Goal: Task Accomplishment & Management: Use online tool/utility

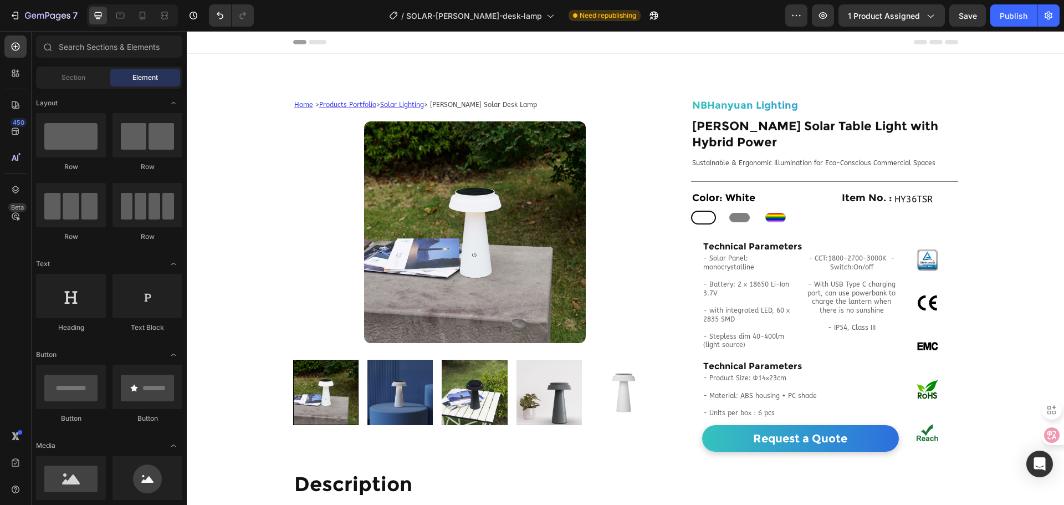
scroll to position [1101, 0]
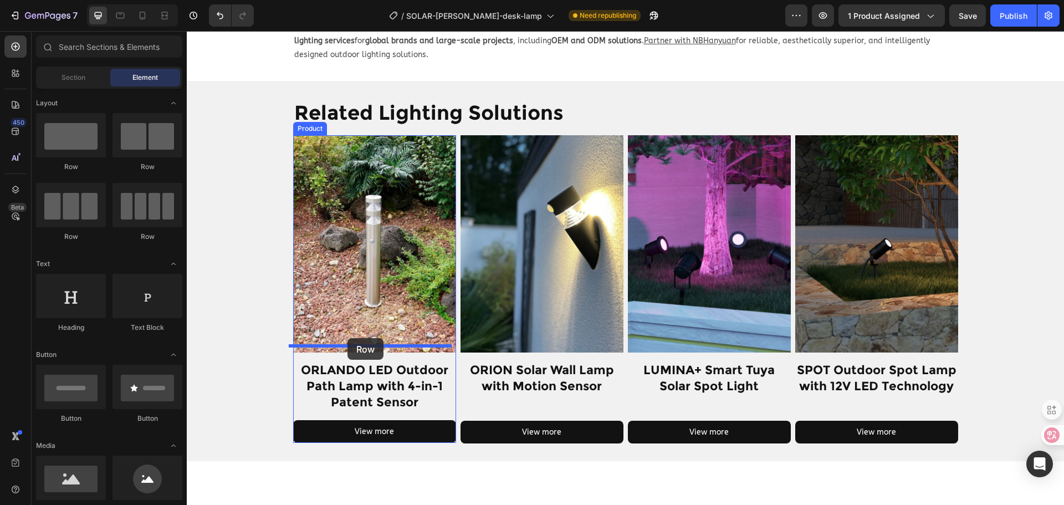
drag, startPoint x: 276, startPoint y: 178, endPoint x: 347, endPoint y: 339, distance: 176.1
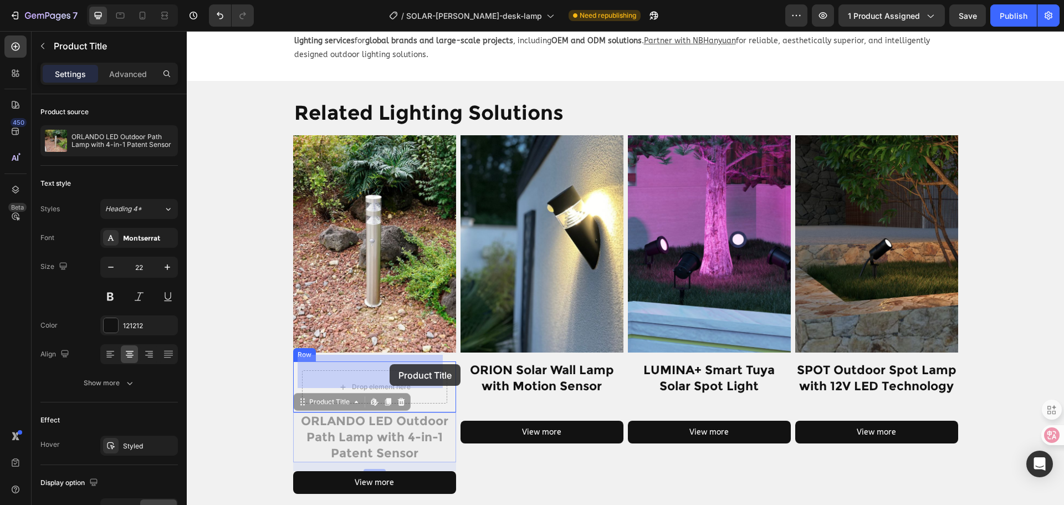
drag, startPoint x: 377, startPoint y: 419, endPoint x: 390, endPoint y: 363, distance: 57.4
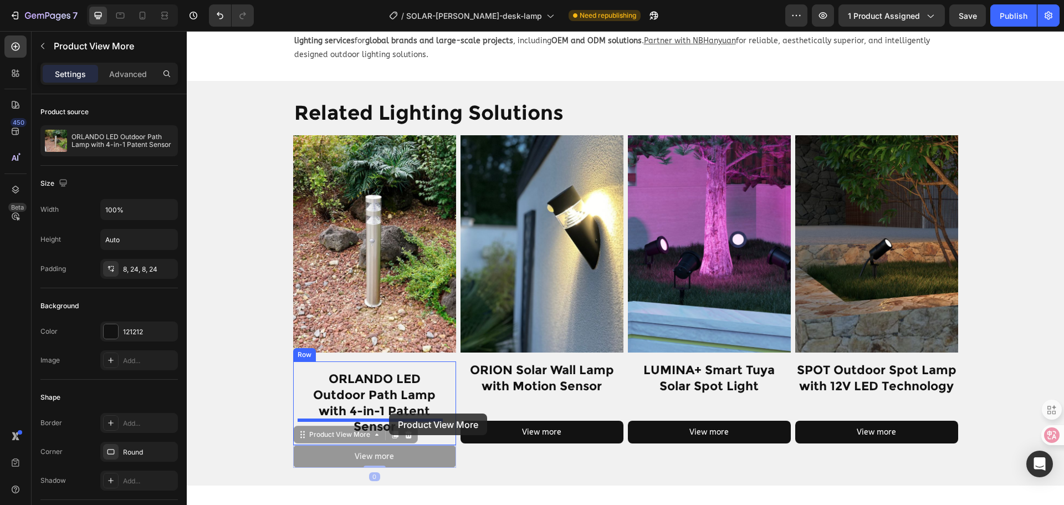
drag, startPoint x: 387, startPoint y: 427, endPoint x: 389, endPoint y: 413, distance: 14.0
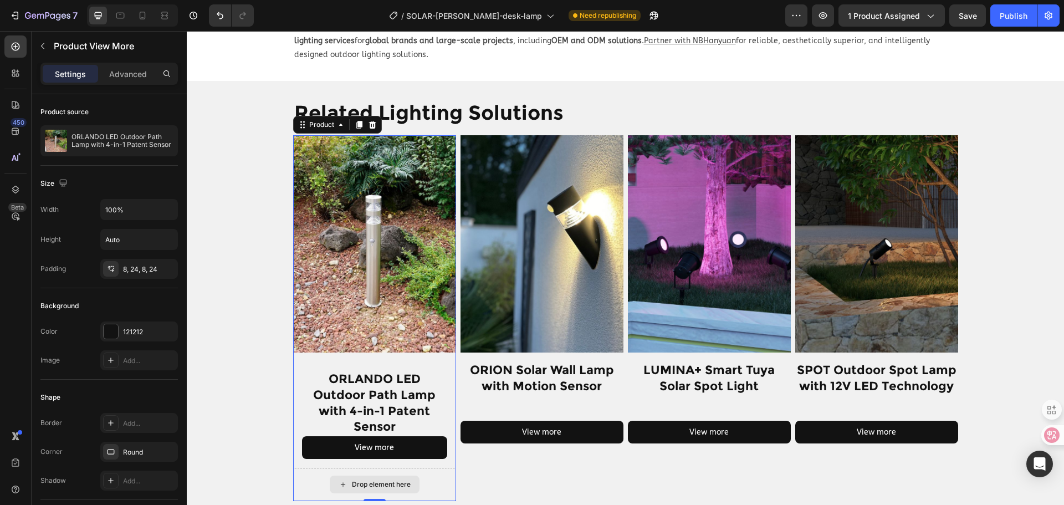
click at [428, 468] on div "Drop element here" at bounding box center [374, 484] width 163 height 33
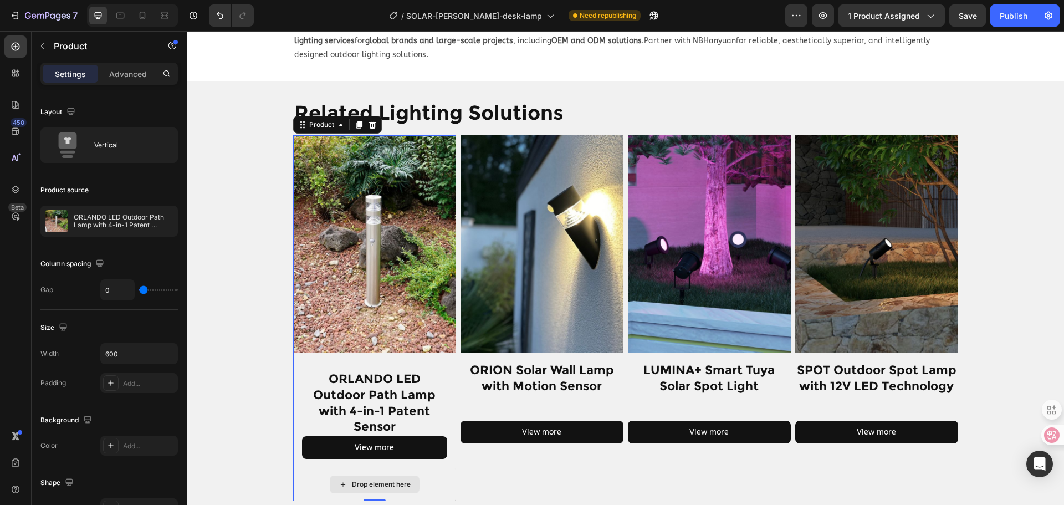
click at [301, 468] on div "Drop element here" at bounding box center [374, 484] width 163 height 33
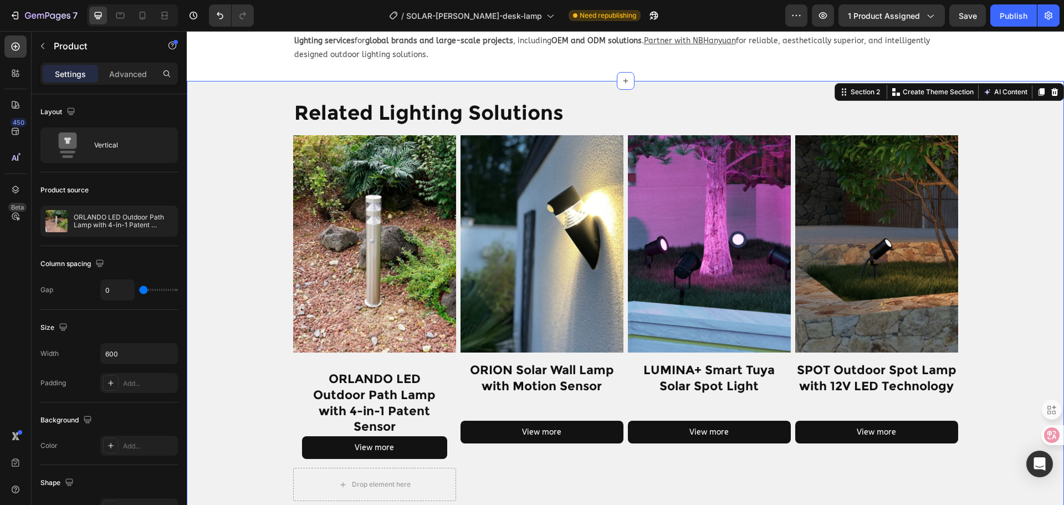
click at [257, 430] on div "Related Lighting Solutions Heading Row Product Images ORLANDO LED Outdoor Path …" at bounding box center [625, 300] width 877 height 402
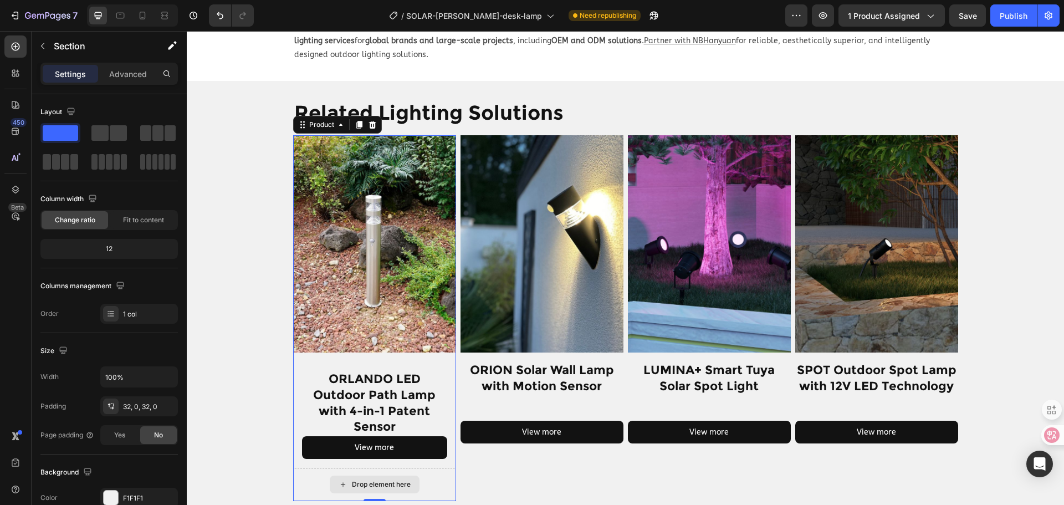
click at [443, 468] on div "Drop element here" at bounding box center [374, 484] width 163 height 33
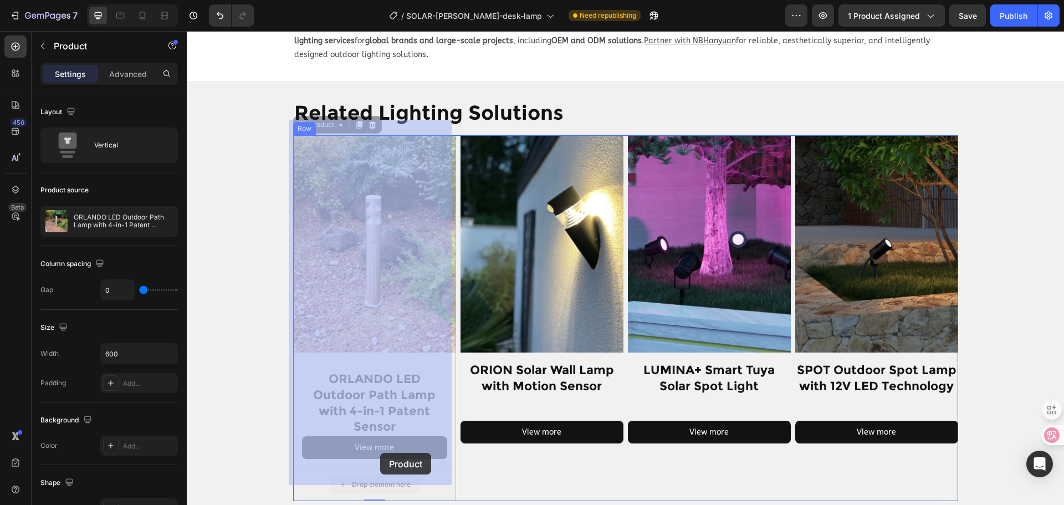
drag, startPoint x: 428, startPoint y: 459, endPoint x: 380, endPoint y: 453, distance: 48.6
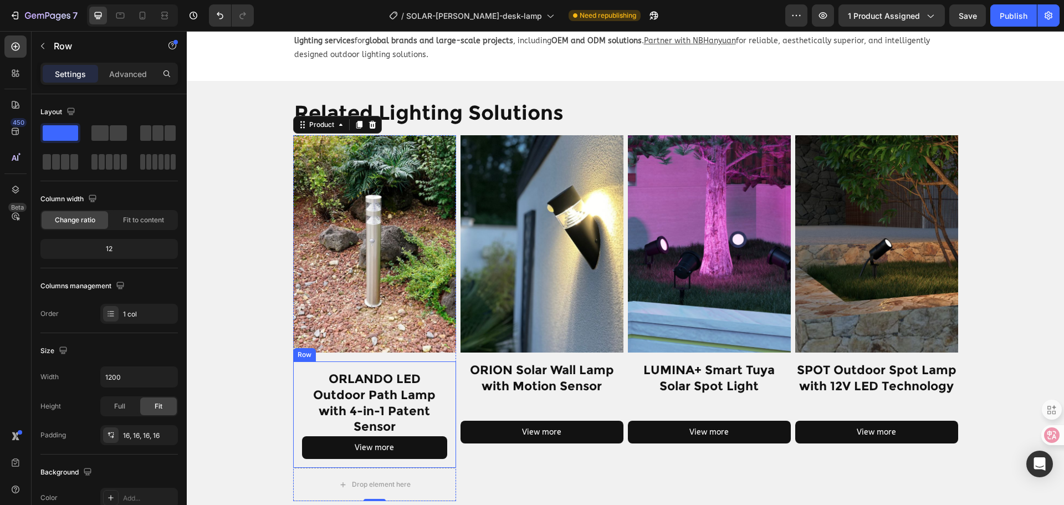
click at [443, 385] on div "ORLANDO LED Outdoor Path Lamp with 4-in-1 Patent Sensor Product Title View more…" at bounding box center [374, 414] width 163 height 106
click at [328, 346] on icon at bounding box center [329, 350] width 9 height 9
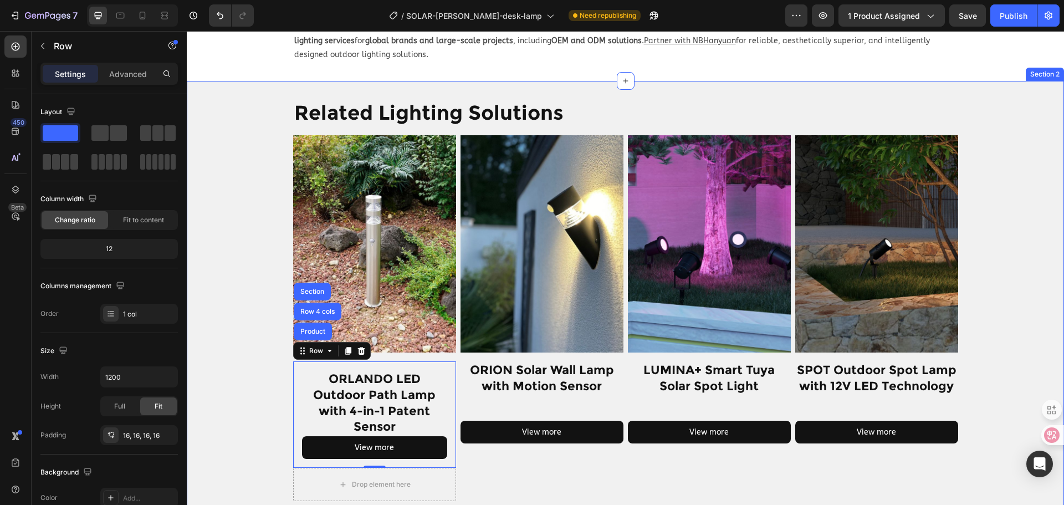
click at [254, 376] on div "Related Lighting Solutions Heading Row Product Images ORLANDO LED Outdoor Path …" at bounding box center [625, 300] width 877 height 402
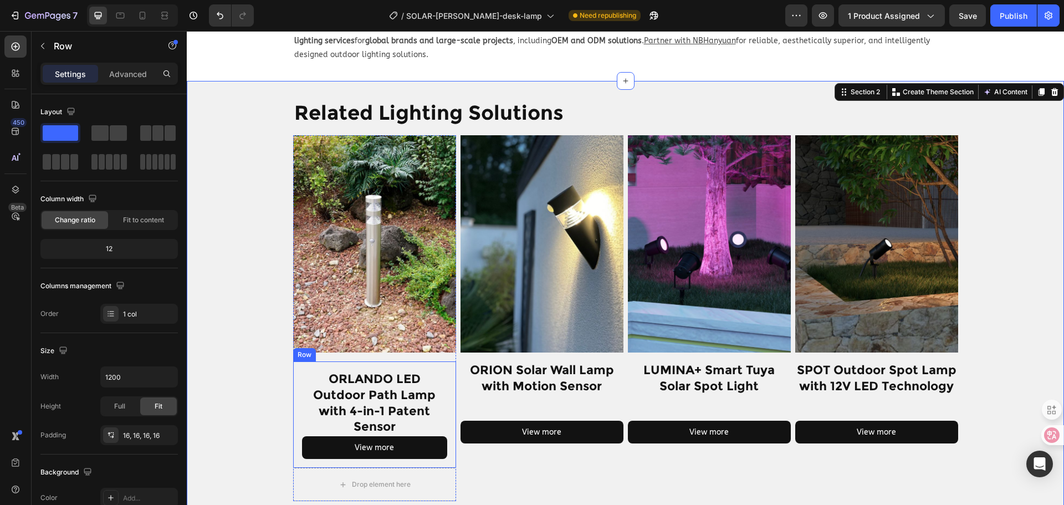
click at [447, 361] on div "ORLANDO LED Outdoor Path Lamp with 4-in-1 Patent Sensor Product Title View more…" at bounding box center [374, 414] width 163 height 106
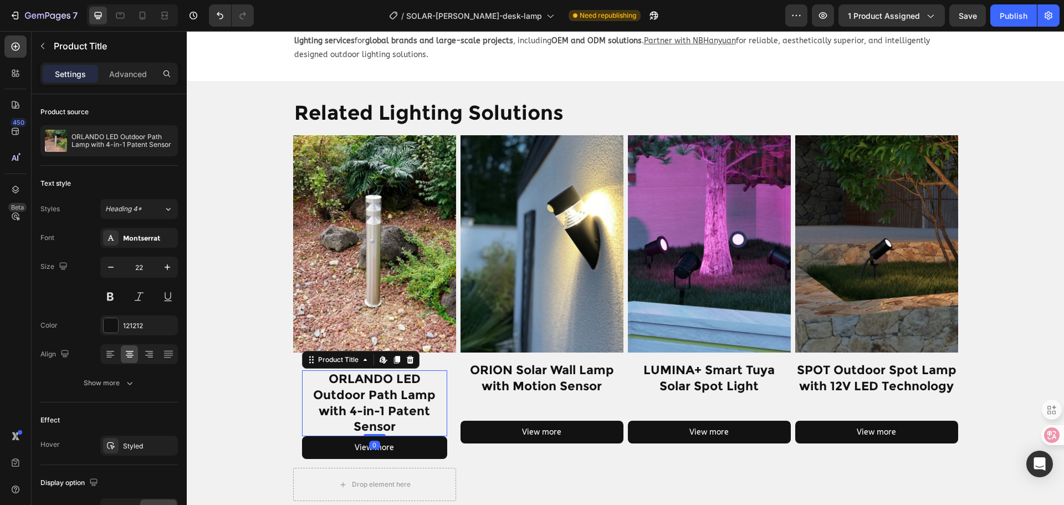
click at [380, 370] on h1 "ORLANDO LED Outdoor Path Lamp with 4-in-1 Patent Sensor" at bounding box center [374, 402] width 145 height 65
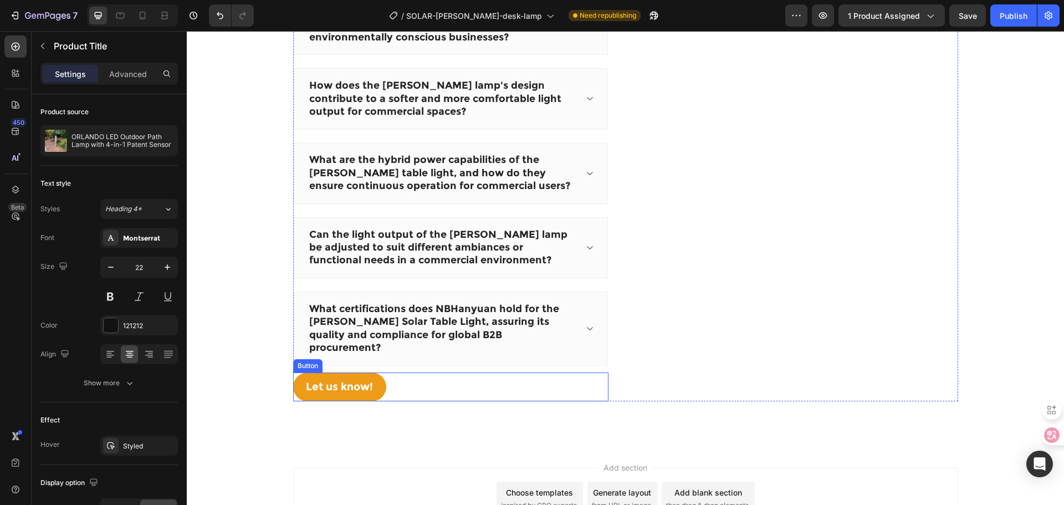
scroll to position [1822, 0]
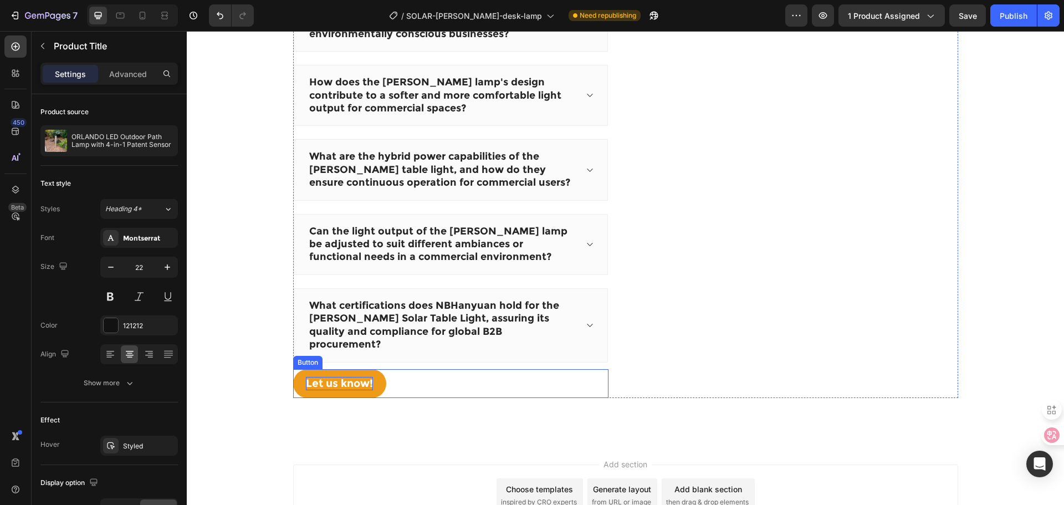
click at [322, 377] on div "Let us know!" at bounding box center [339, 384] width 67 height 14
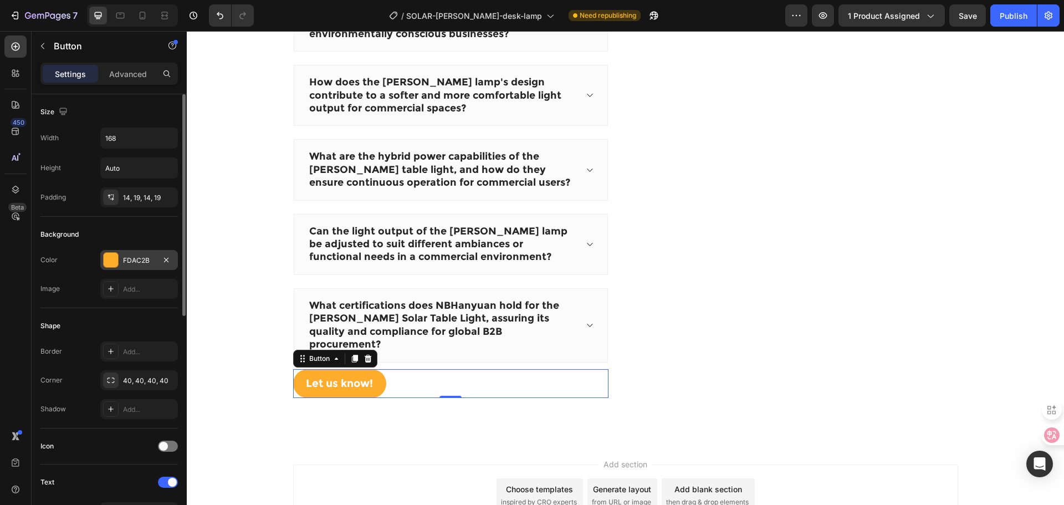
click at [116, 253] on div at bounding box center [111, 260] width 14 height 14
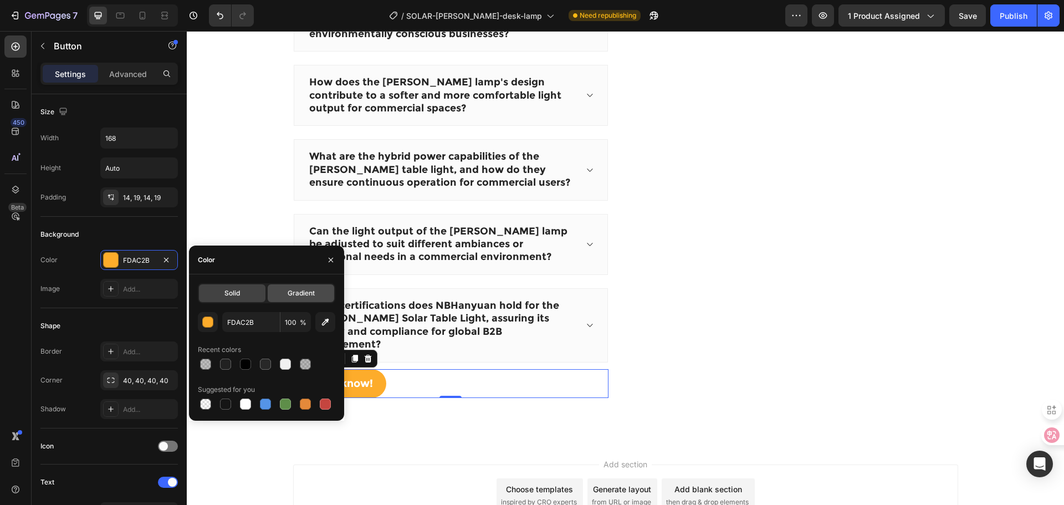
click at [277, 284] on div "Gradient" at bounding box center [301, 293] width 66 height 18
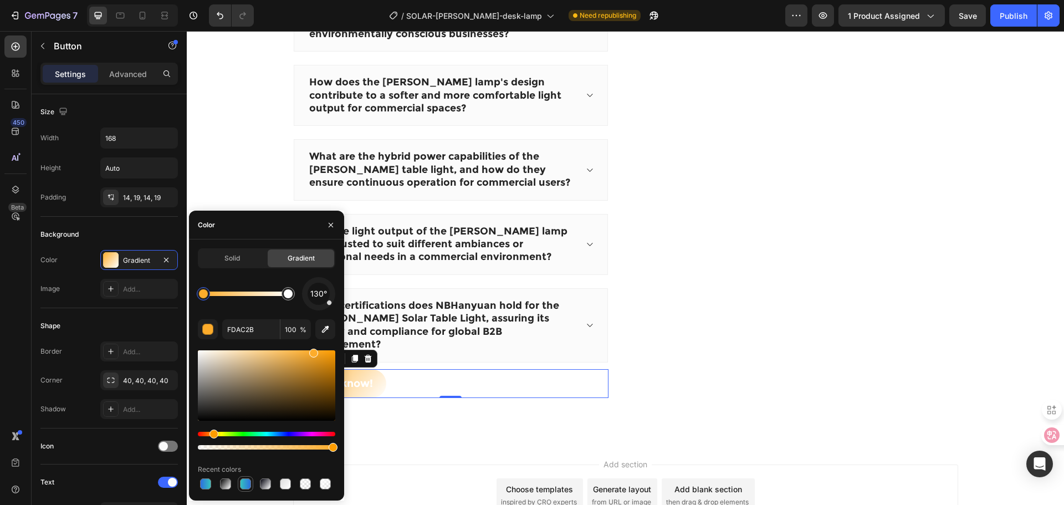
click at [247, 485] on div at bounding box center [245, 483] width 11 height 11
type input "35C3BE"
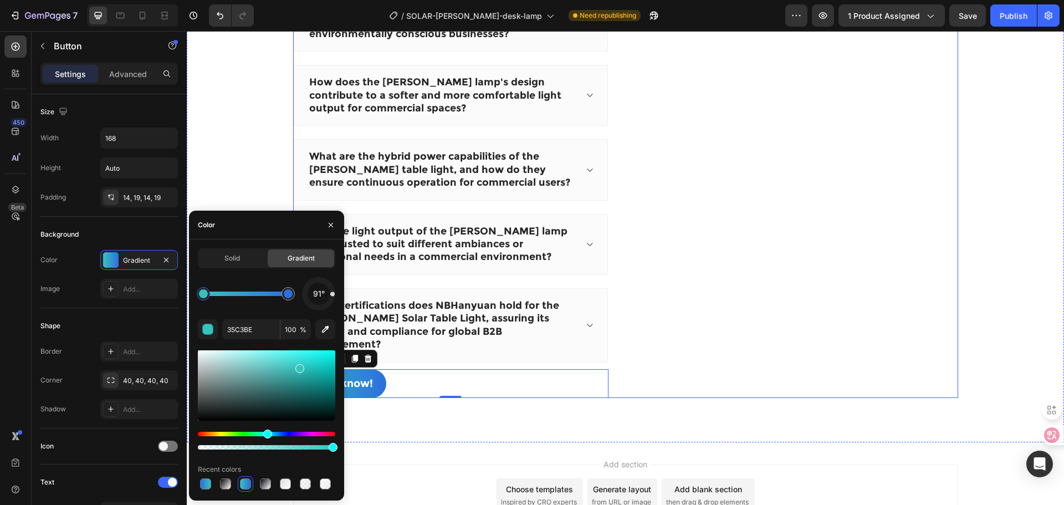
click at [503, 398] on div "Have questions? We have answers! Heading What unique sustainable feature does t…" at bounding box center [450, 112] width 315 height 571
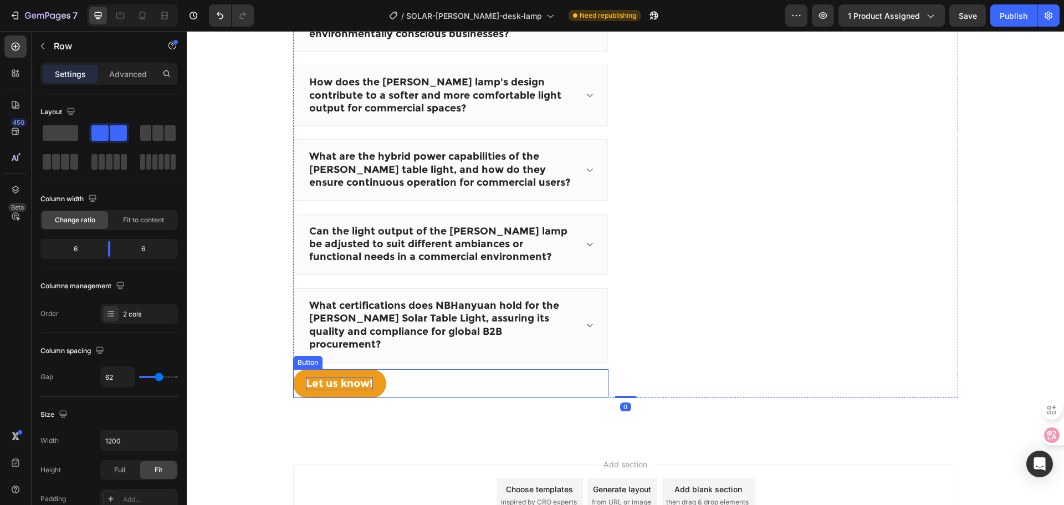
click at [366, 377] on div "Let us know!" at bounding box center [339, 384] width 67 height 14
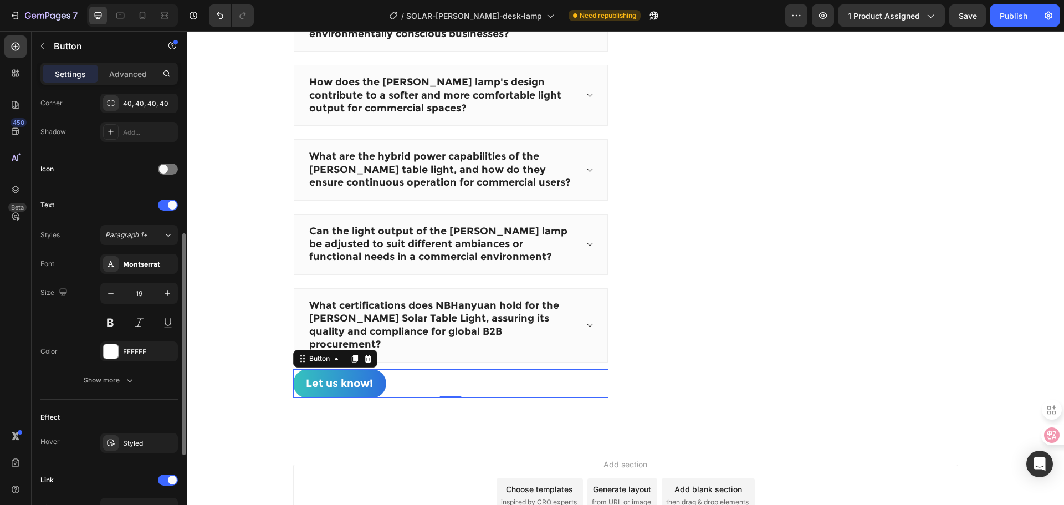
scroll to position [439, 0]
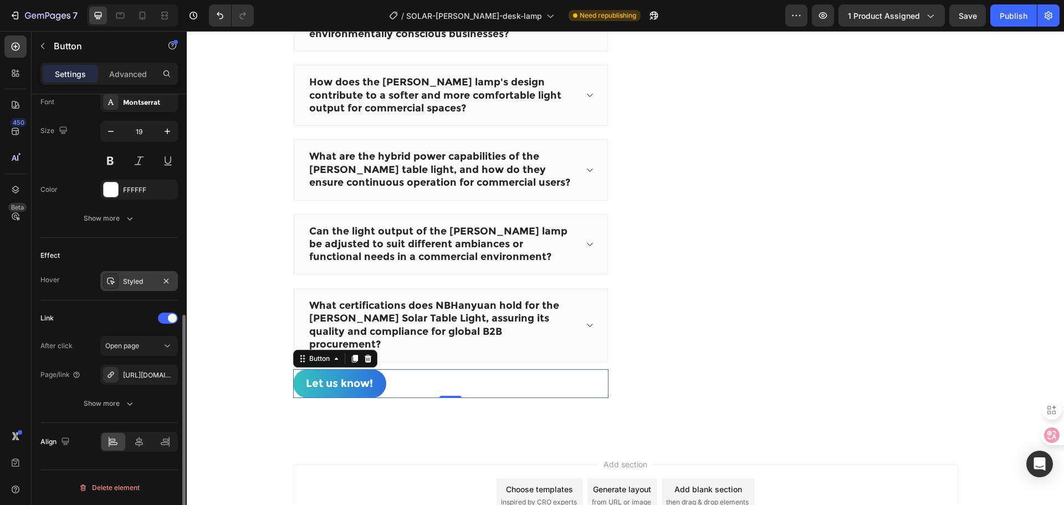
click at [152, 275] on div "Styled" at bounding box center [139, 281] width 78 height 20
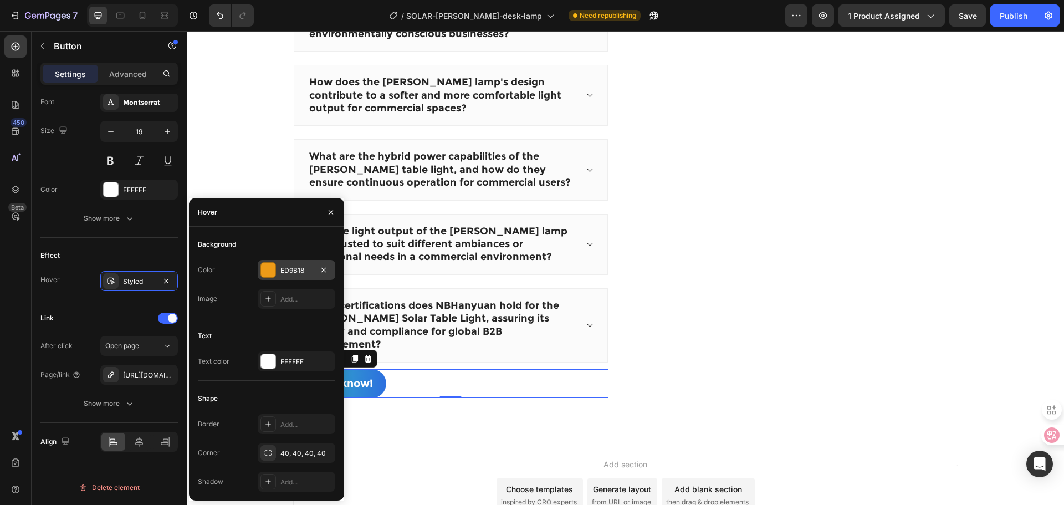
click at [291, 262] on div "ED9B18" at bounding box center [297, 270] width 78 height 20
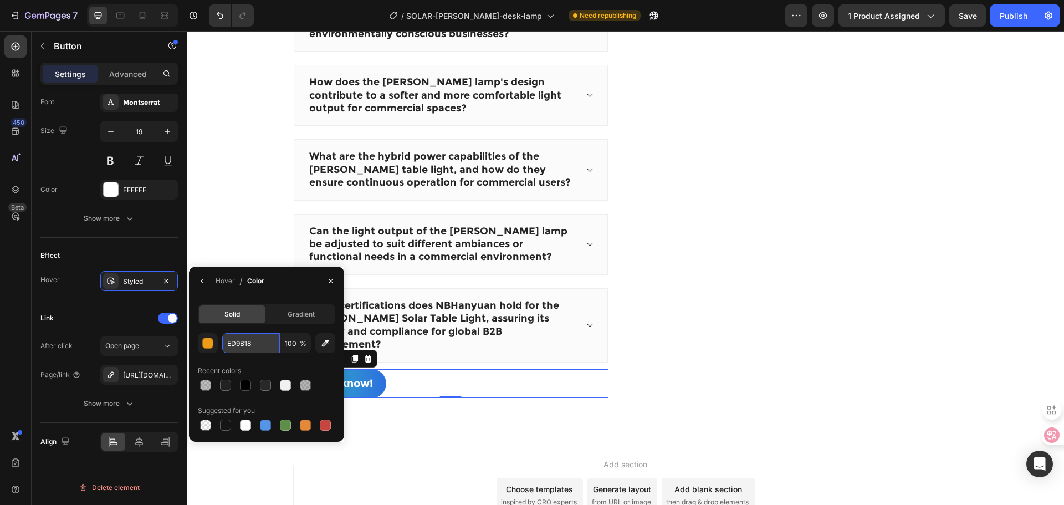
click at [252, 349] on input "ED9B18" at bounding box center [251, 343] width 58 height 20
type input "212121"
click at [204, 275] on button "button" at bounding box center [202, 281] width 18 height 18
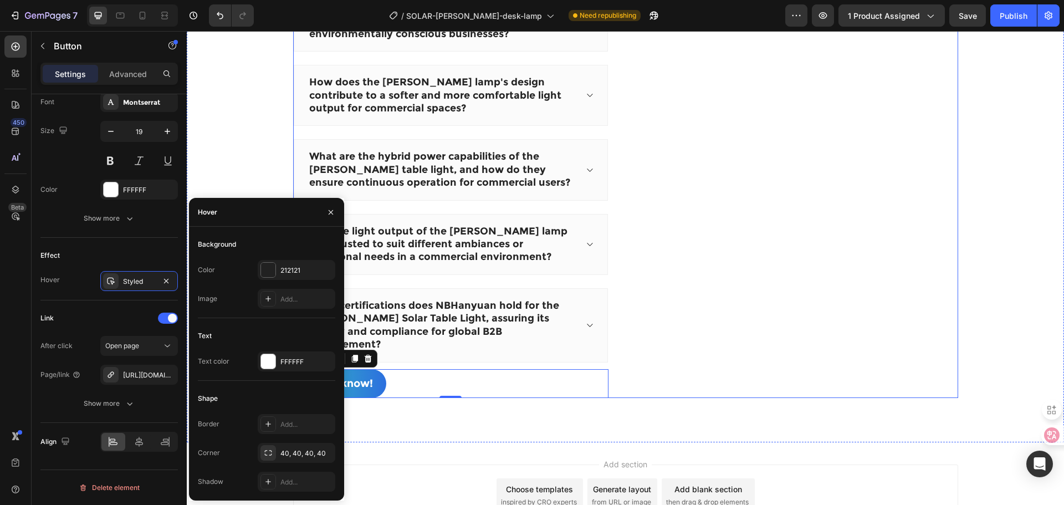
click at [410, 398] on div "Have questions? We have answers! Heading What unique sustainable feature does t…" at bounding box center [450, 112] width 315 height 571
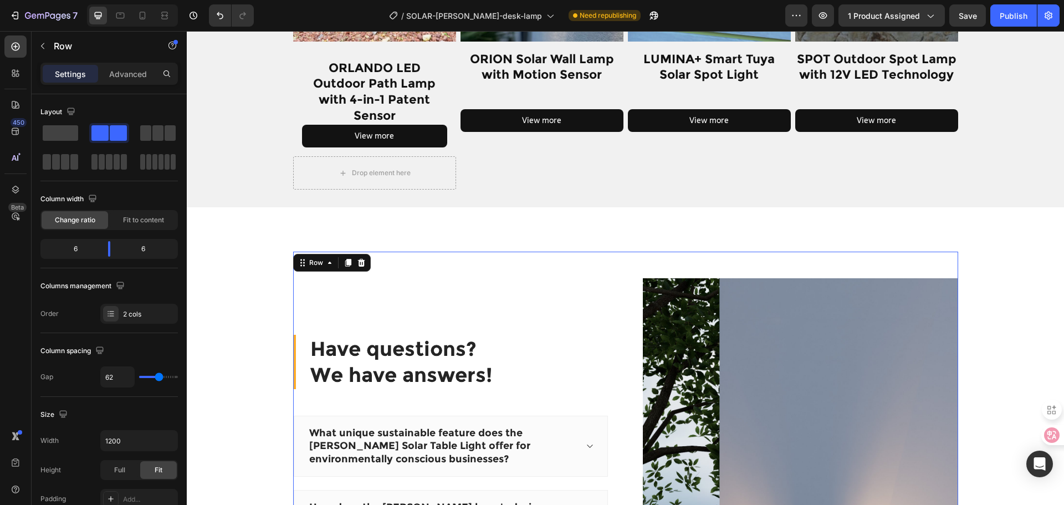
scroll to position [1155, 0]
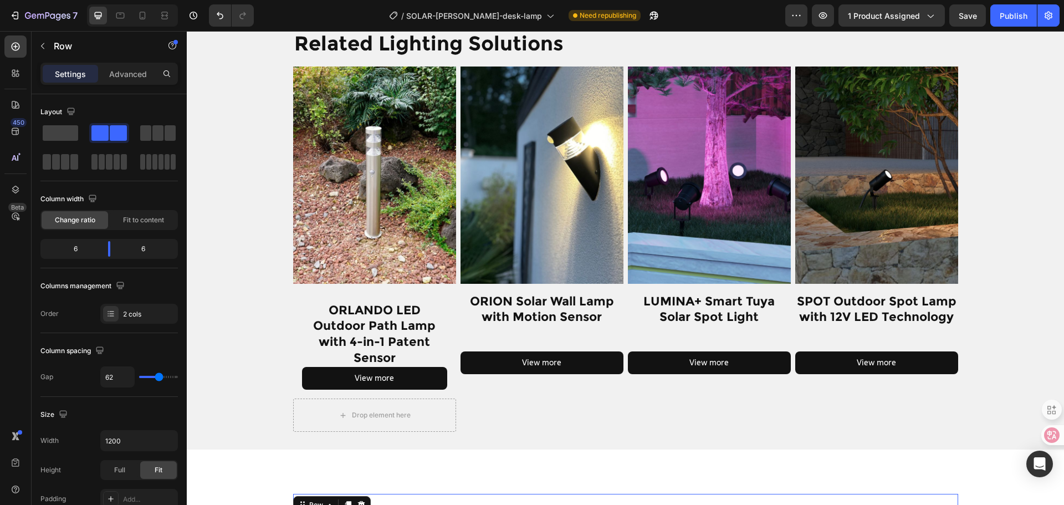
click at [319, 432] on div "Drop element here" at bounding box center [374, 414] width 163 height 33
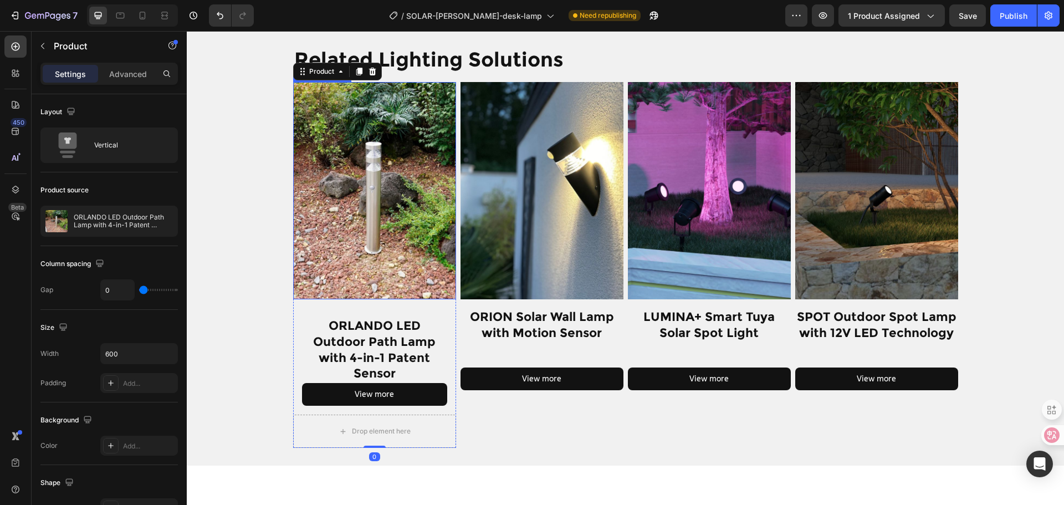
scroll to position [1101, 0]
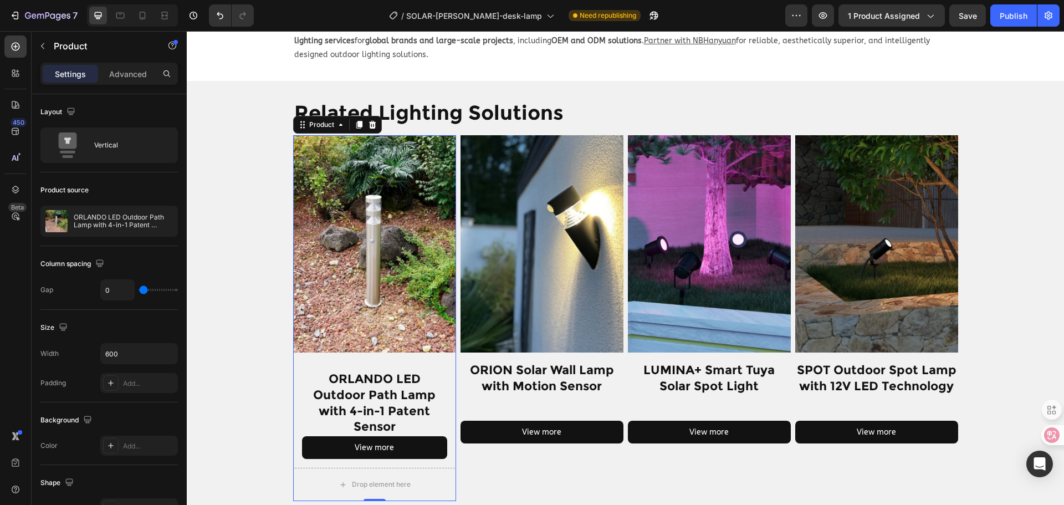
click at [375, 341] on div "Product Images ORLANDO LED Outdoor Path Lamp with 4-in-1 Patent Sensor Product …" at bounding box center [374, 301] width 163 height 332
click at [437, 468] on div "Drop element here" at bounding box center [374, 484] width 163 height 33
click at [399, 480] on div "Drop element here" at bounding box center [381, 484] width 59 height 9
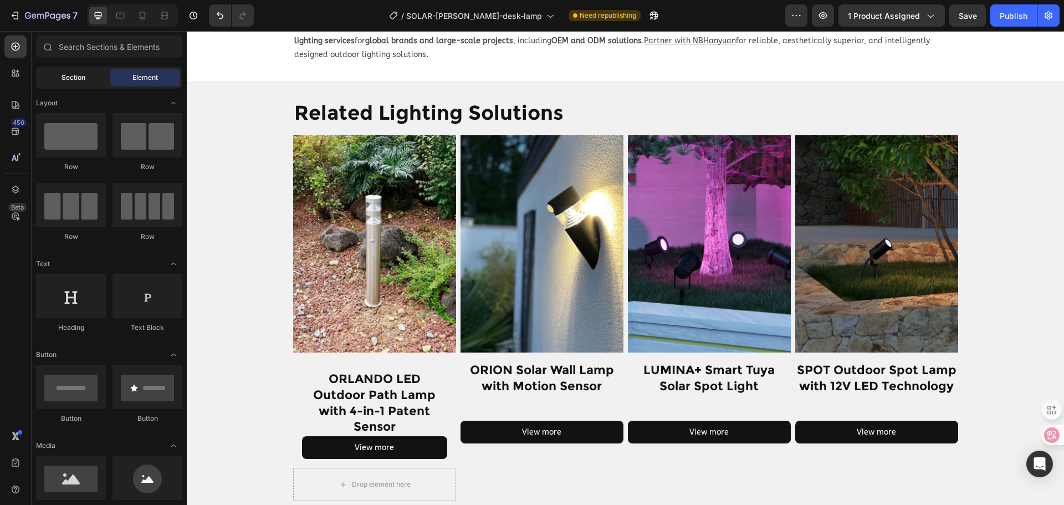
click at [98, 84] on div "Section" at bounding box center [73, 78] width 70 height 18
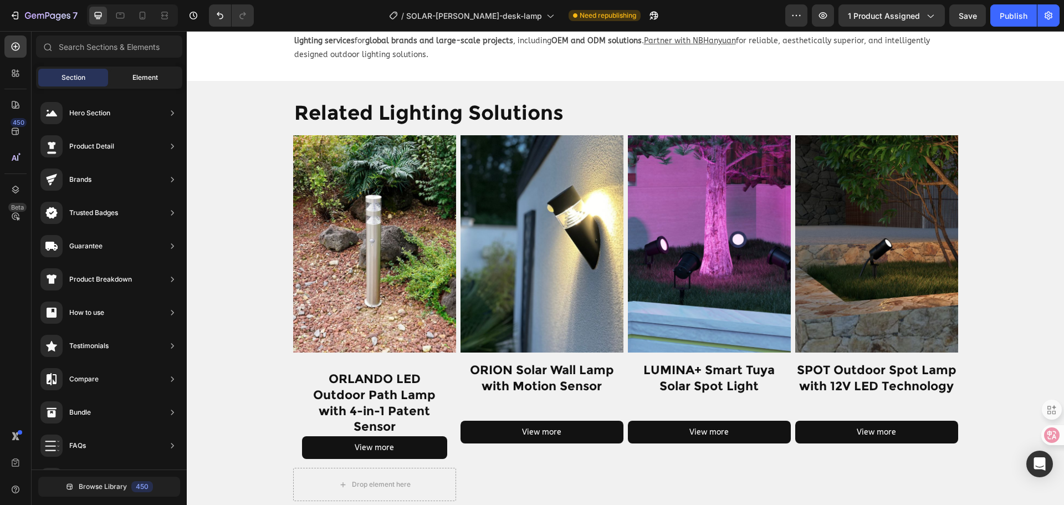
click at [155, 74] on span "Element" at bounding box center [144, 78] width 25 height 10
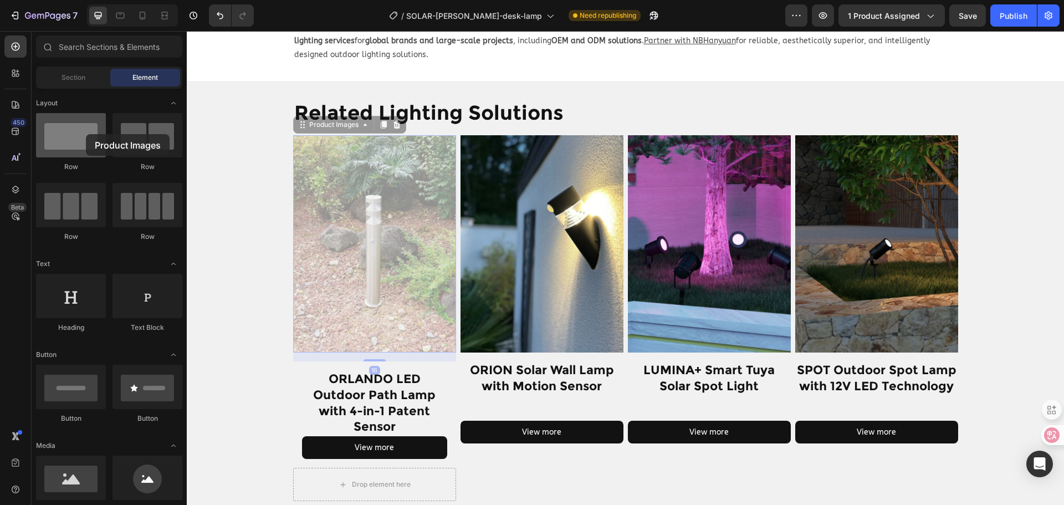
click at [86, 134] on div at bounding box center [71, 135] width 70 height 44
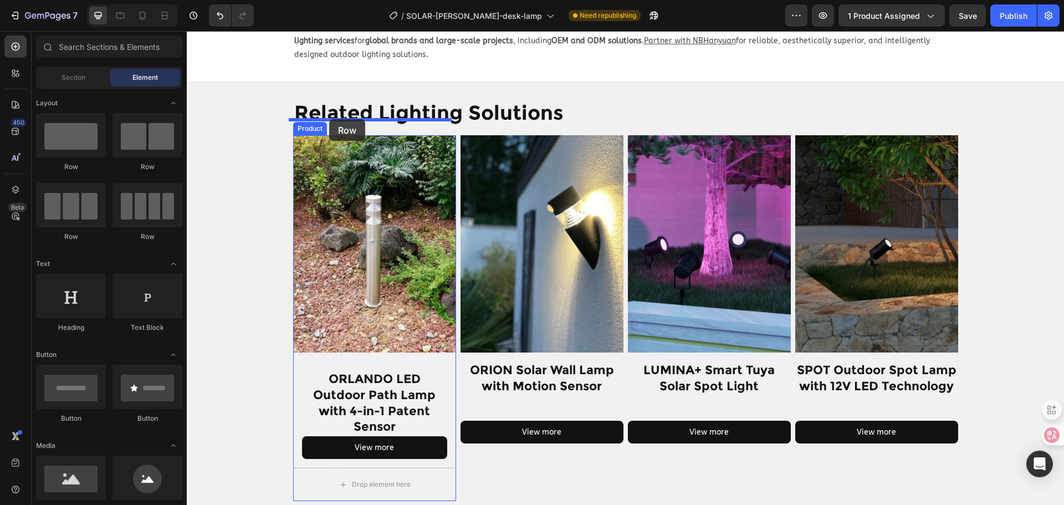
drag, startPoint x: 255, startPoint y: 180, endPoint x: 329, endPoint y: 119, distance: 95.3
click at [440, 341] on div "Product Images ORLANDO LED Outdoor Path Lamp with 4-in-1 Patent Sensor Product …" at bounding box center [374, 301] width 163 height 332
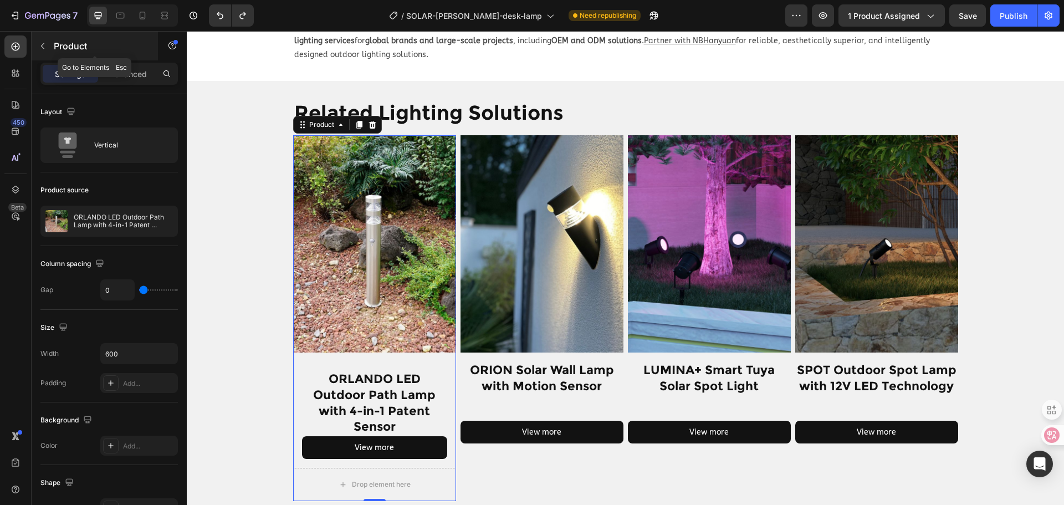
click at [54, 48] on p "Product" at bounding box center [101, 45] width 94 height 13
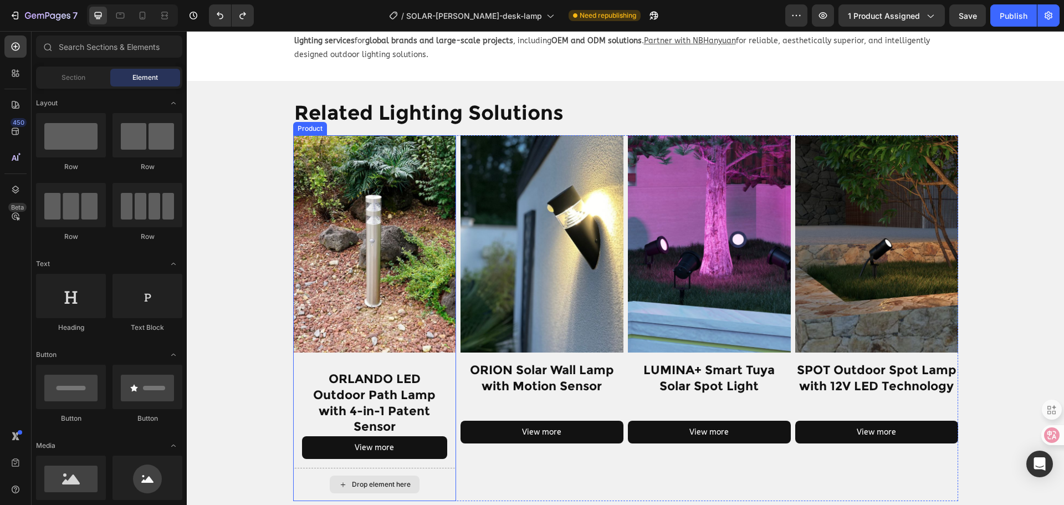
click at [448, 470] on div "Drop element here" at bounding box center [374, 484] width 163 height 33
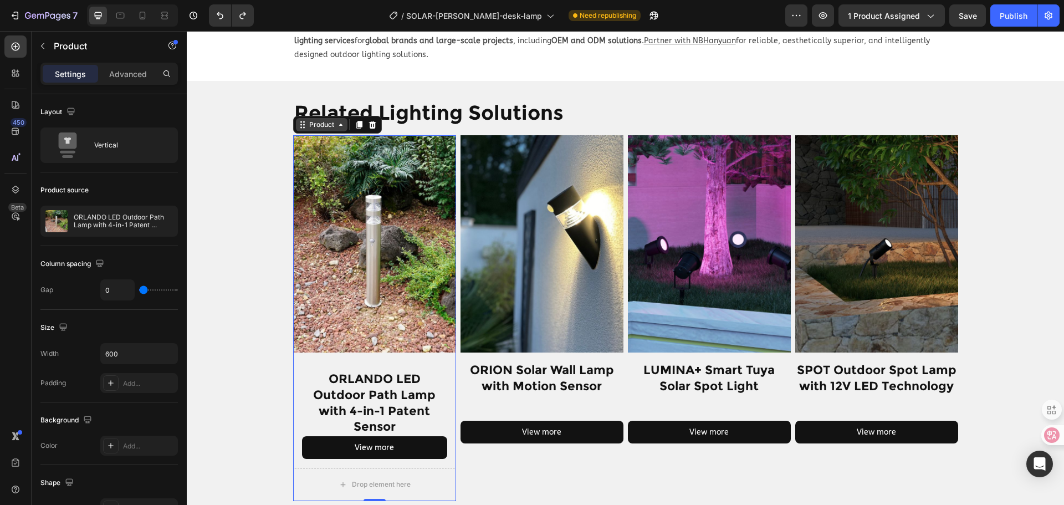
click at [336, 120] on icon at bounding box center [340, 124] width 9 height 9
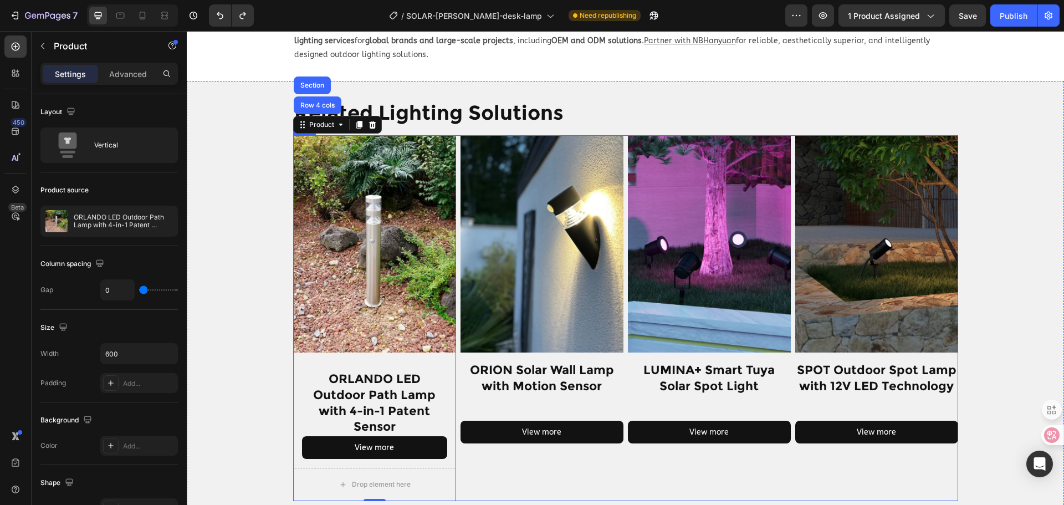
click at [484, 462] on div "Product Images ORION Solar Wall Lamp with Motion Sensor Product Title View more…" at bounding box center [541, 318] width 163 height 366
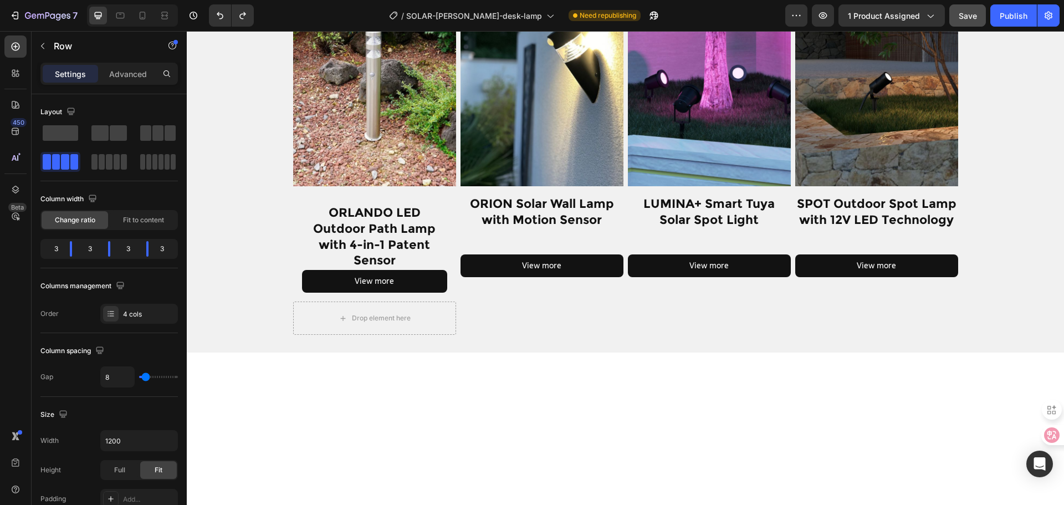
scroll to position [769, 0]
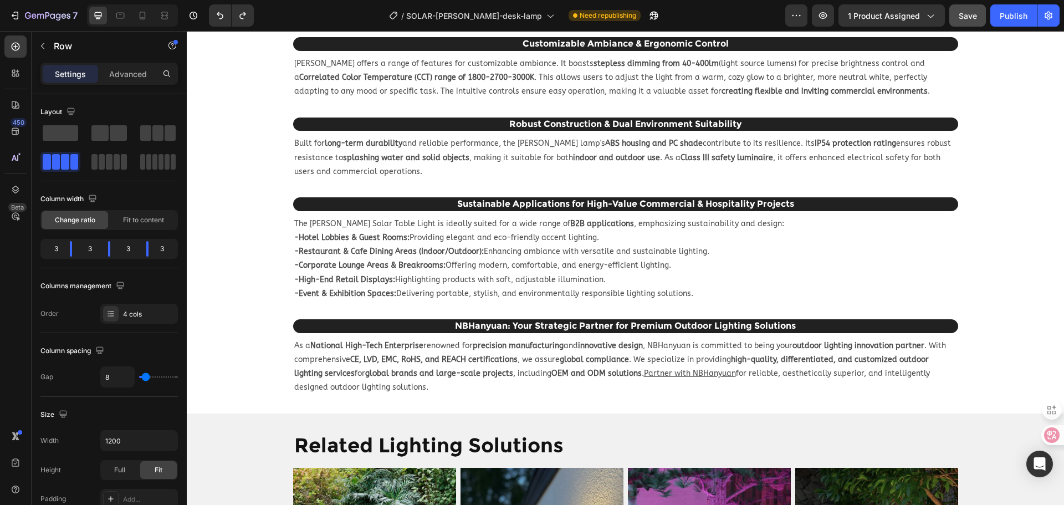
click at [976, 18] on span "Save" at bounding box center [968, 15] width 18 height 9
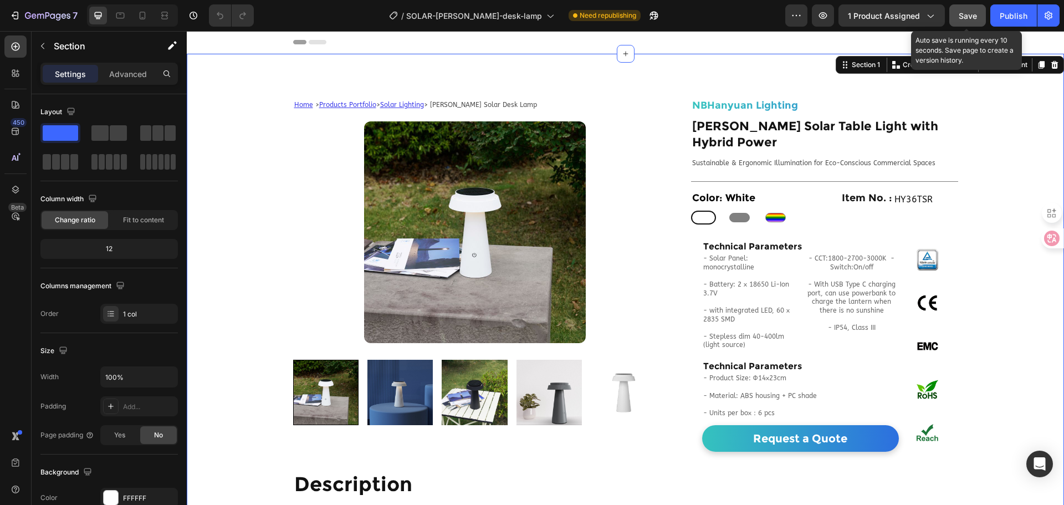
click at [965, 9] on button "Save" at bounding box center [967, 15] width 37 height 22
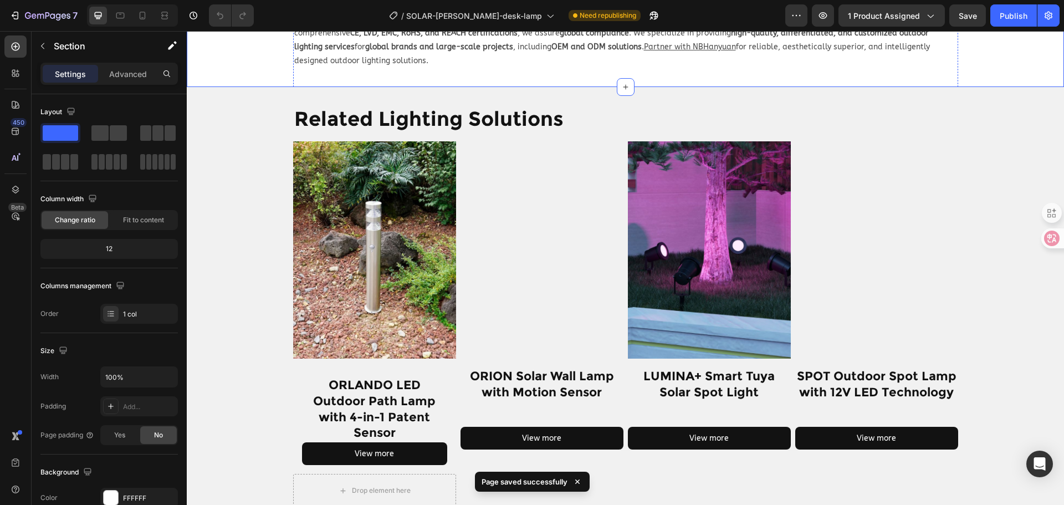
scroll to position [1274, 0]
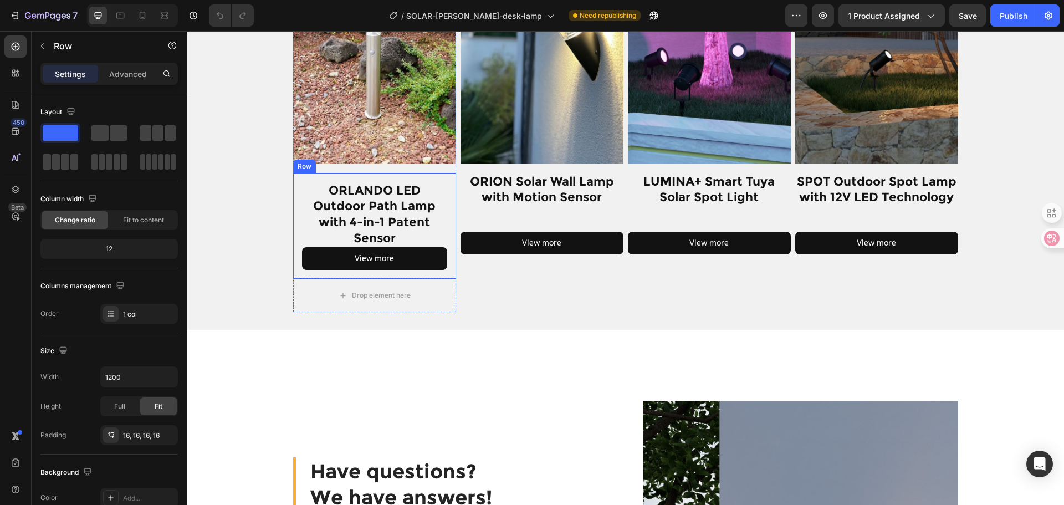
click at [439, 274] on div "ORLANDO LED Outdoor Path Lamp with 4-in-1 Patent Sensor Product Title View more…" at bounding box center [374, 226] width 163 height 106
click at [443, 289] on div "Drop element here" at bounding box center [374, 295] width 163 height 33
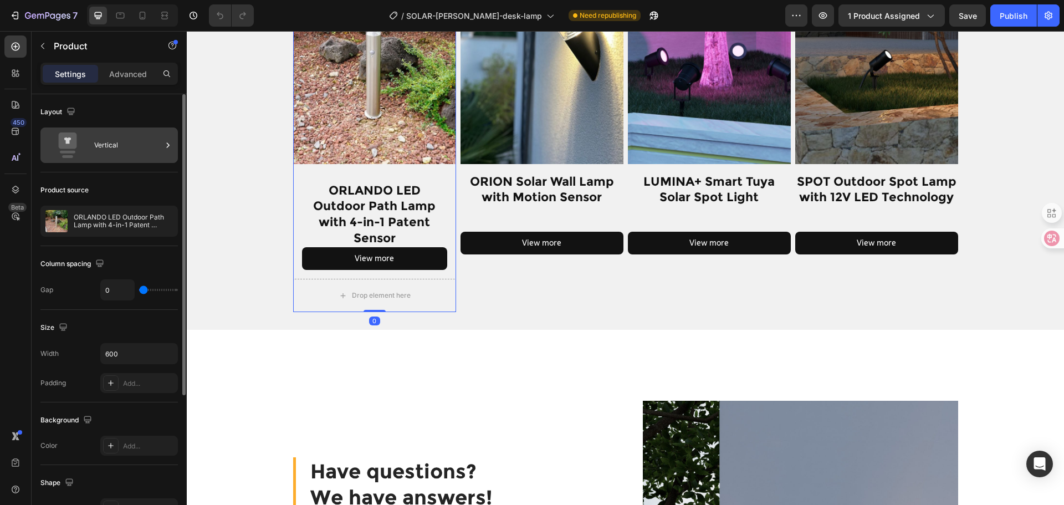
click at [136, 147] on div "Vertical" at bounding box center [128, 144] width 68 height 25
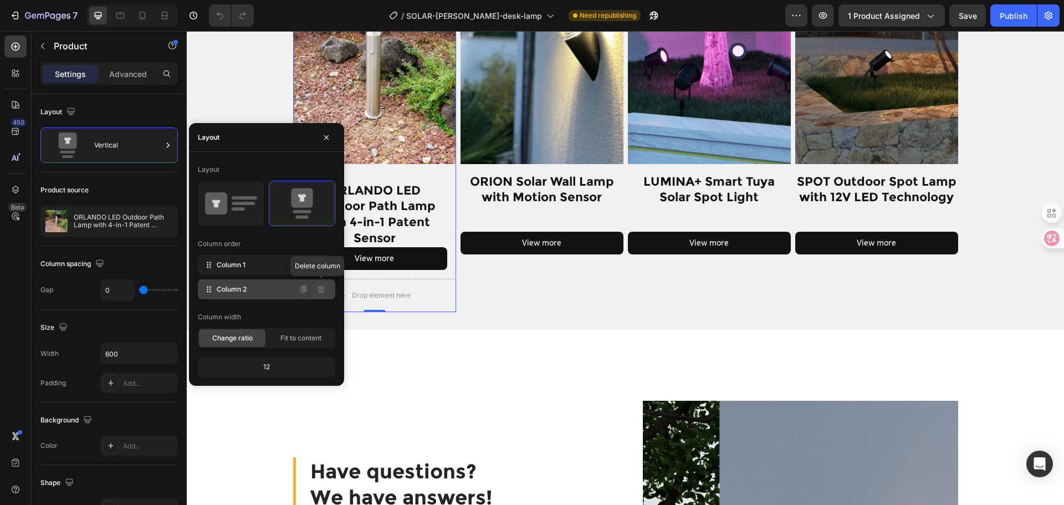
click at [320, 290] on icon at bounding box center [320, 289] width 7 height 8
click at [323, 288] on icon at bounding box center [320, 289] width 7 height 8
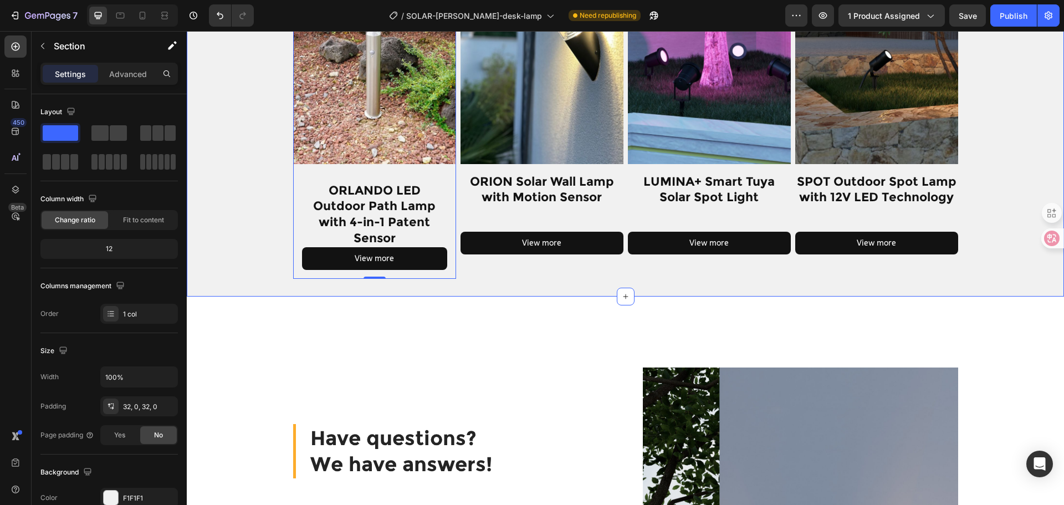
click at [491, 290] on div "Related Lighting Solutions Heading Row Product Images ORLANDO LED Outdoor Path …" at bounding box center [625, 94] width 877 height 404
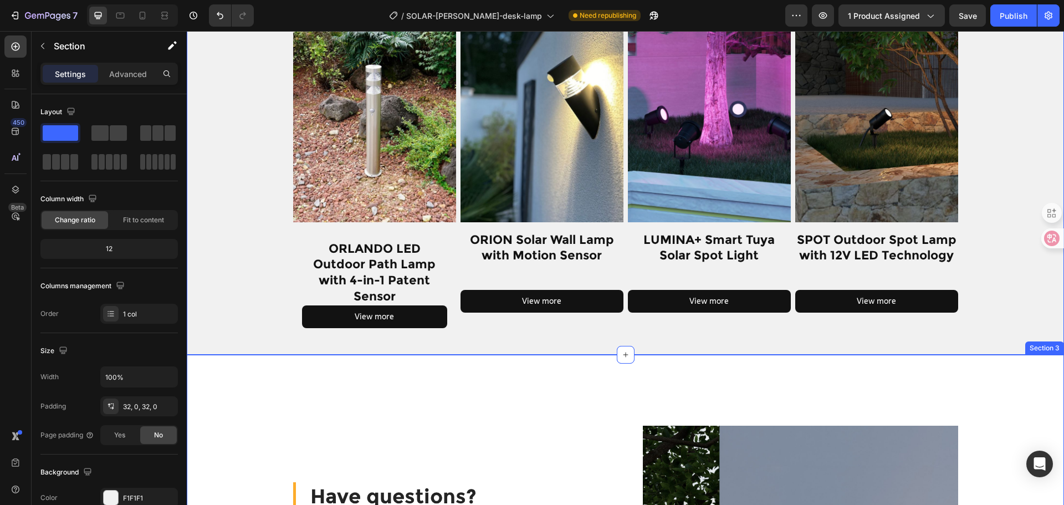
scroll to position [1164, 0]
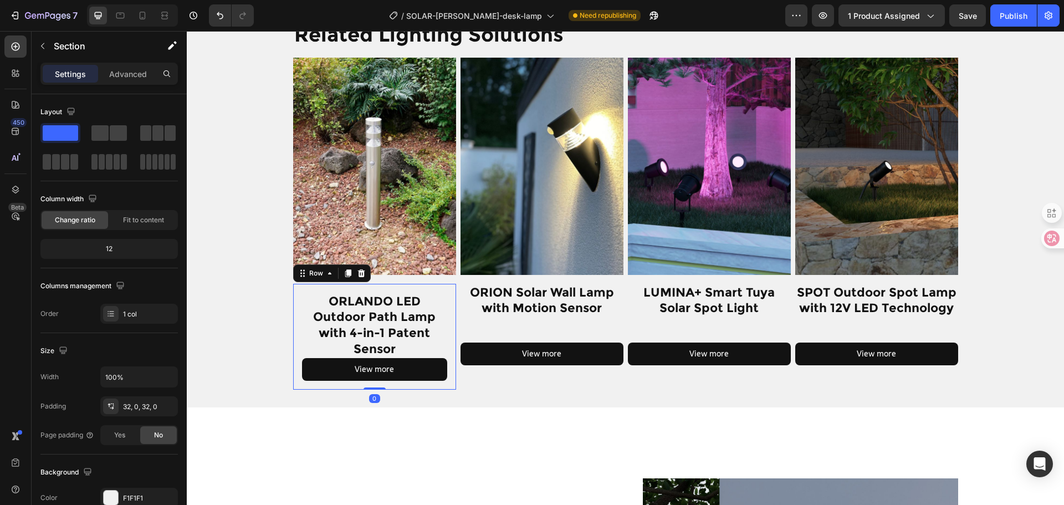
click at [444, 305] on div "ORLANDO LED Outdoor Path Lamp with 4-in-1 Patent Sensor Product Title View more…" at bounding box center [374, 337] width 163 height 106
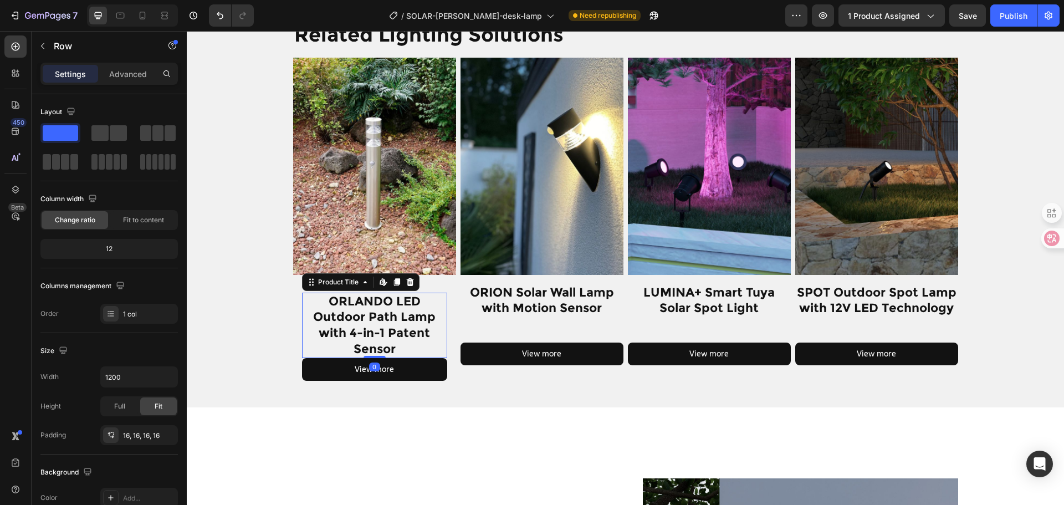
click at [369, 307] on h1 "ORLANDO LED Outdoor Path Lamp with 4-in-1 Patent Sensor" at bounding box center [374, 325] width 145 height 65
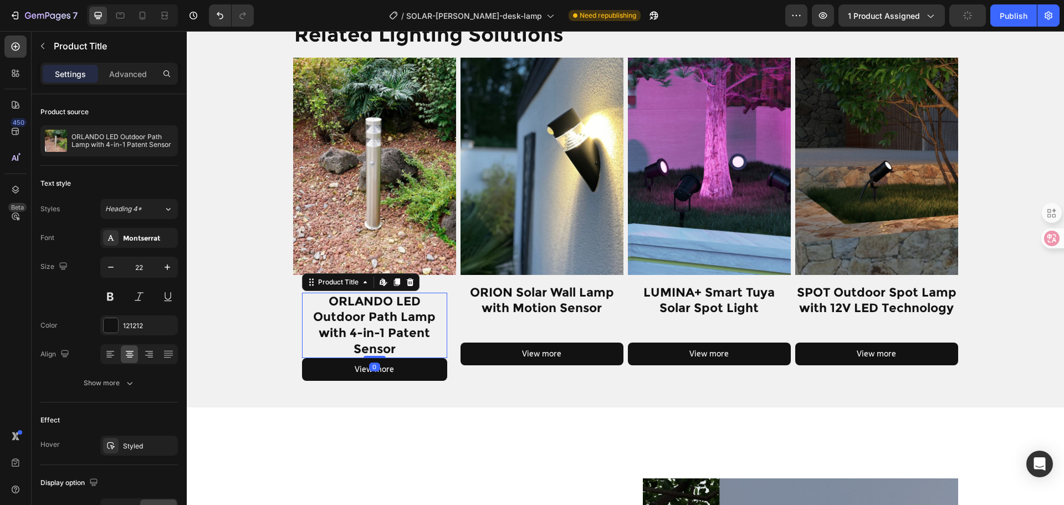
click at [363, 337] on h1 "ORLANDO LED Outdoor Path Lamp with 4-in-1 Patent Sensor" at bounding box center [374, 325] width 145 height 65
click at [377, 300] on h1 "ORLANDO LED Outdoor Path Lamp with 4-in-1 Patent Sensor" at bounding box center [374, 325] width 145 height 65
click at [378, 300] on h1 "ORLANDO LED Outdoor Path Lamp with 4-in-1 Patent Sensor" at bounding box center [374, 325] width 145 height 65
click at [404, 311] on h1 "ORLANDO LED Outdoor Path Lamp with 4-in-1 Patent Sensor" at bounding box center [374, 325] width 145 height 65
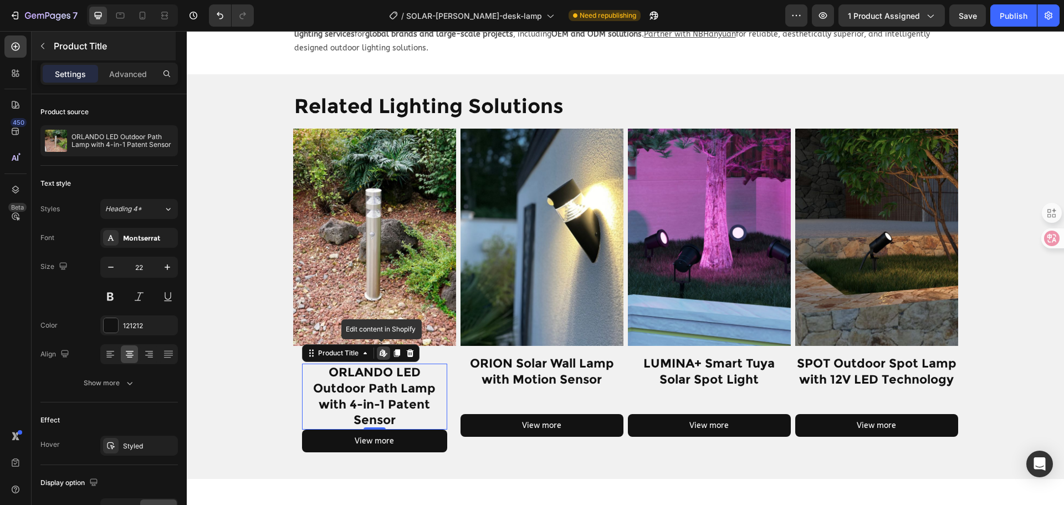
scroll to position [1109, 0]
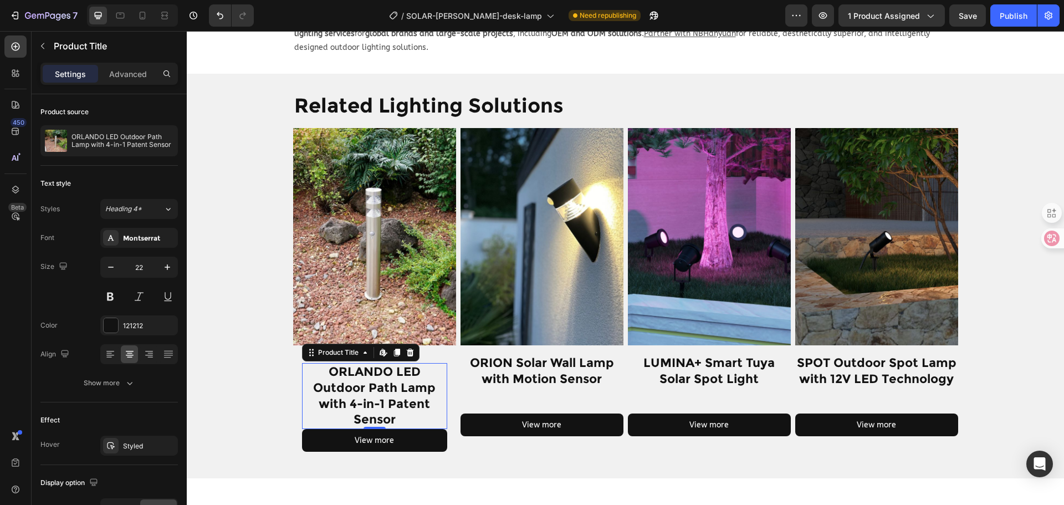
click at [373, 368] on h1 "ORLANDO LED Outdoor Path Lamp with 4-in-1 Patent Sensor" at bounding box center [374, 395] width 145 height 65
click at [46, 45] on icon "button" at bounding box center [42, 46] width 9 height 9
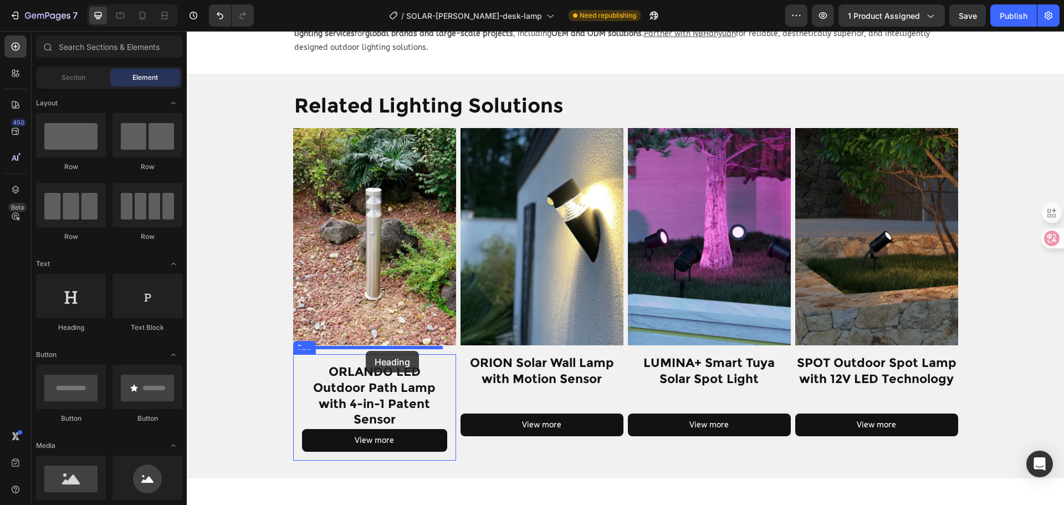
drag, startPoint x: 262, startPoint y: 331, endPoint x: 366, endPoint y: 351, distance: 105.5
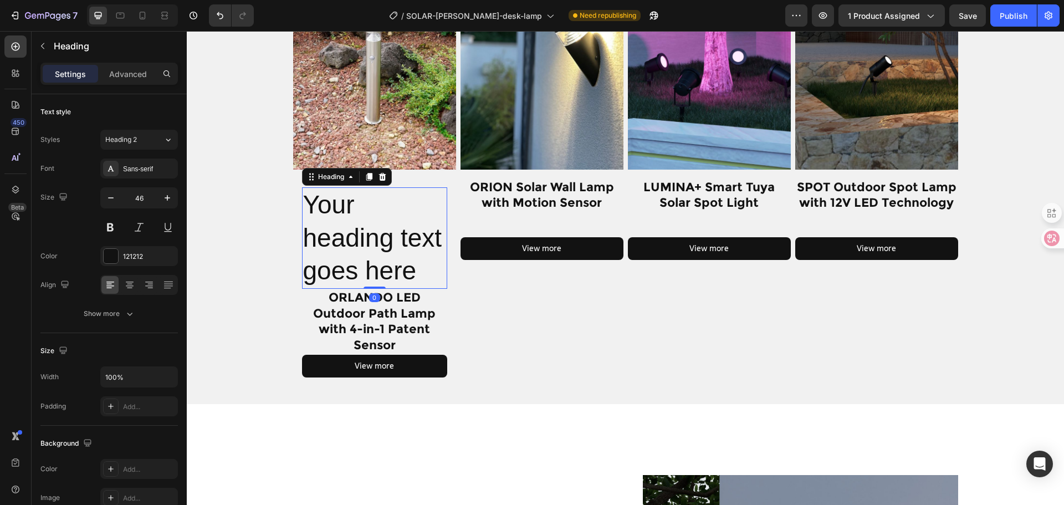
scroll to position [1275, 0]
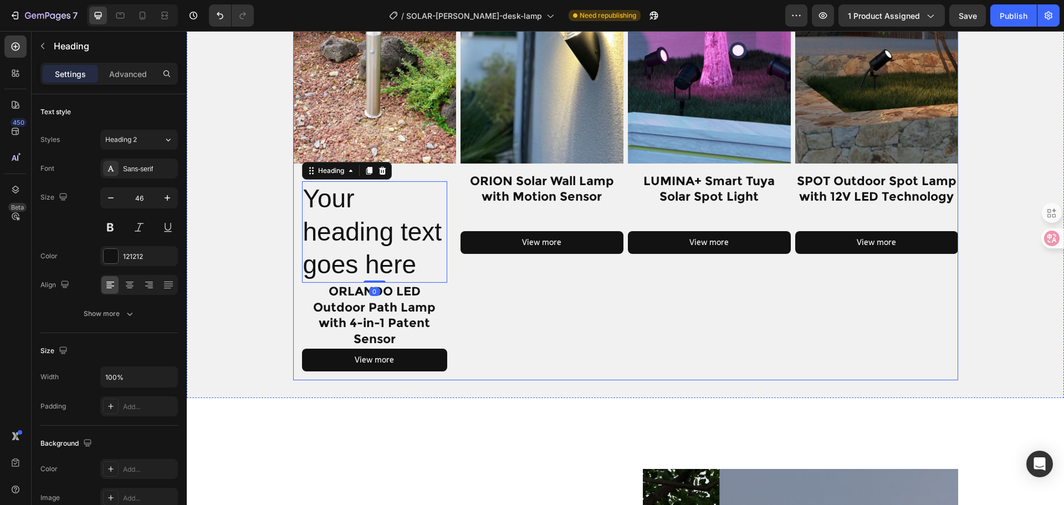
click at [515, 321] on div "Product Images ORION Solar Wall Lamp with Motion Sensor Product Title View more…" at bounding box center [541, 163] width 163 height 434
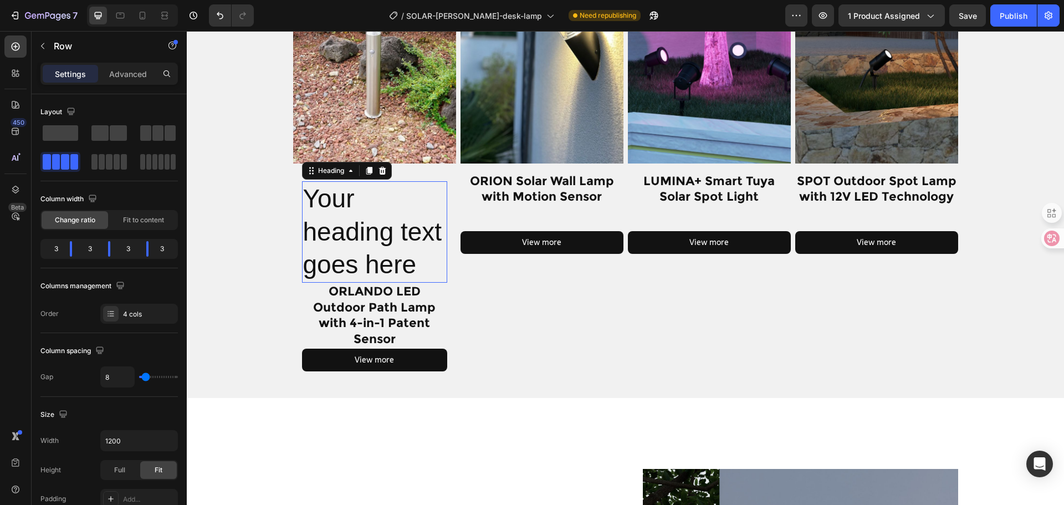
click at [386, 254] on h2 "Your heading text goes here" at bounding box center [374, 231] width 145 height 101
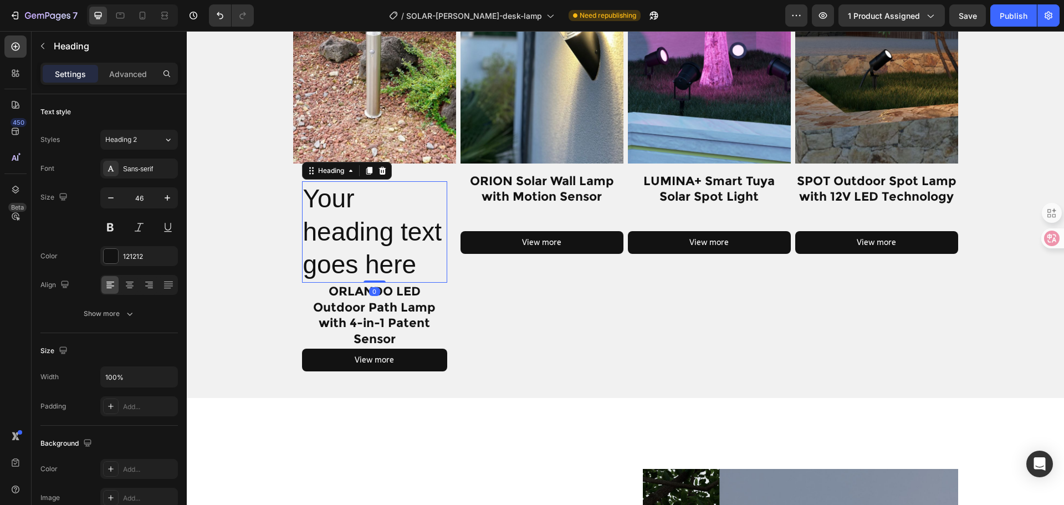
click at [398, 259] on h2 "Your heading text goes here" at bounding box center [374, 231] width 145 height 101
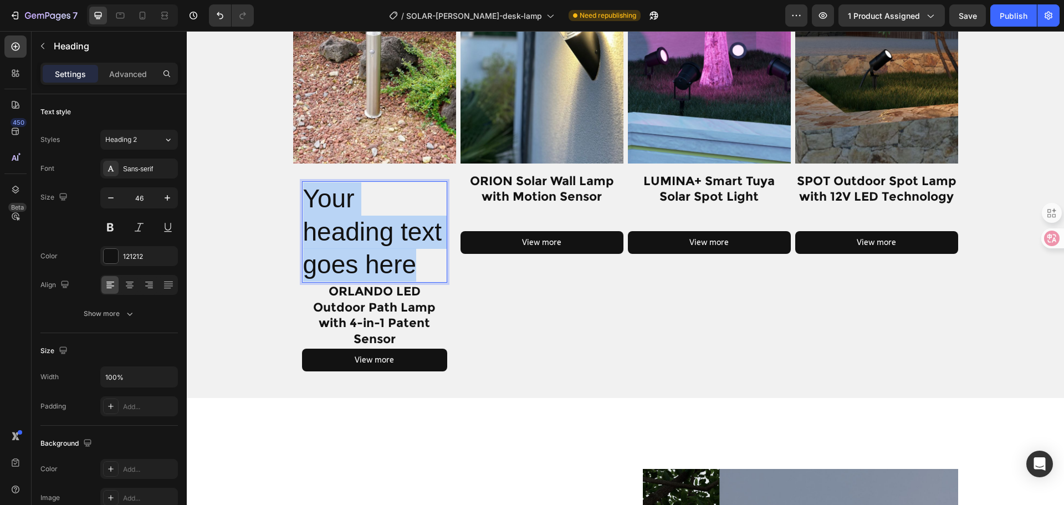
drag, startPoint x: 418, startPoint y: 267, endPoint x: 298, endPoint y: 208, distance: 133.6
click at [302, 208] on h2 "Your heading text goes here" at bounding box center [374, 231] width 145 height 101
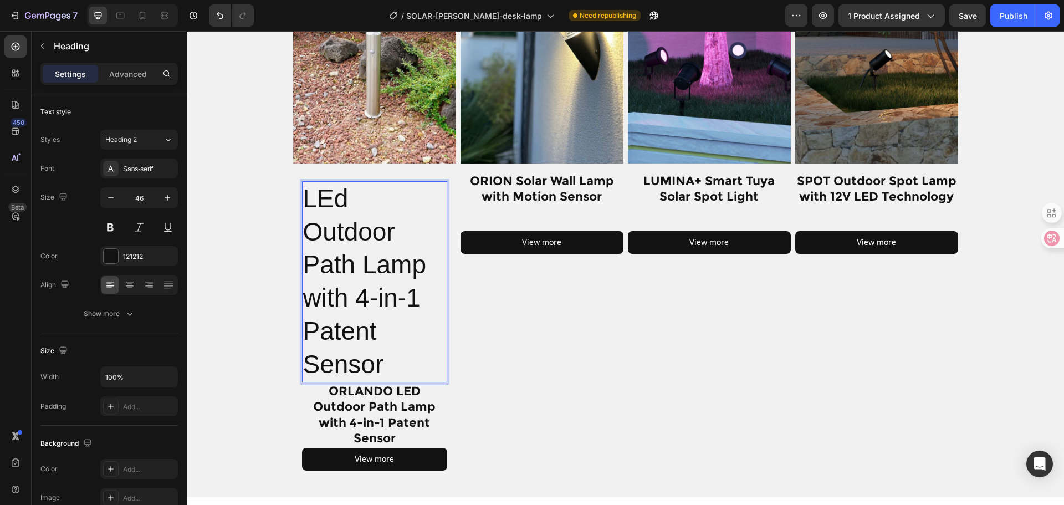
click at [330, 364] on p "LEd Outdoor Path Lamp with 4-in-1 Patent Sensor" at bounding box center [374, 281] width 143 height 199
click at [218, 279] on div "Related Lighting Solutions Heading Row Product Images LEd Outdoor Path Lamp wit…" at bounding box center [625, 194] width 877 height 570
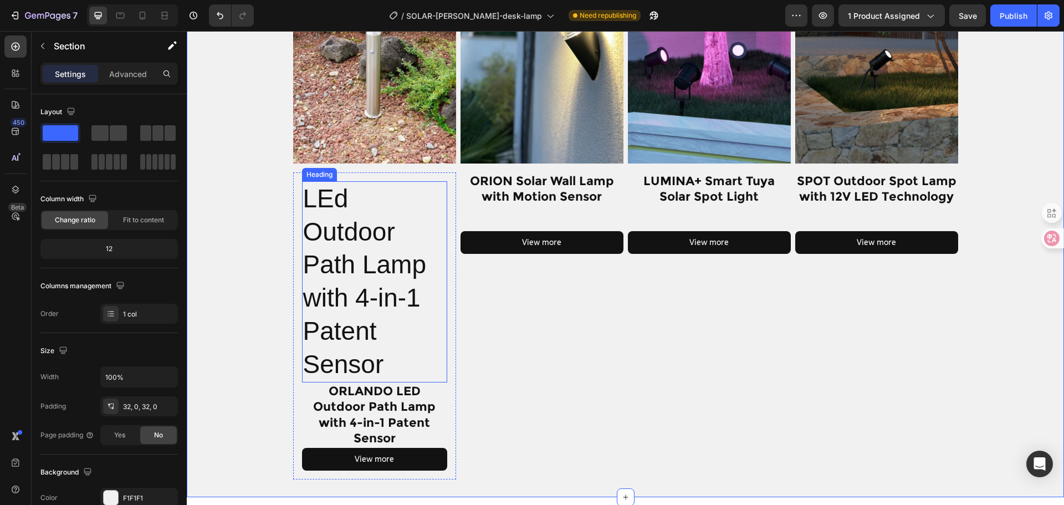
click at [314, 241] on p "LEd Outdoor Path Lamp with 4-in-1 Patent Sensor" at bounding box center [374, 281] width 143 height 199
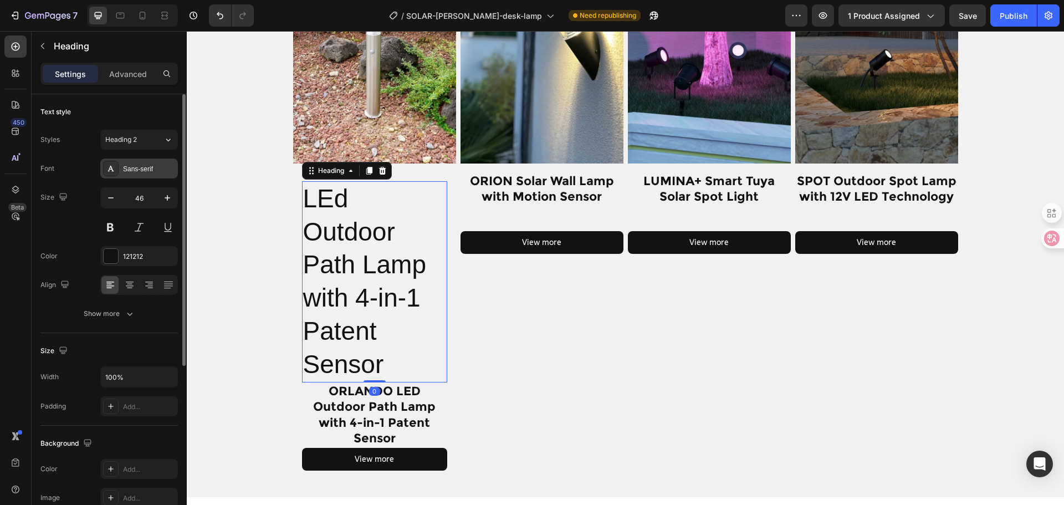
click at [146, 168] on div "Sans-serif" at bounding box center [149, 169] width 52 height 10
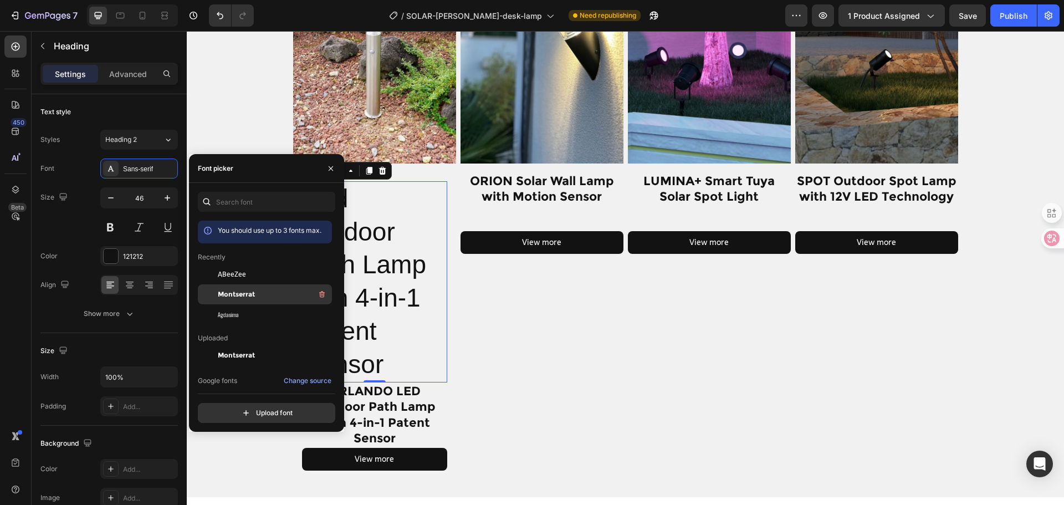
click at [248, 294] on span "Montserrat" at bounding box center [236, 294] width 37 height 10
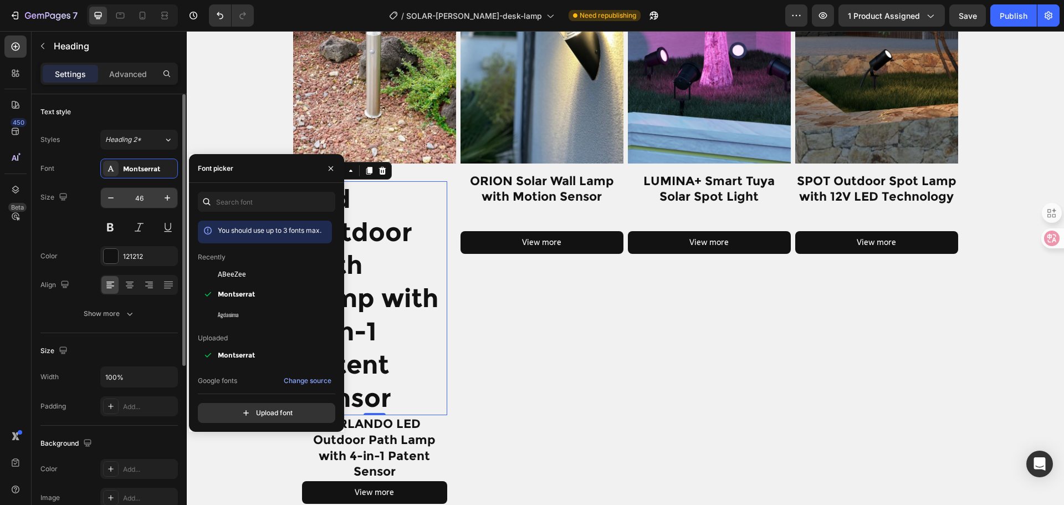
click at [151, 194] on input "46" at bounding box center [139, 198] width 37 height 20
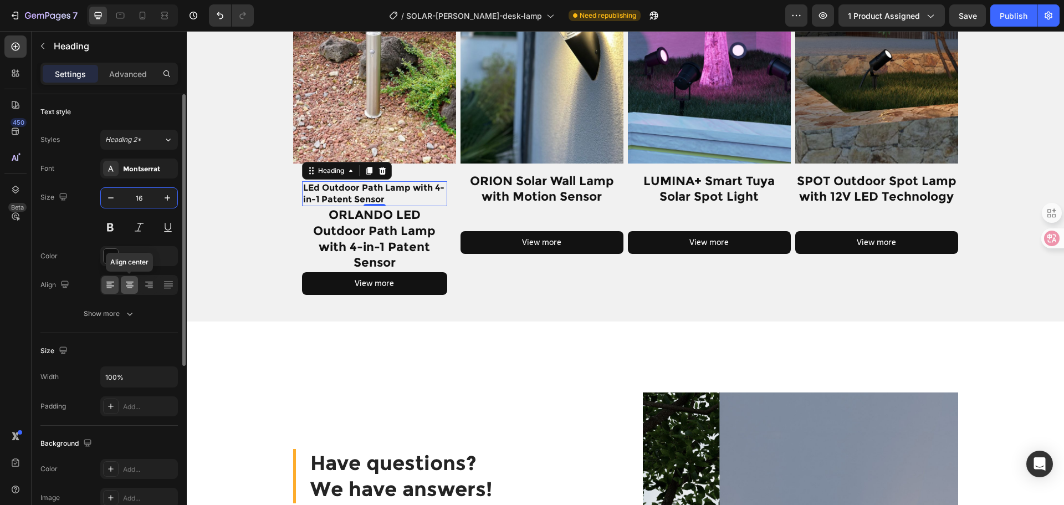
type input "16"
click at [127, 281] on icon at bounding box center [129, 284] width 11 height 11
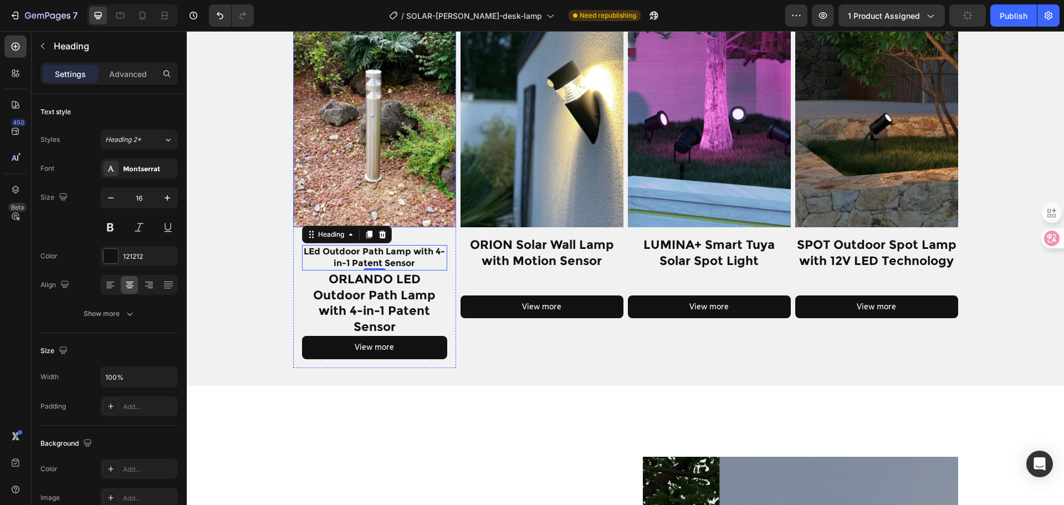
scroll to position [1109, 0]
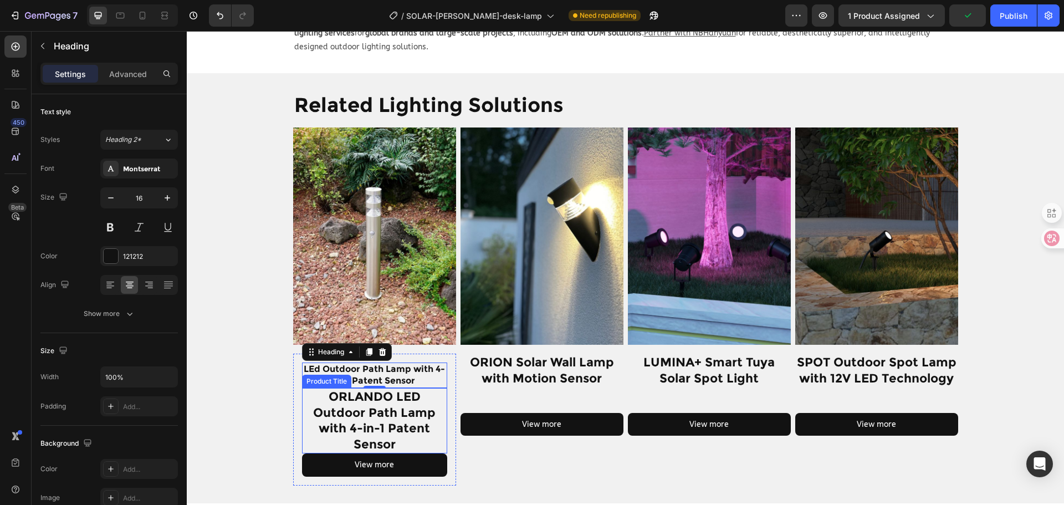
click at [390, 407] on h1 "ORLANDO LED Outdoor Path Lamp with 4-in-1 Patent Sensor" at bounding box center [374, 420] width 145 height 65
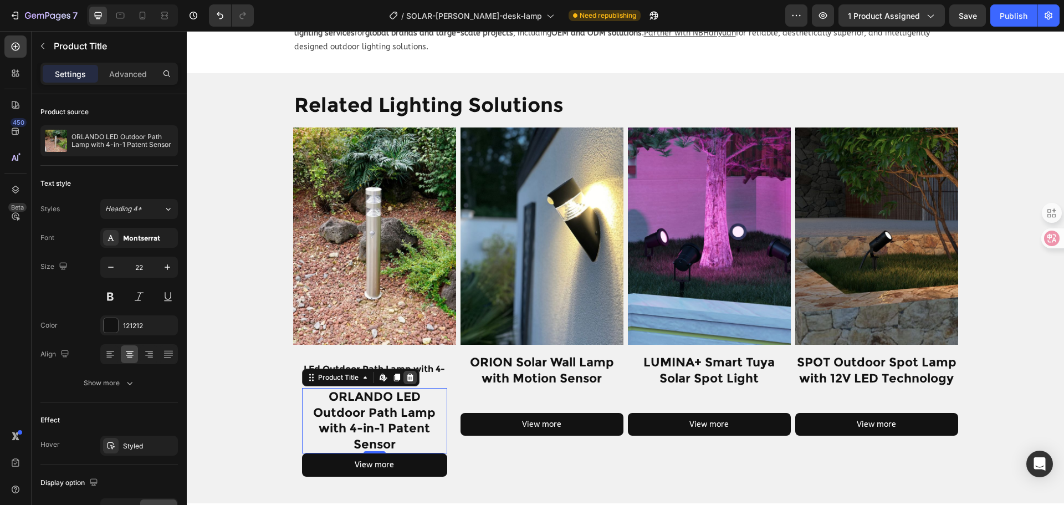
click at [406, 373] on icon at bounding box center [410, 377] width 9 height 9
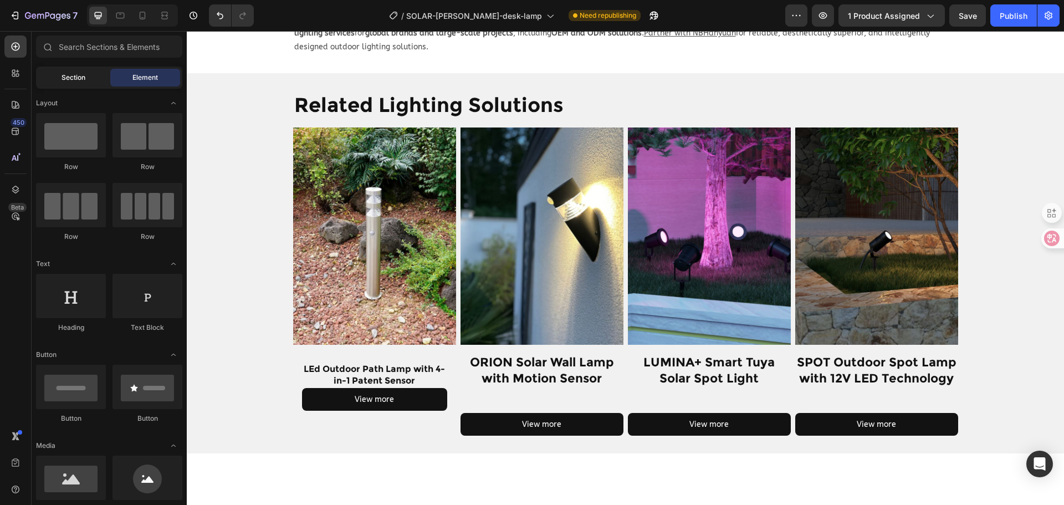
click at [44, 75] on div "Section" at bounding box center [73, 78] width 70 height 18
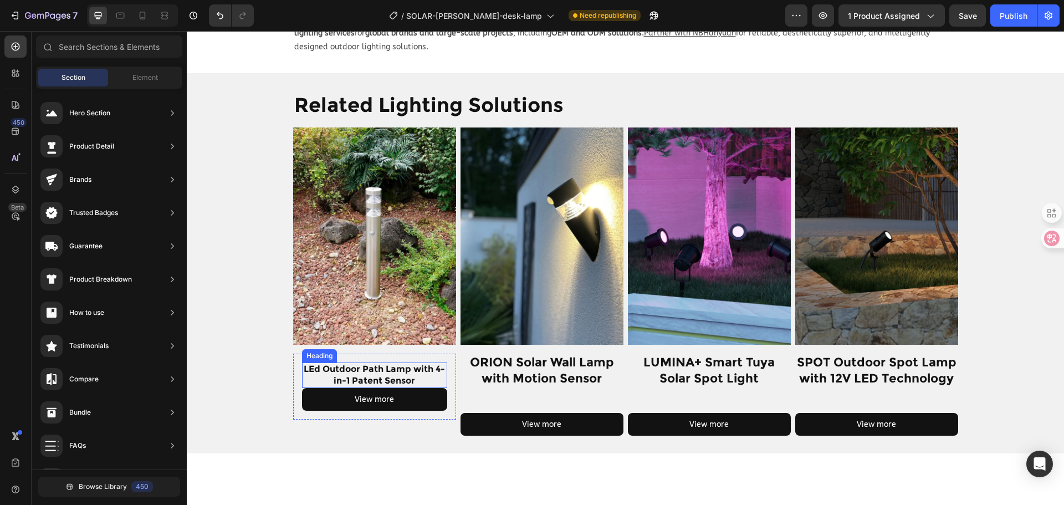
click at [397, 363] on p "LEd Outdoor Path Lamp with 4-in-1 Patent Sensor" at bounding box center [374, 374] width 143 height 23
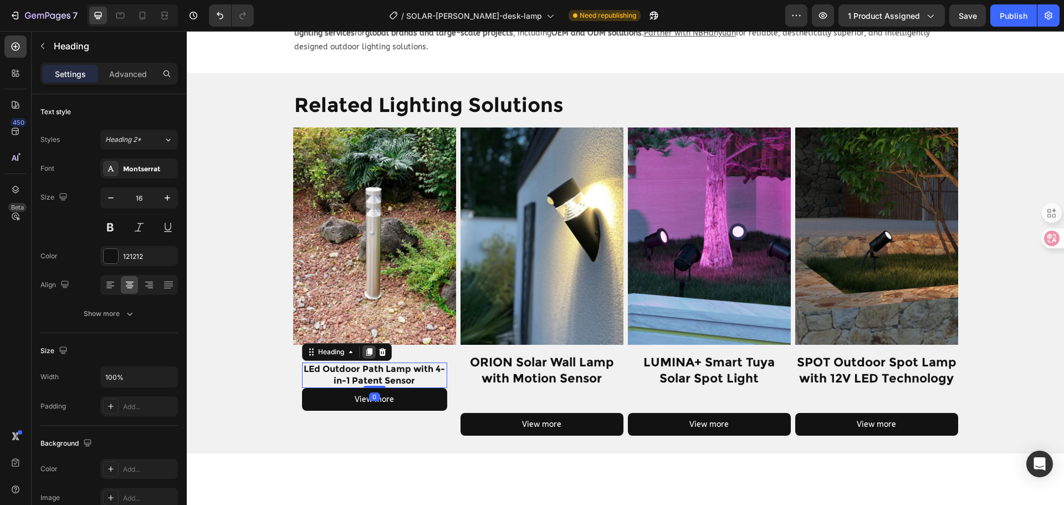
click at [365, 347] on icon at bounding box center [369, 351] width 9 height 9
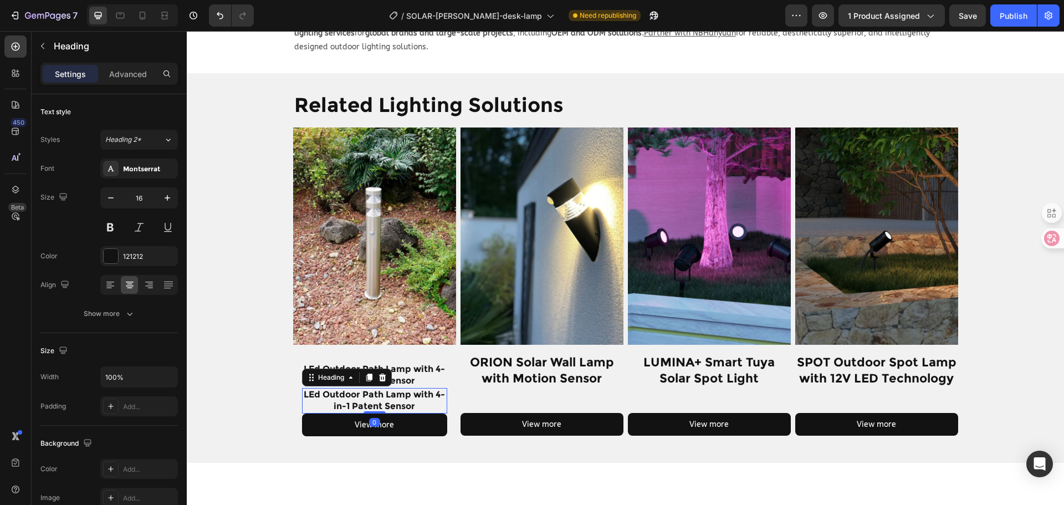
click at [383, 389] on p "LEd Outdoor Path Lamp with 4-in-1 Patent Sensor" at bounding box center [374, 400] width 143 height 23
click at [168, 196] on icon "button" at bounding box center [167, 197] width 11 height 11
type input "18"
click at [365, 389] on p "LEd Outdoor Path Lamp with 4-in-1 Patent Sensor" at bounding box center [374, 402] width 143 height 26
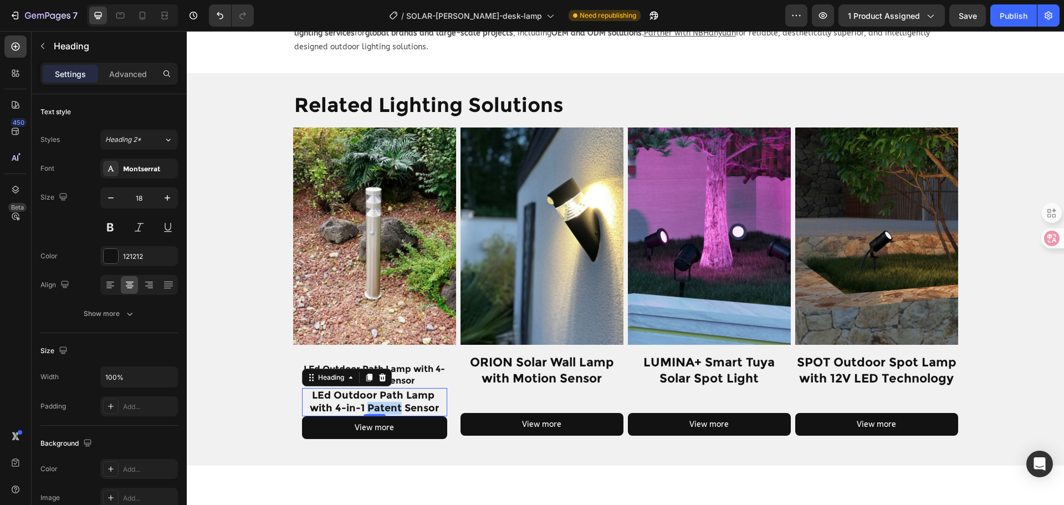
click at [365, 389] on p "LEd Outdoor Path Lamp with 4-in-1 Patent Sensor" at bounding box center [374, 402] width 143 height 26
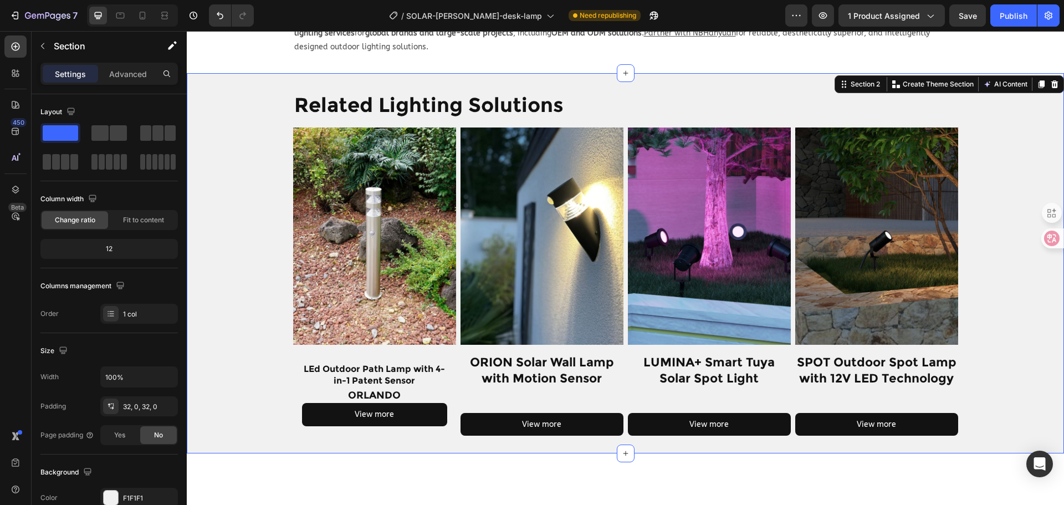
click at [265, 378] on div "Related Lighting Solutions Heading Row Product Images LEd Outdoor Path Lamp wit…" at bounding box center [625, 263] width 877 height 345
click at [358, 389] on p "ORLANDO" at bounding box center [374, 395] width 143 height 13
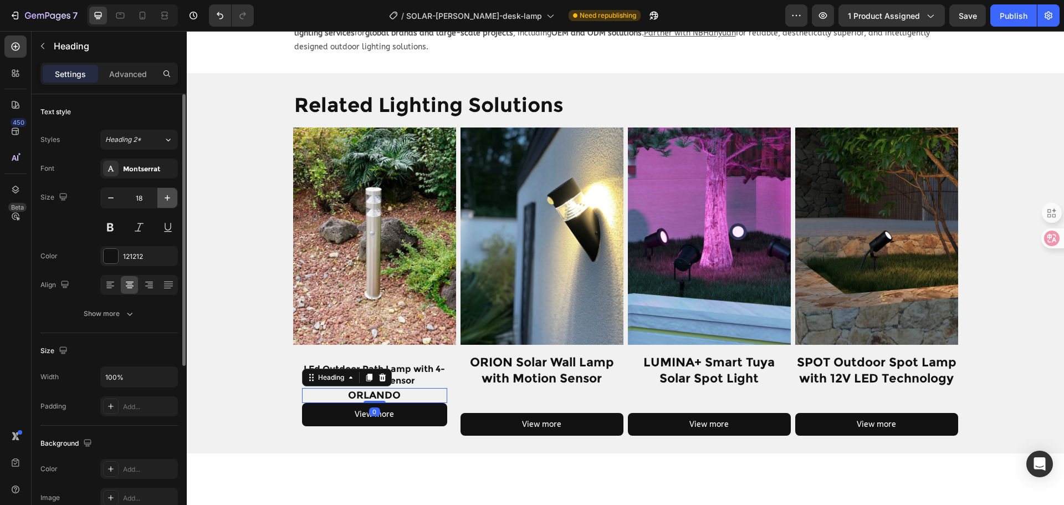
click at [163, 194] on icon "button" at bounding box center [167, 197] width 11 height 11
click at [168, 193] on icon "button" at bounding box center [167, 197] width 11 height 11
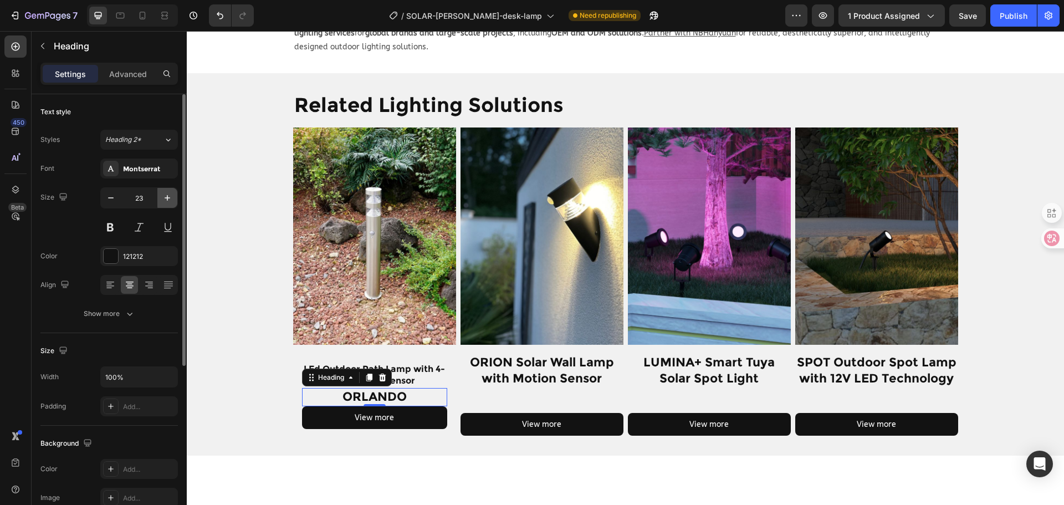
click at [168, 193] on icon "button" at bounding box center [167, 197] width 11 height 11
type input "24"
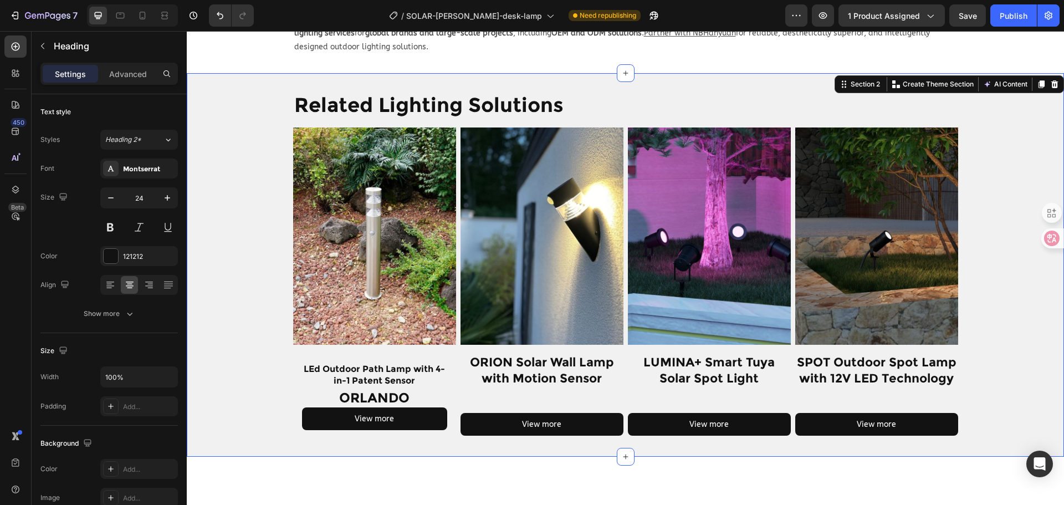
click at [252, 358] on div "Related Lighting Solutions Heading Row Product Images LEd Outdoor Path Lamp wit…" at bounding box center [625, 265] width 877 height 349
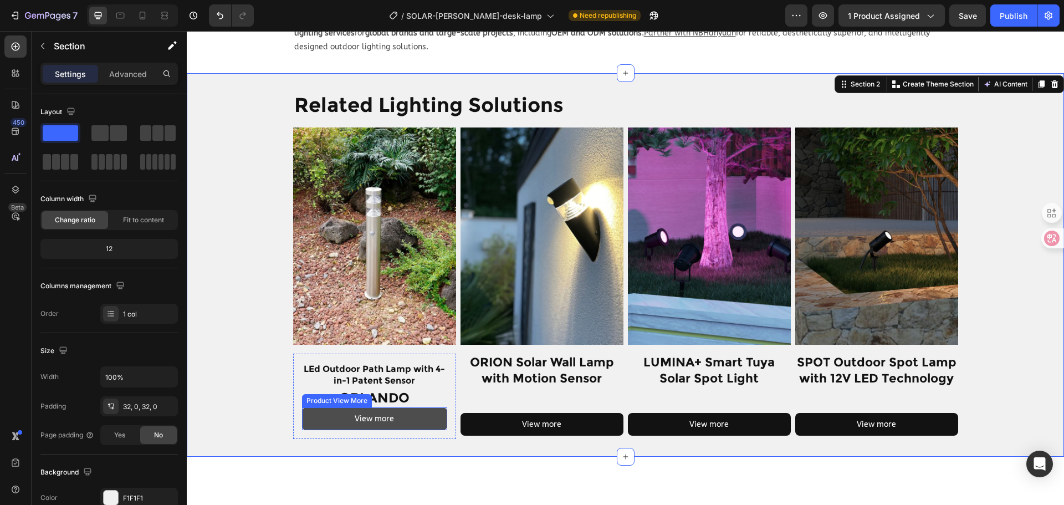
click at [414, 407] on button "View more" at bounding box center [374, 418] width 145 height 23
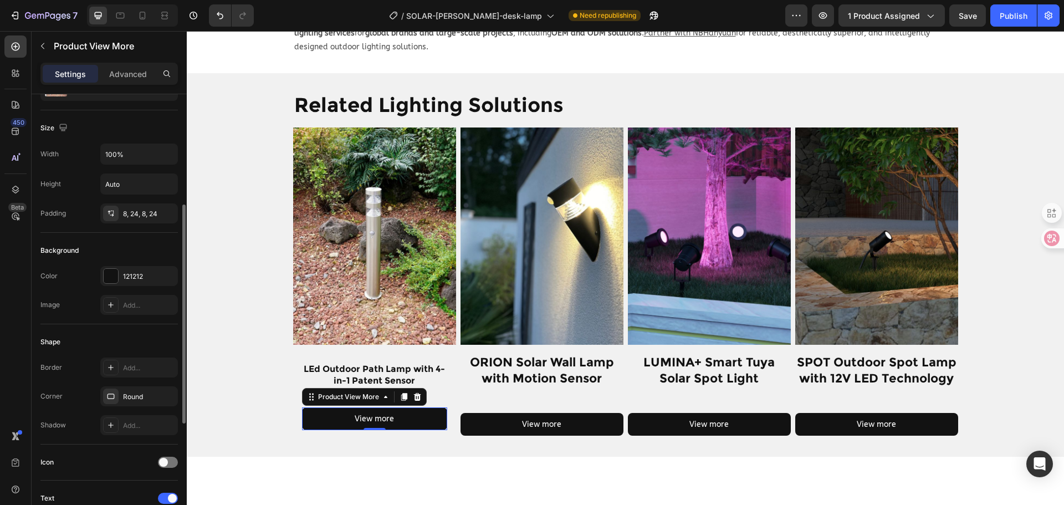
scroll to position [111, 0]
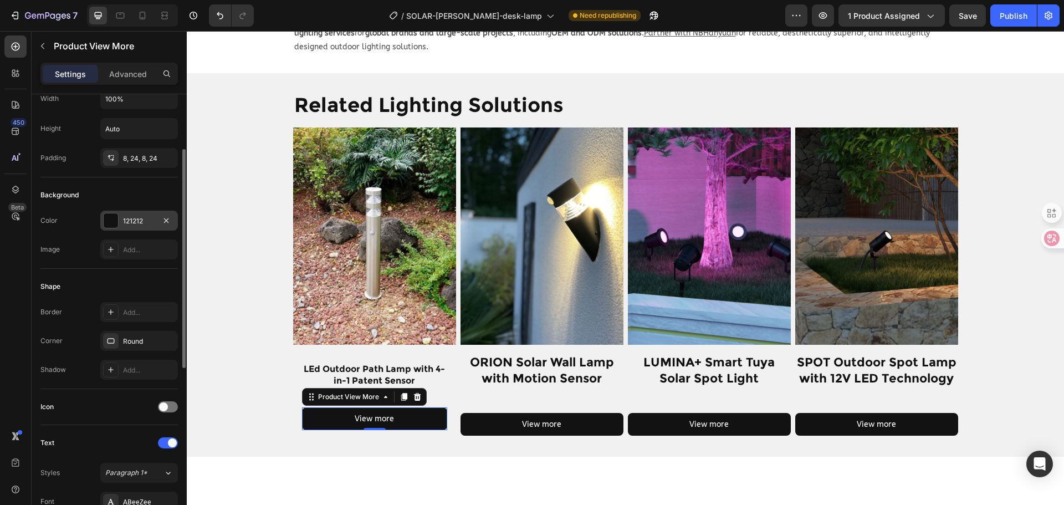
click at [136, 226] on div "121212" at bounding box center [139, 221] width 32 height 10
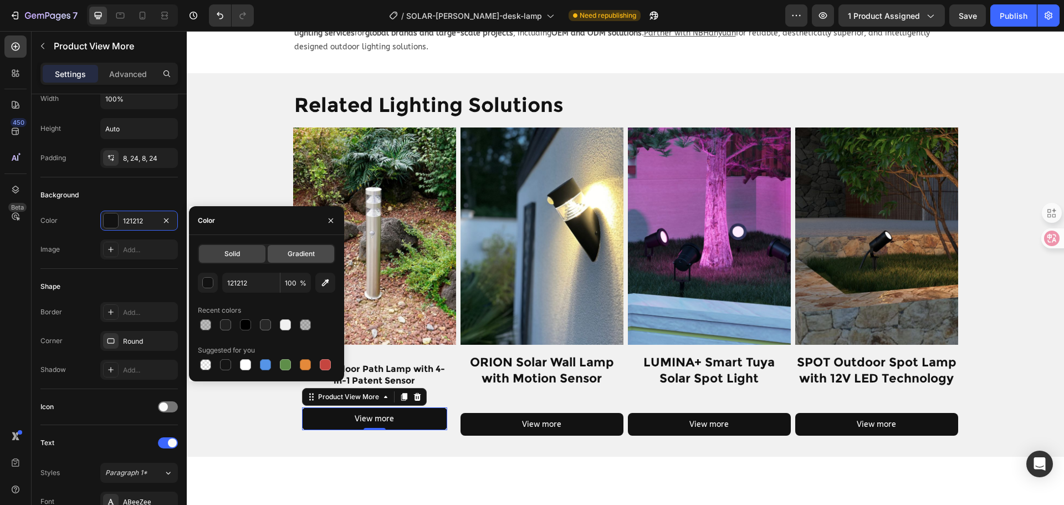
click at [274, 248] on div "Gradient" at bounding box center [301, 254] width 66 height 18
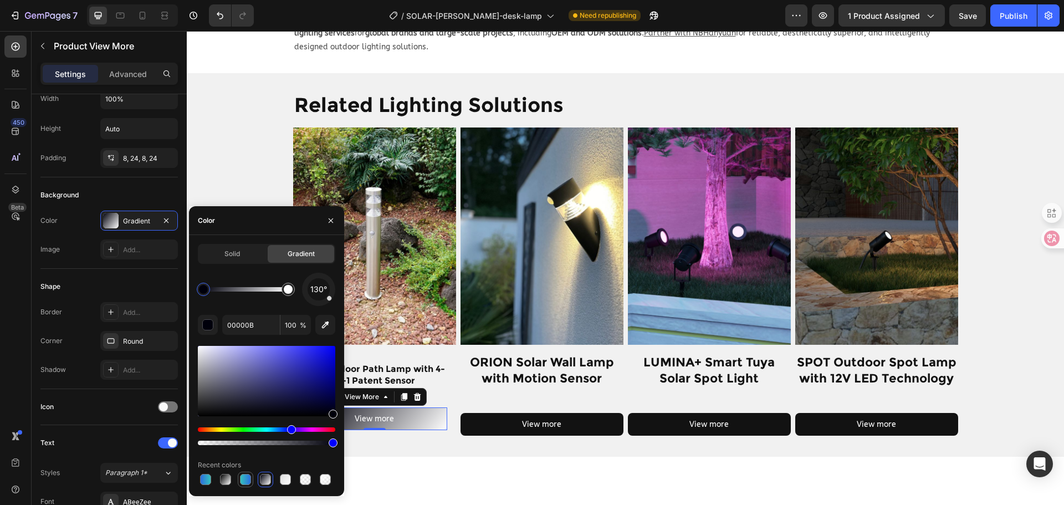
click at [247, 476] on div at bounding box center [245, 479] width 11 height 11
type input "35C3BE"
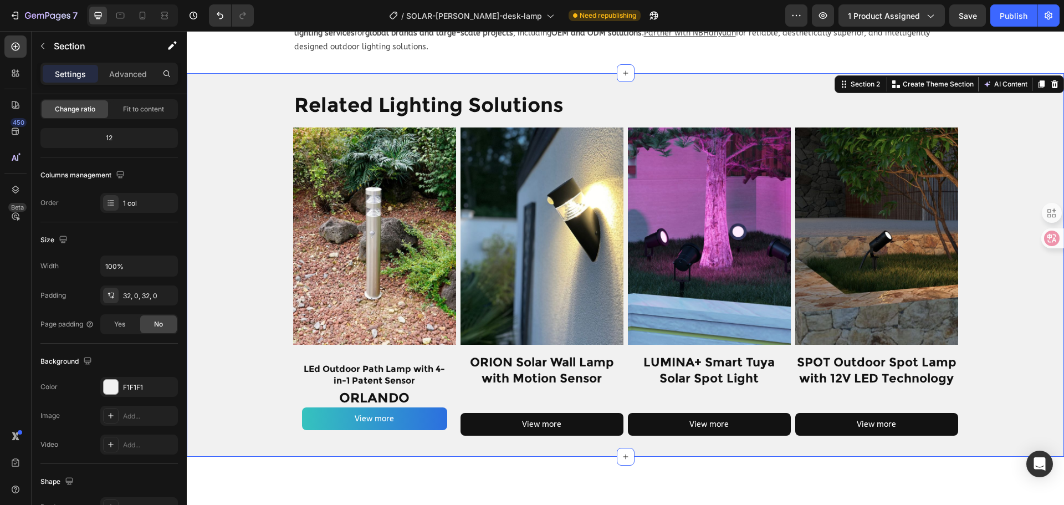
click at [426, 425] on div "Related Lighting Solutions Heading Row Product Images LEd Outdoor Path Lamp wit…" at bounding box center [625, 265] width 877 height 384
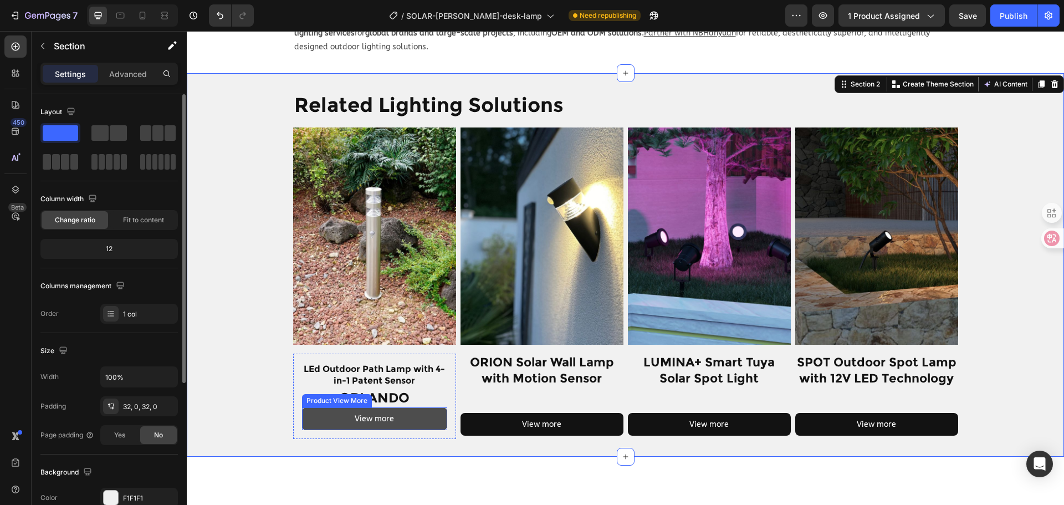
click at [417, 407] on button "View more" at bounding box center [374, 418] width 145 height 23
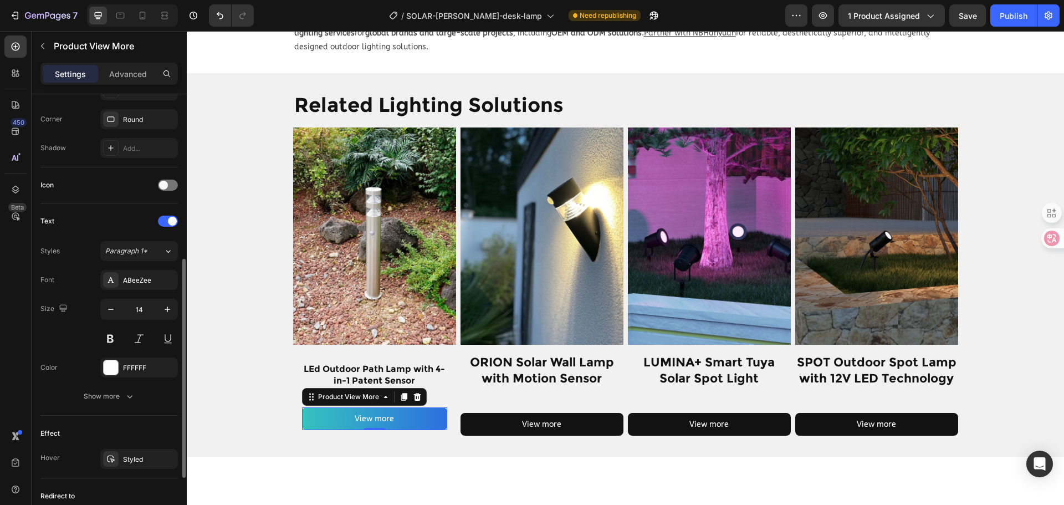
scroll to position [450, 0]
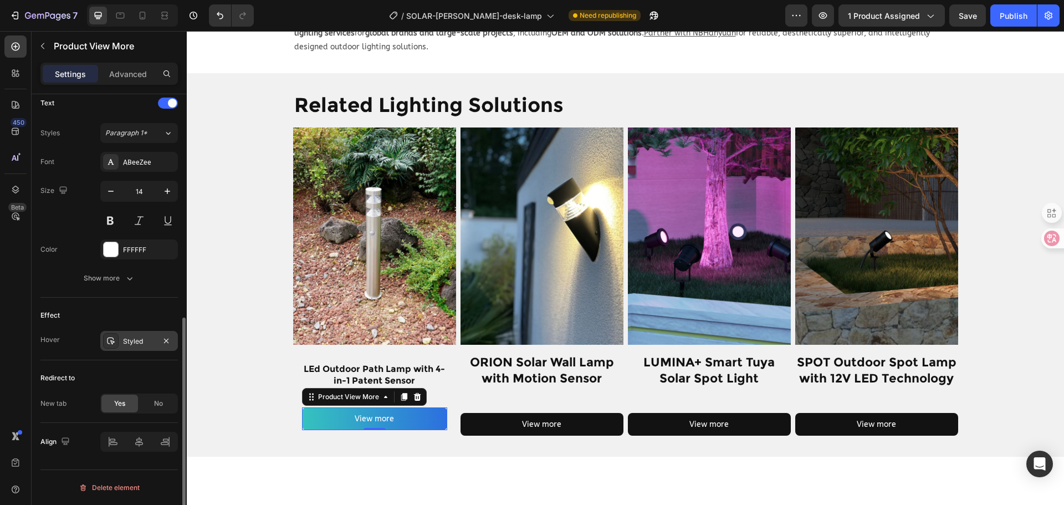
click at [136, 349] on div "Styled" at bounding box center [139, 341] width 78 height 20
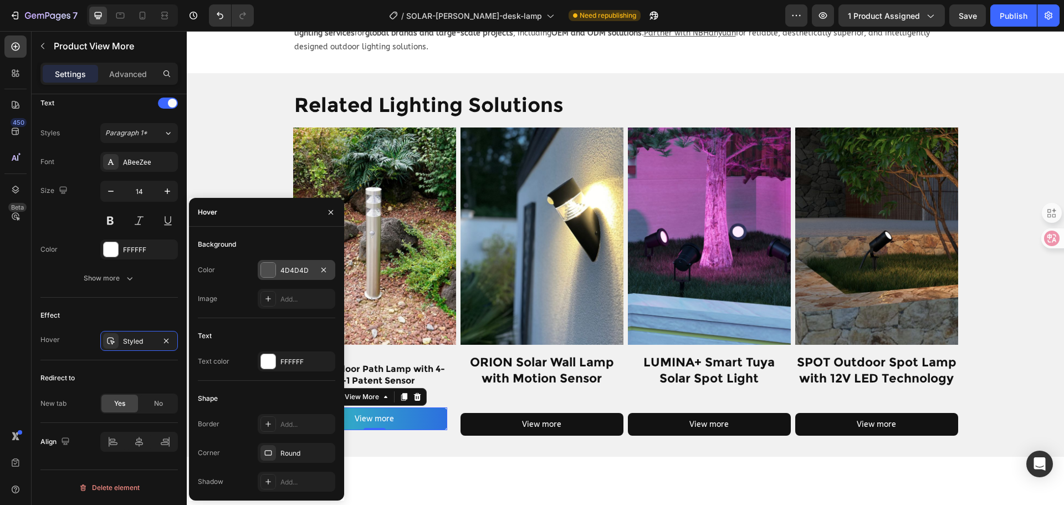
click at [299, 268] on div "4D4D4D" at bounding box center [296, 270] width 32 height 10
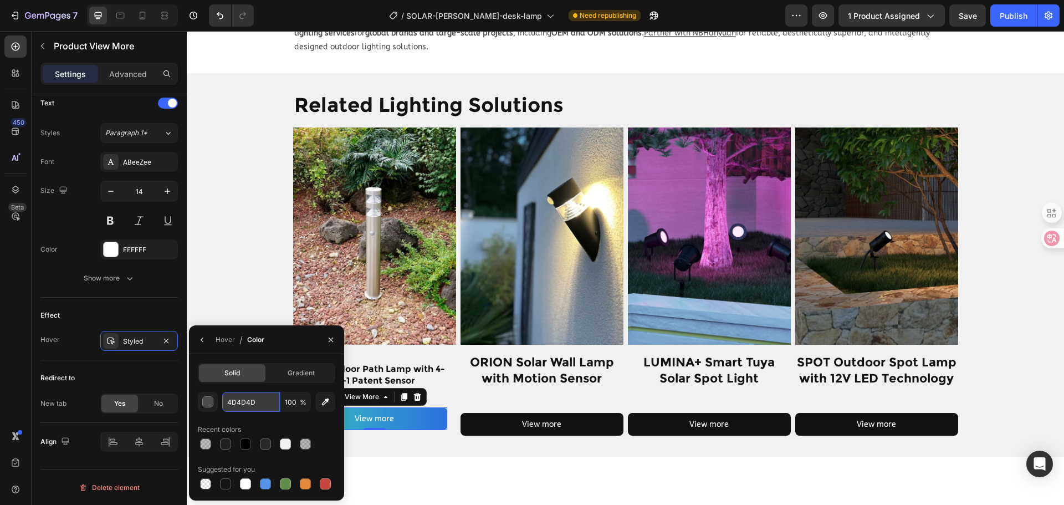
click at [242, 395] on input "4D4D4D" at bounding box center [251, 402] width 58 height 20
type input "212121"
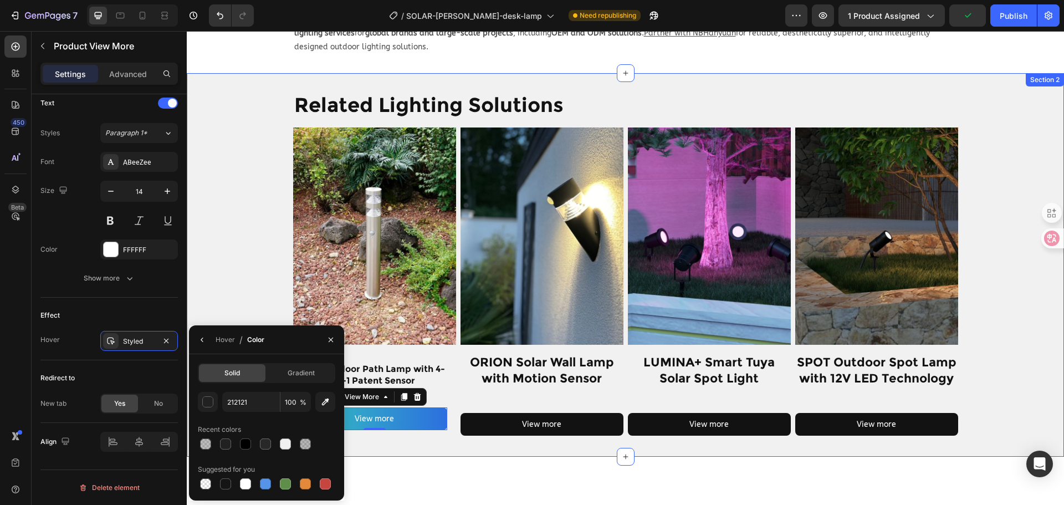
click at [235, 284] on div "Related Lighting Solutions Heading Row Product Images LEd Outdoor Path Lamp wit…" at bounding box center [625, 265] width 877 height 349
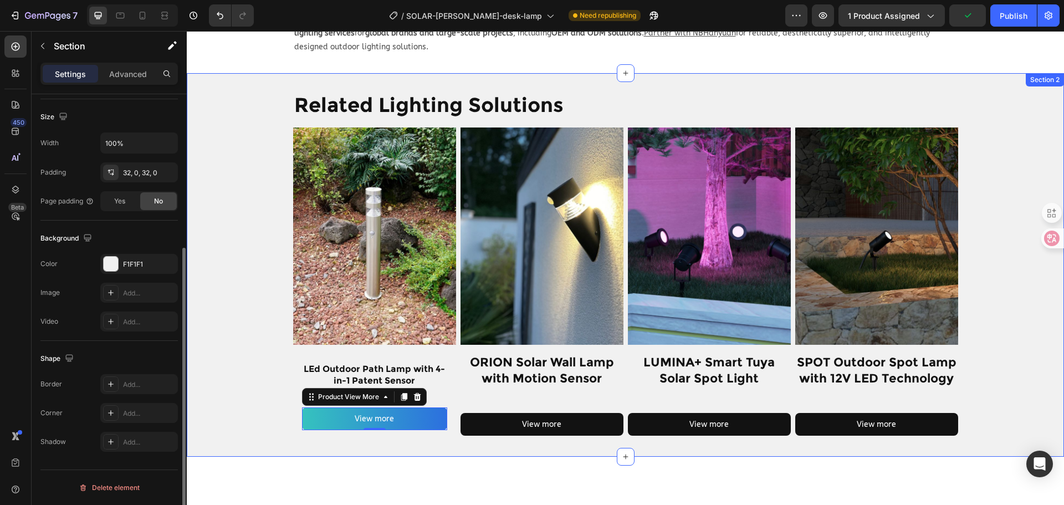
scroll to position [0, 0]
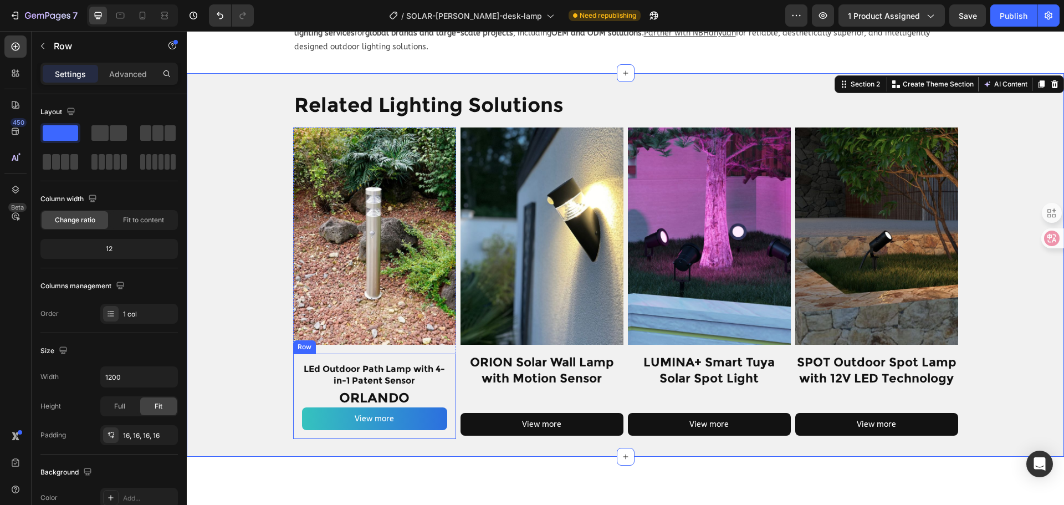
click at [444, 378] on div "LEd Outdoor Path Lamp with 4-in-1 Patent Sensor Heading ORLANDO Heading View mo…" at bounding box center [374, 395] width 163 height 85
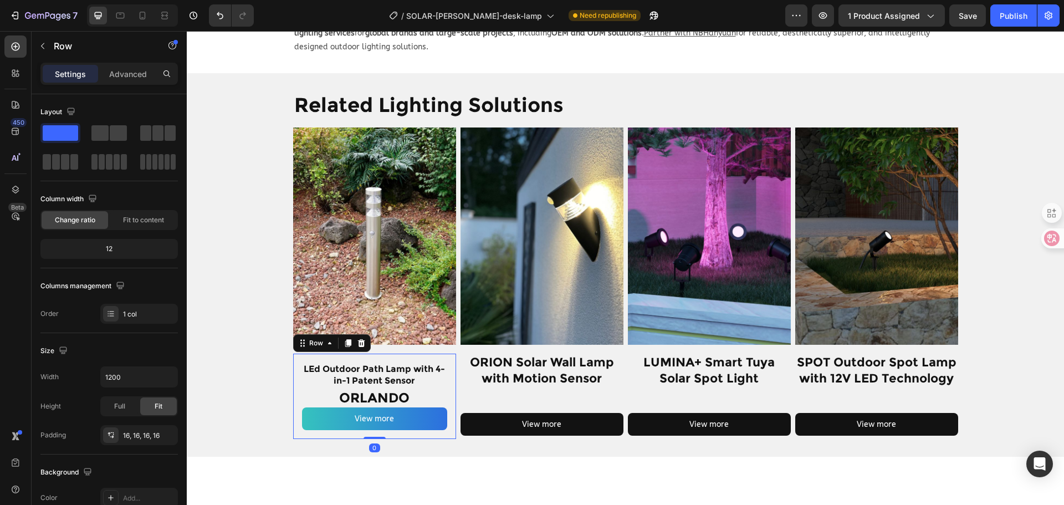
click at [135, 85] on div "Settings Advanced" at bounding box center [109, 79] width 155 height 32
click at [135, 75] on p "Advanced" at bounding box center [128, 74] width 38 height 12
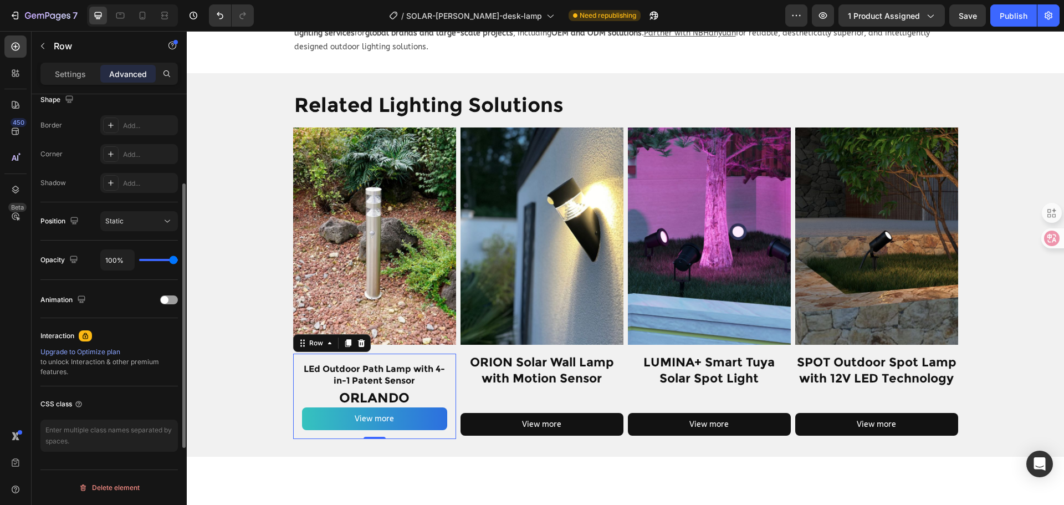
scroll to position [242, 0]
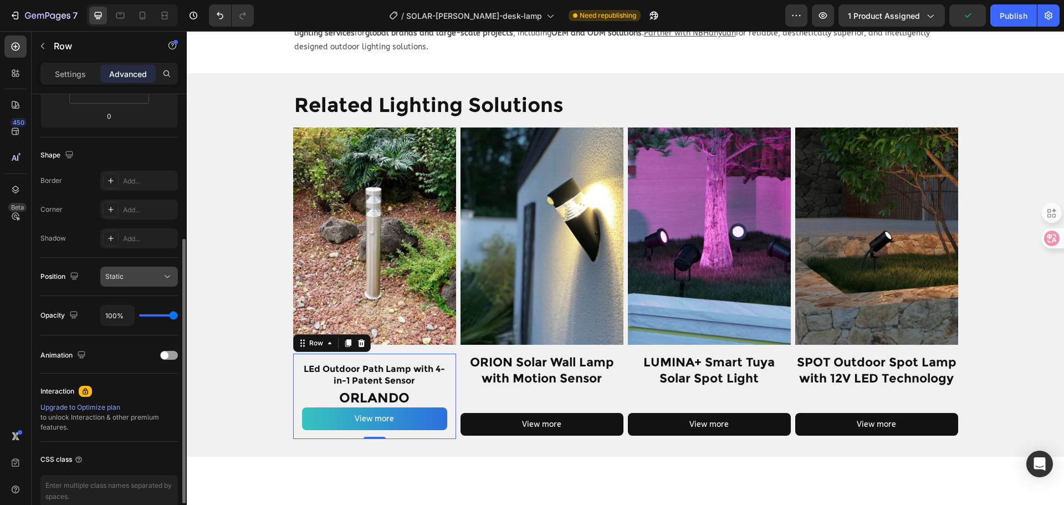
click at [157, 281] on div "Static" at bounding box center [139, 276] width 68 height 11
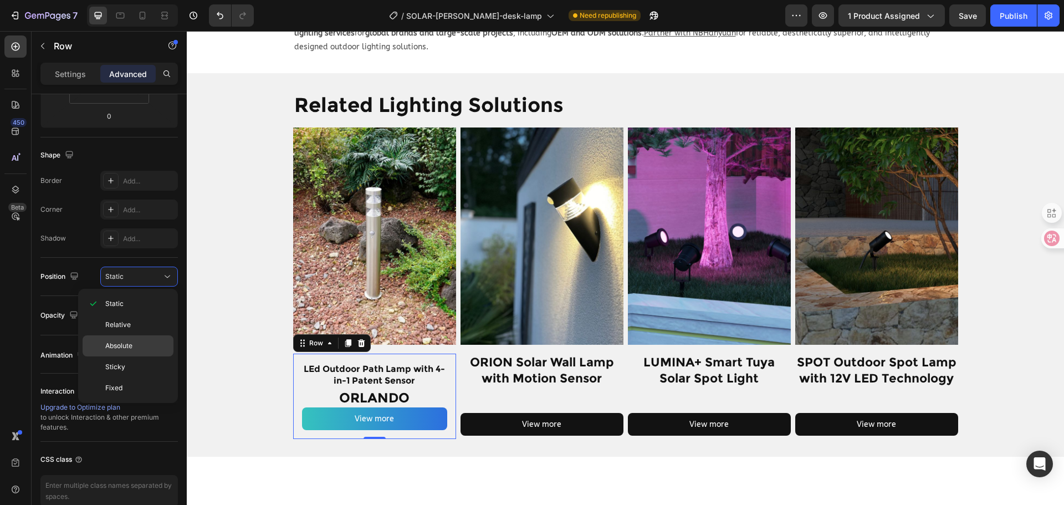
click at [141, 350] on p "Absolute" at bounding box center [136, 346] width 63 height 10
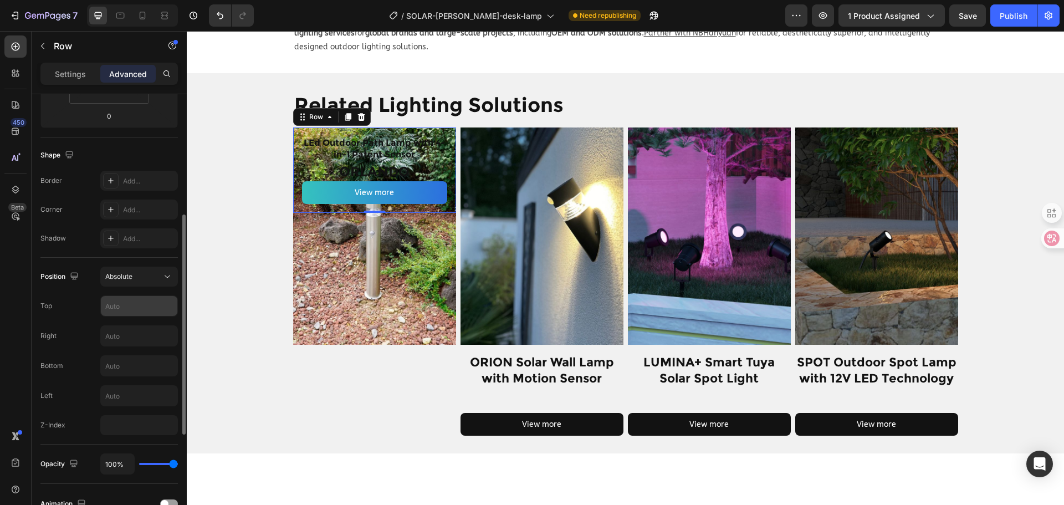
click at [138, 310] on input "text" at bounding box center [139, 306] width 76 height 20
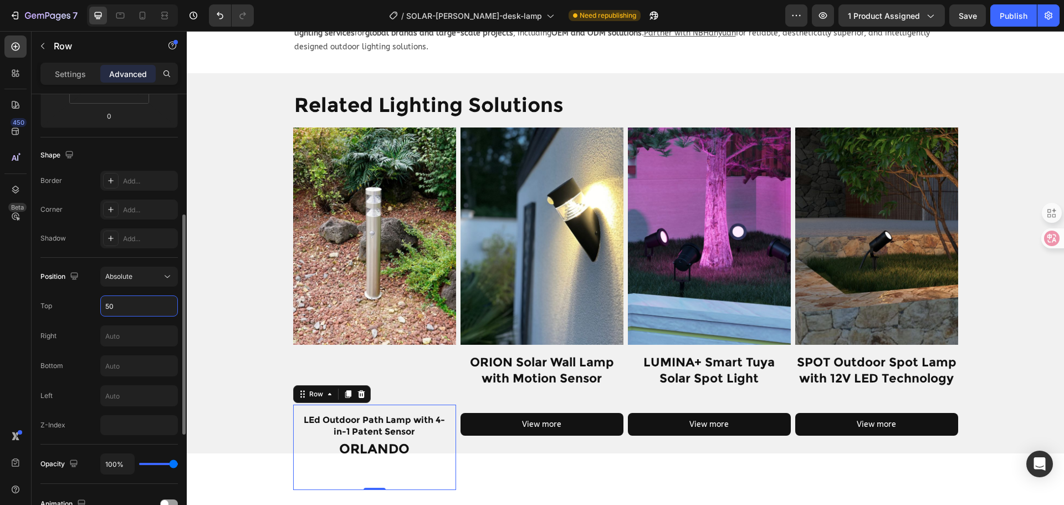
type input "5"
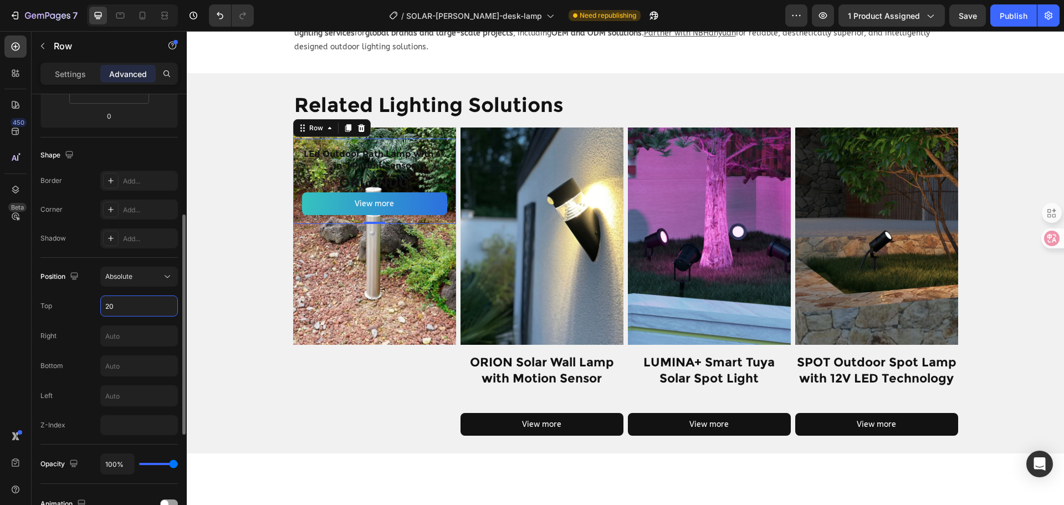
type input "2"
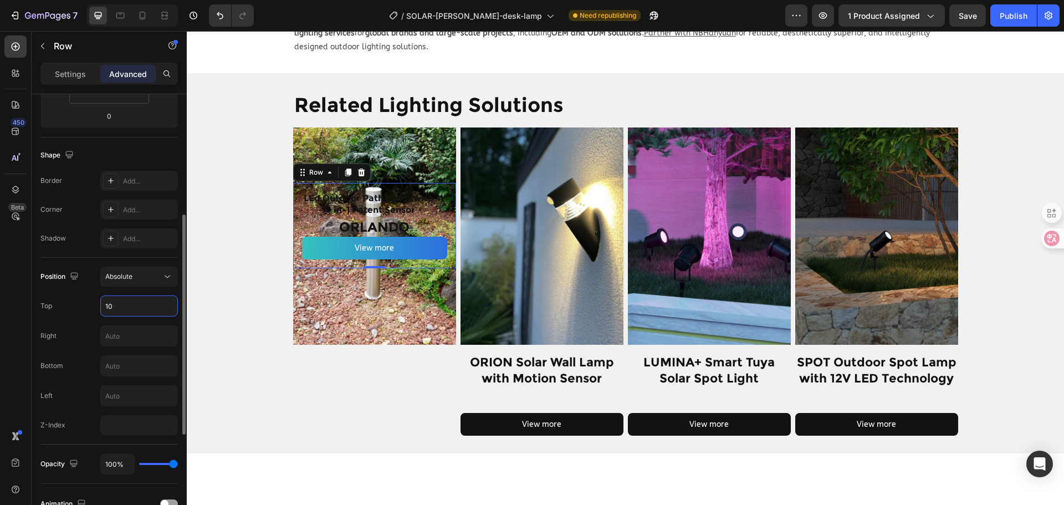
type input "1"
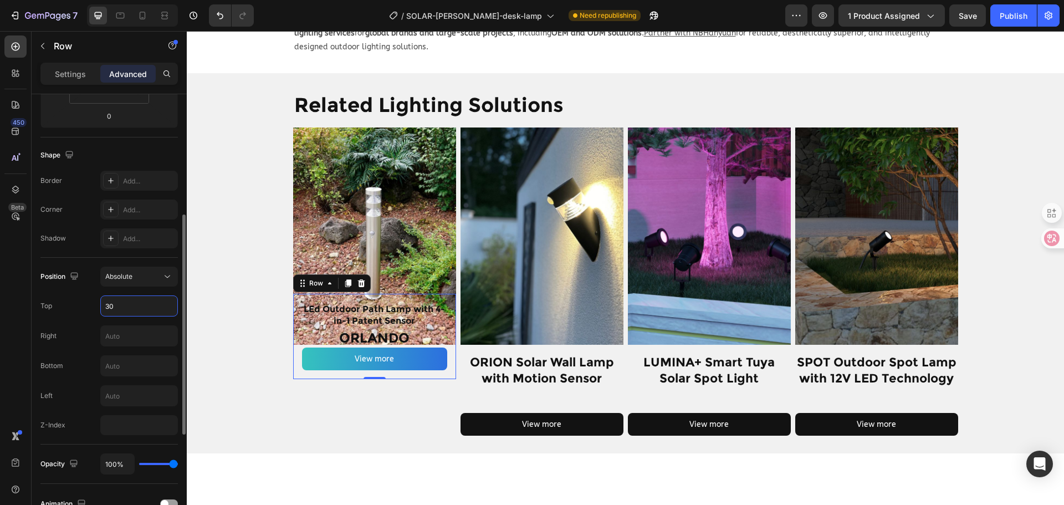
type input "3"
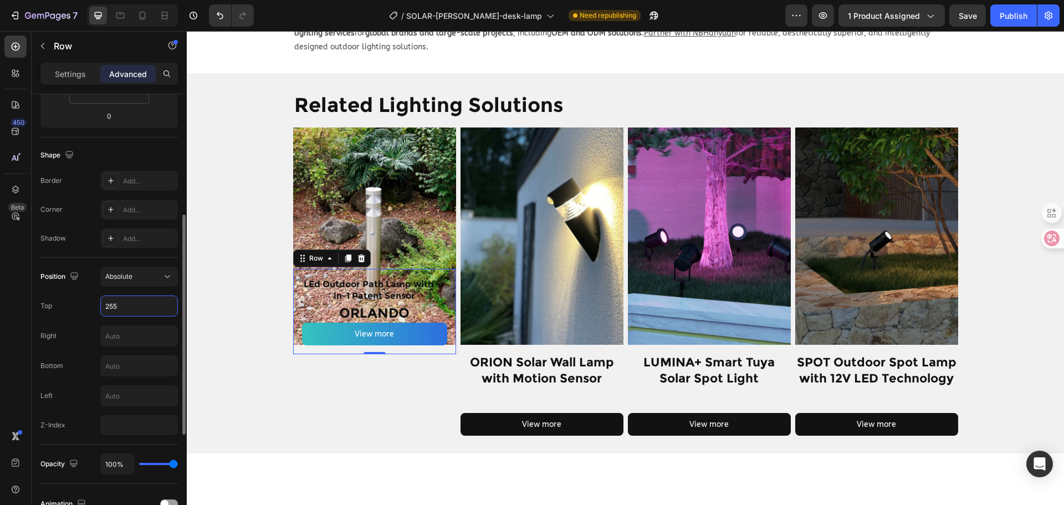
type input "255"
click at [138, 310] on input "255" at bounding box center [139, 306] width 76 height 20
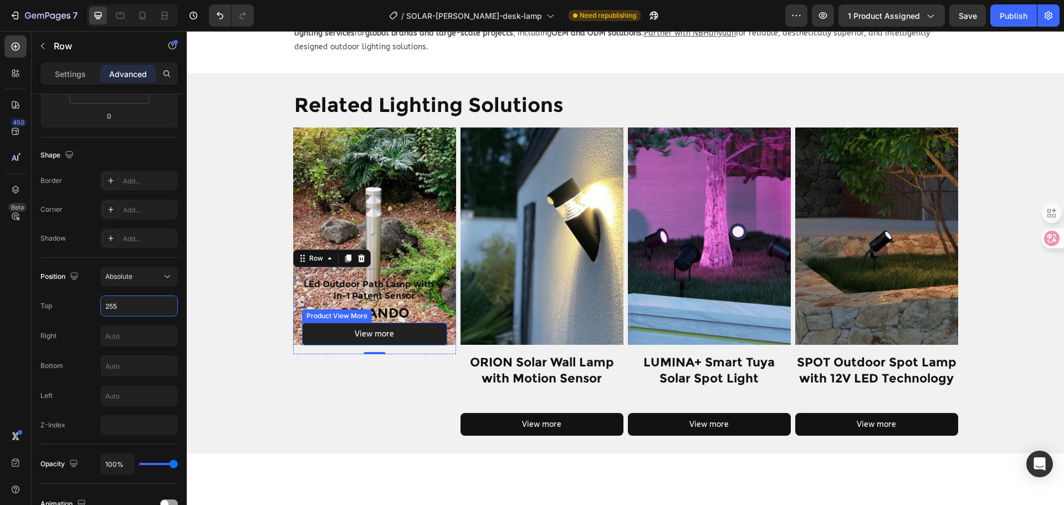
click at [404, 322] on button "View more" at bounding box center [374, 333] width 145 height 23
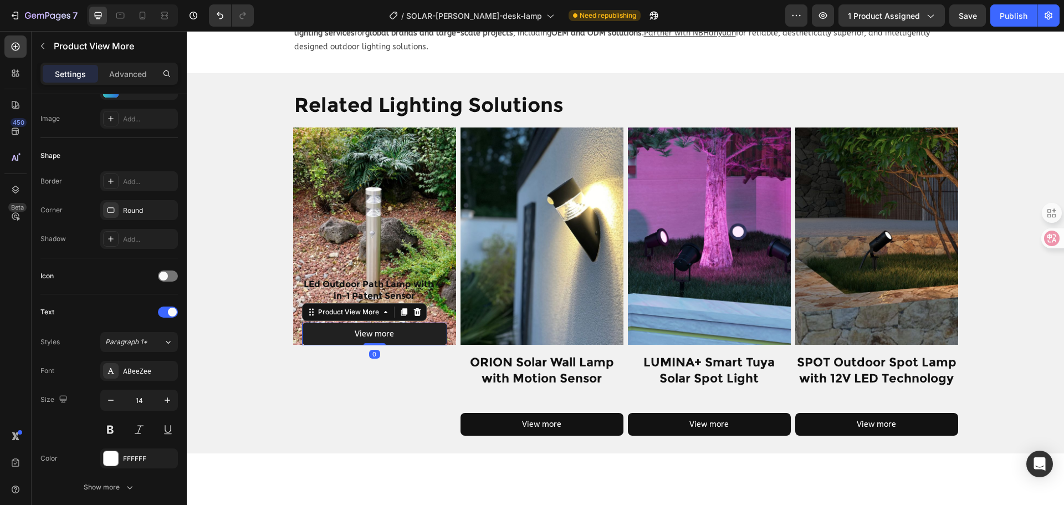
scroll to position [0, 0]
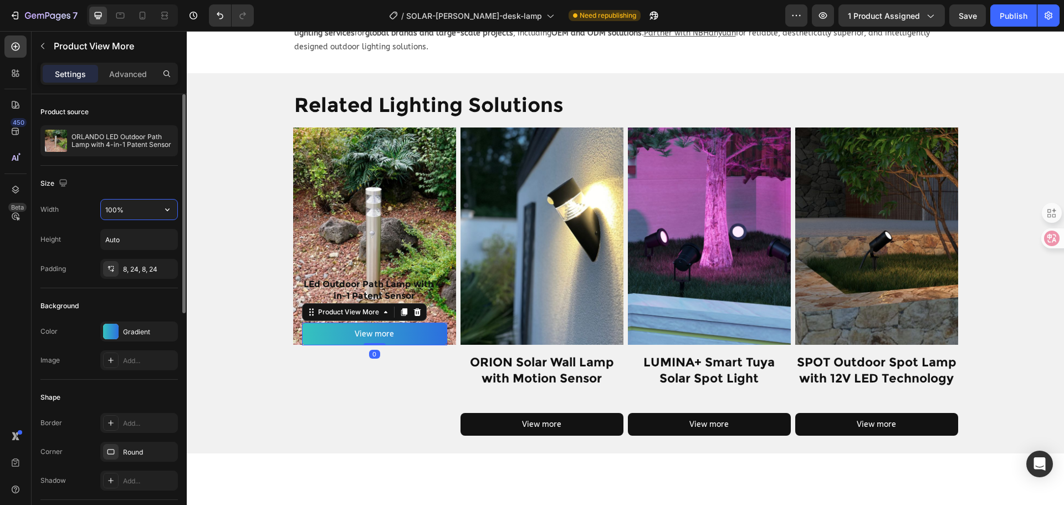
click at [145, 202] on input "100%" at bounding box center [139, 209] width 76 height 20
click at [161, 207] on button "button" at bounding box center [167, 209] width 20 height 20
click at [152, 258] on p "Fit content Auto" at bounding box center [136, 259] width 63 height 10
type input "Auto"
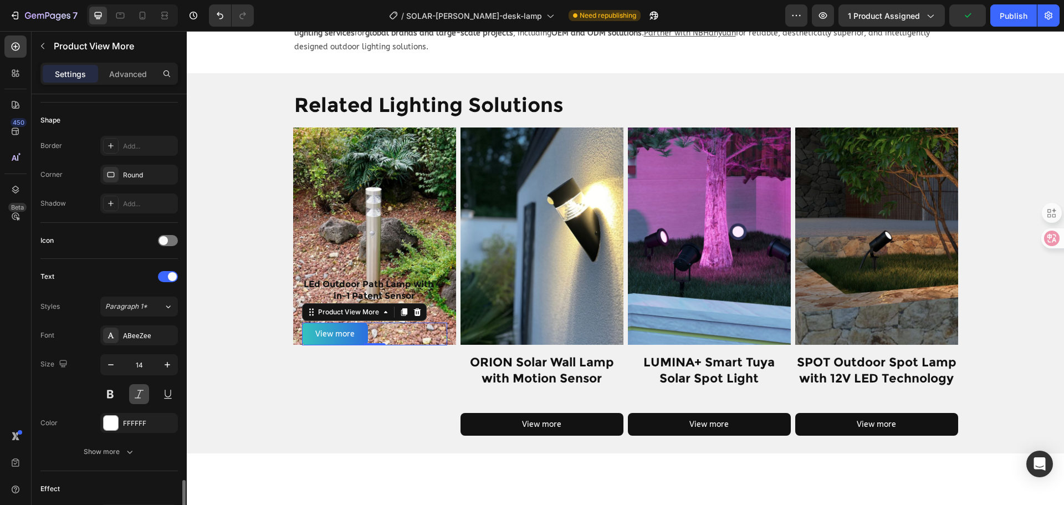
scroll to position [443, 0]
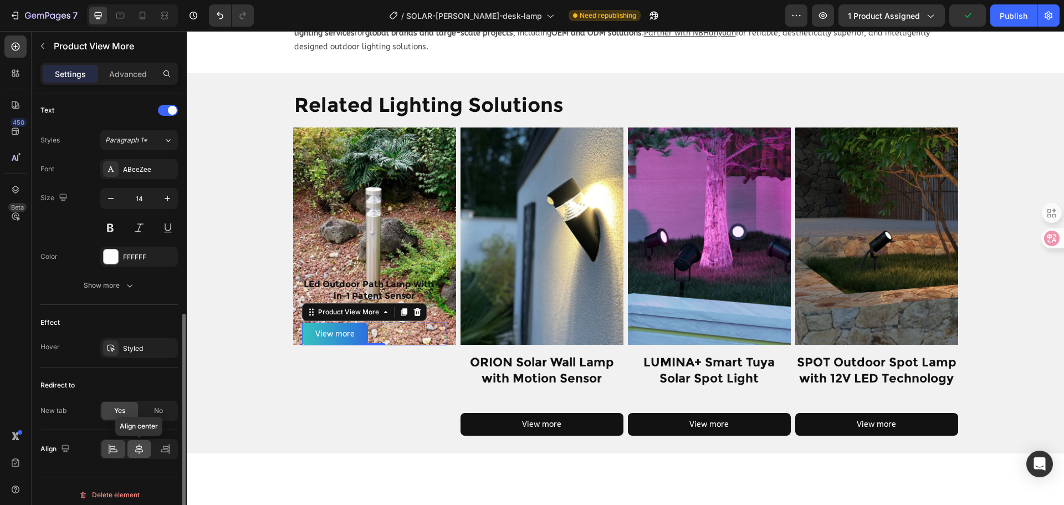
click at [140, 448] on icon at bounding box center [139, 448] width 11 height 11
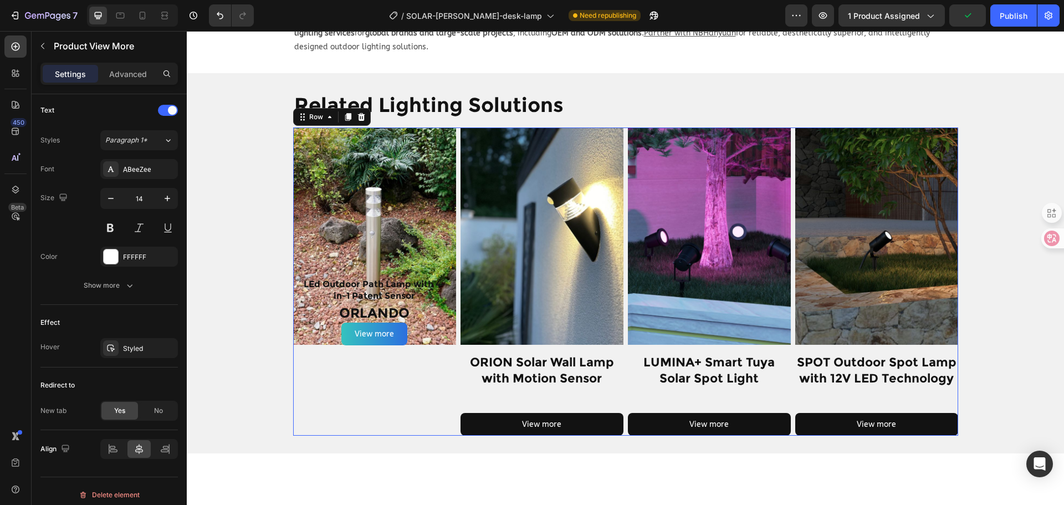
click at [312, 385] on div "Product Images LEd Outdoor Path Lamp with 4-in-1 Patent Sensor Heading ORLANDO …" at bounding box center [374, 281] width 163 height 308
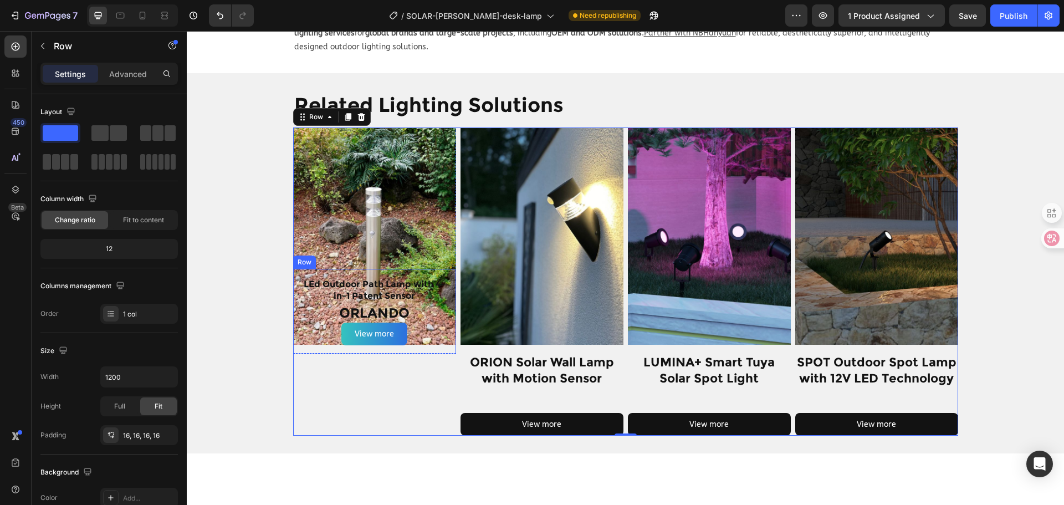
click at [445, 301] on div "LEd Outdoor Path Lamp with 4-in-1 Patent Sensor Heading ORLANDO Heading View mo…" at bounding box center [374, 311] width 163 height 85
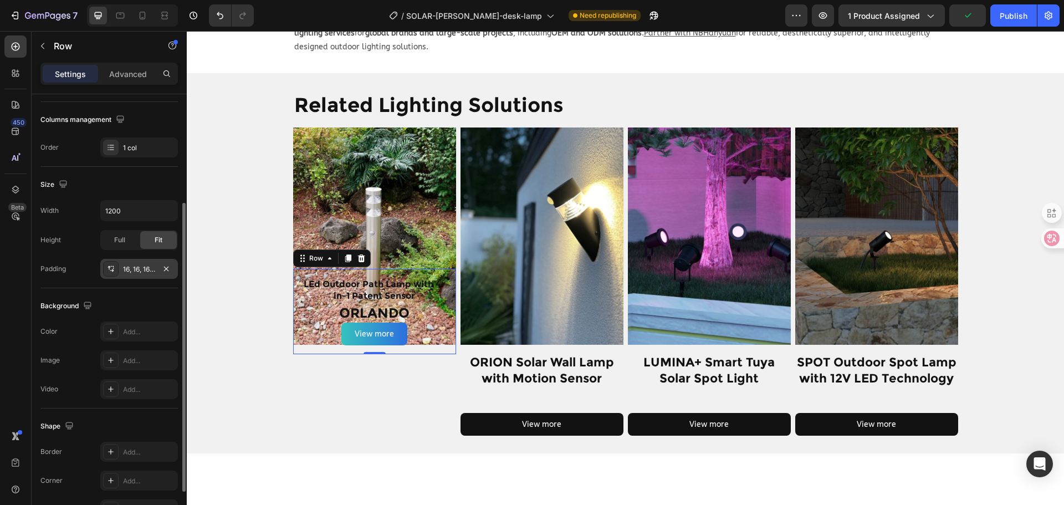
scroll to position [234, 0]
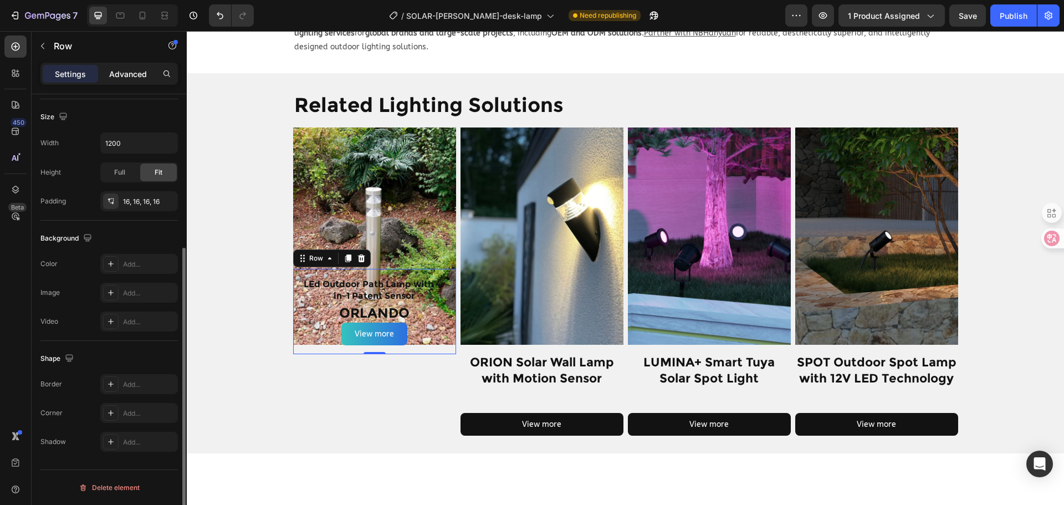
click at [136, 78] on p "Advanced" at bounding box center [128, 74] width 38 height 12
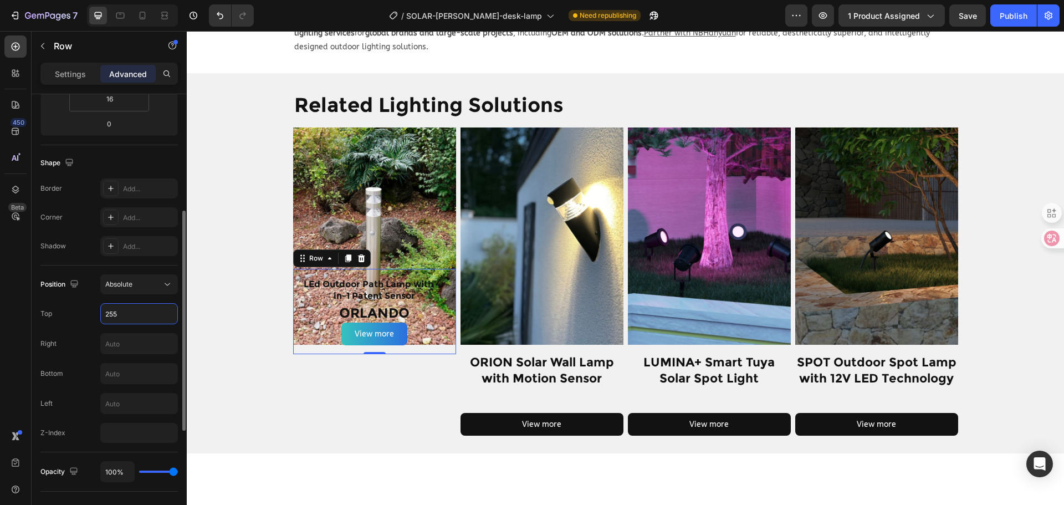
click at [124, 309] on input "255" at bounding box center [139, 314] width 76 height 20
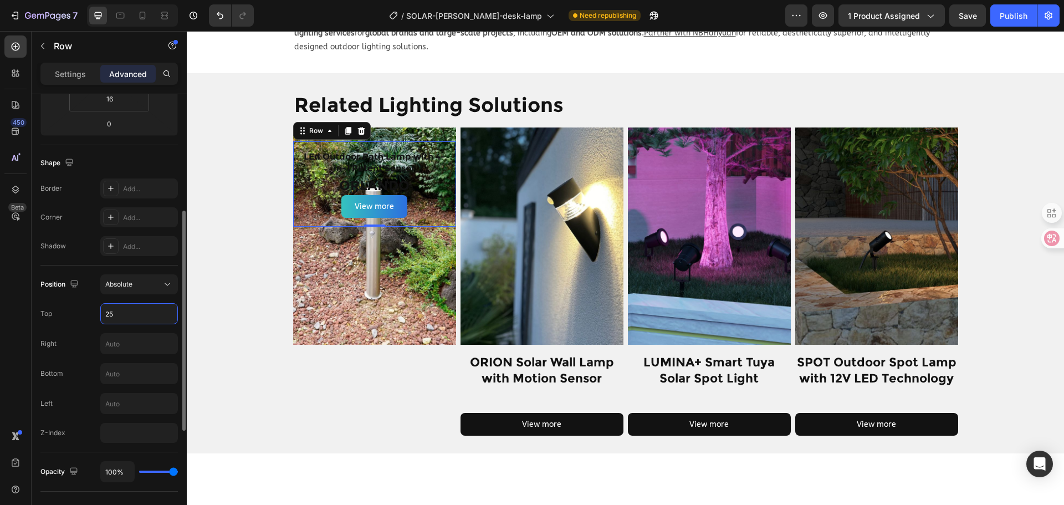
type input "250"
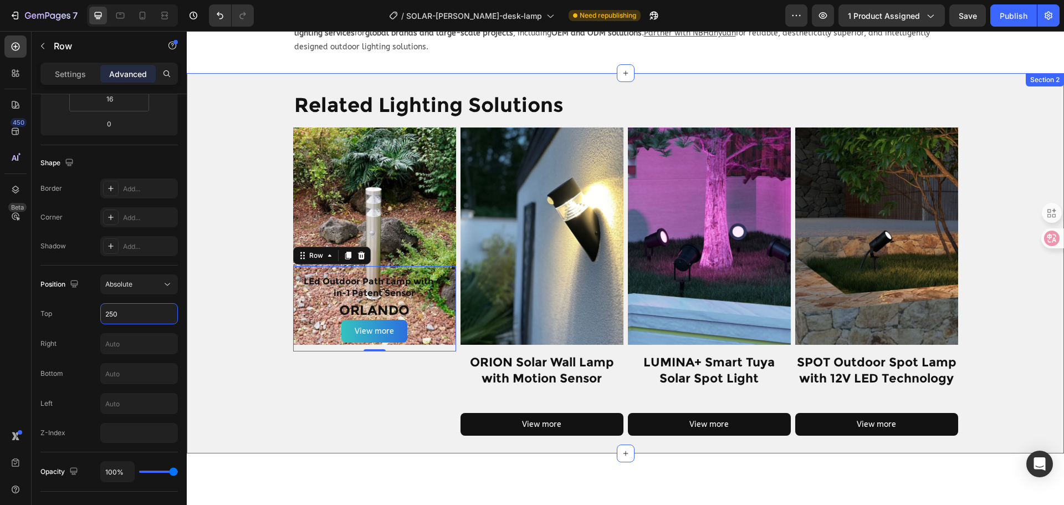
click at [243, 289] on div "Related Lighting Solutions Heading Row Product Images LEd Outdoor Path Lamp wit…" at bounding box center [625, 263] width 877 height 345
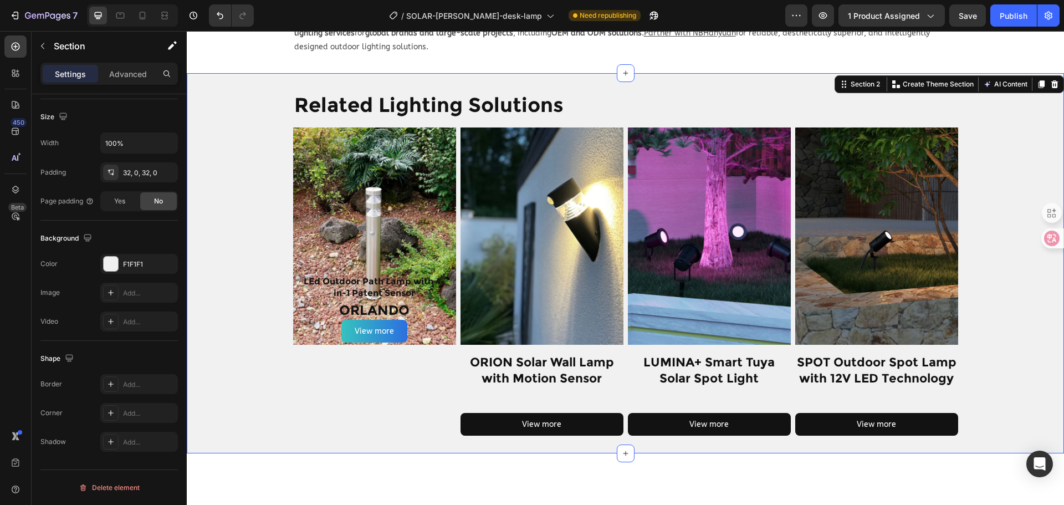
scroll to position [0, 0]
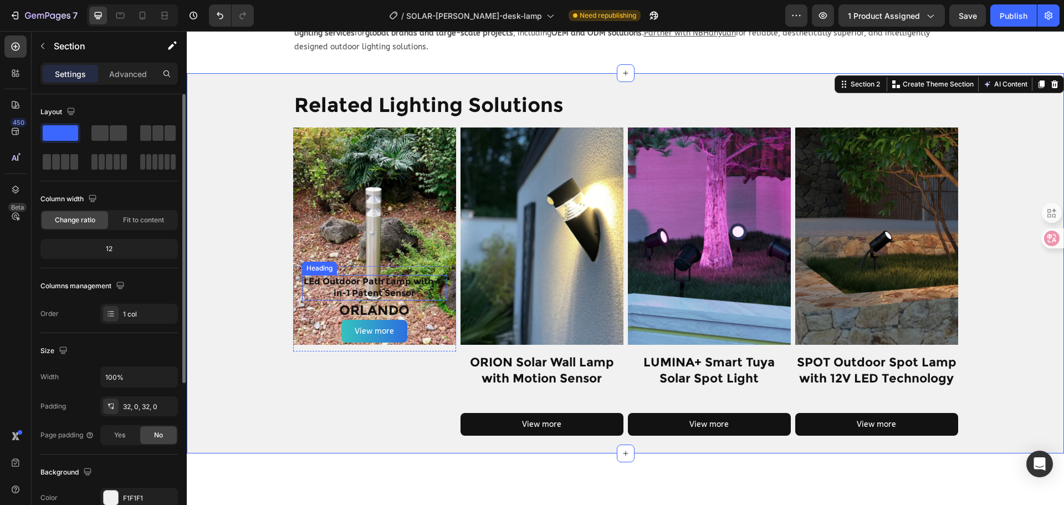
click at [372, 276] on p "LEd Outdoor Path Lamp with 4-in-1 Patent Sensor" at bounding box center [374, 287] width 143 height 23
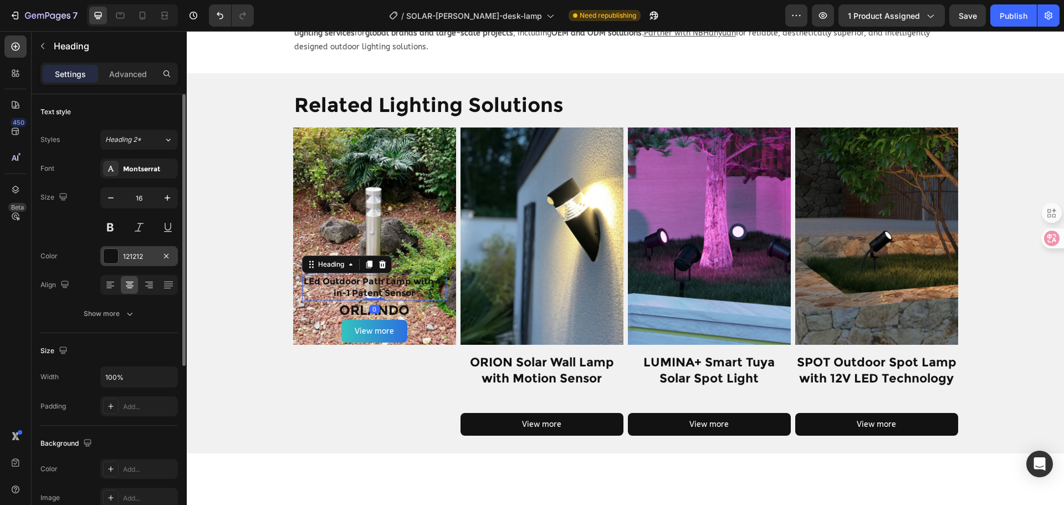
click at [152, 257] on div "121212" at bounding box center [139, 257] width 32 height 10
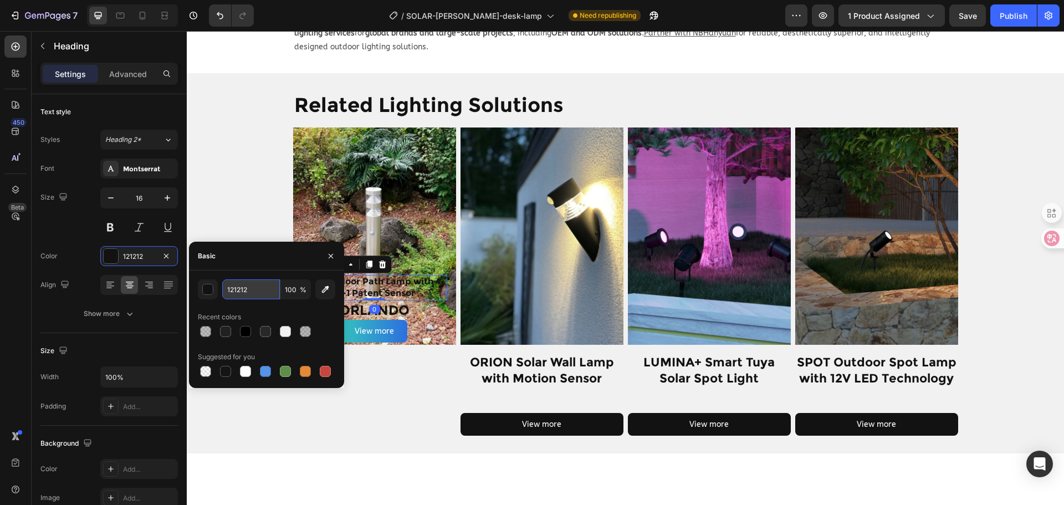
click at [248, 295] on input "121212" at bounding box center [251, 289] width 58 height 20
click at [245, 376] on div at bounding box center [245, 371] width 11 height 11
type input "FFFFFF"
click at [377, 301] on p "ORLANDO" at bounding box center [374, 309] width 143 height 17
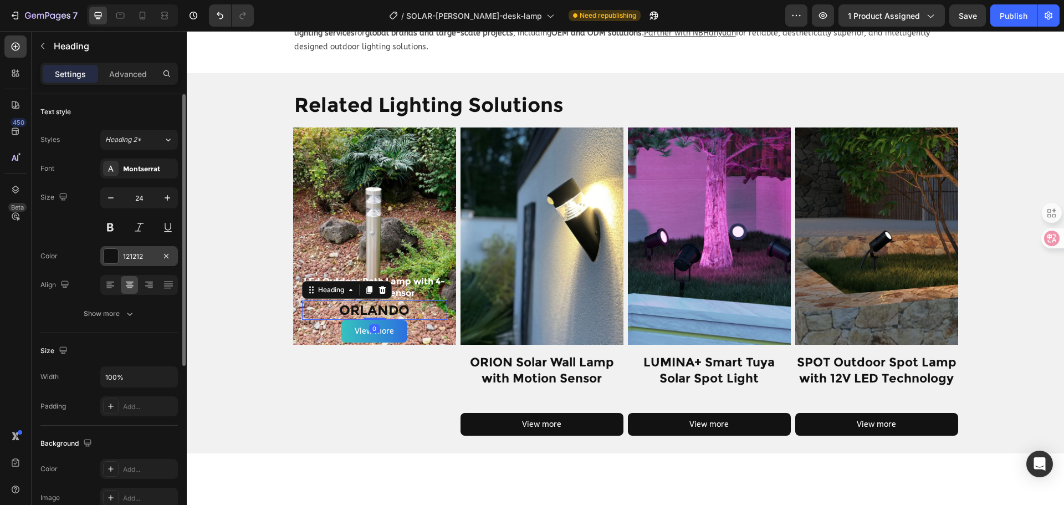
click at [146, 255] on div "121212" at bounding box center [139, 257] width 32 height 10
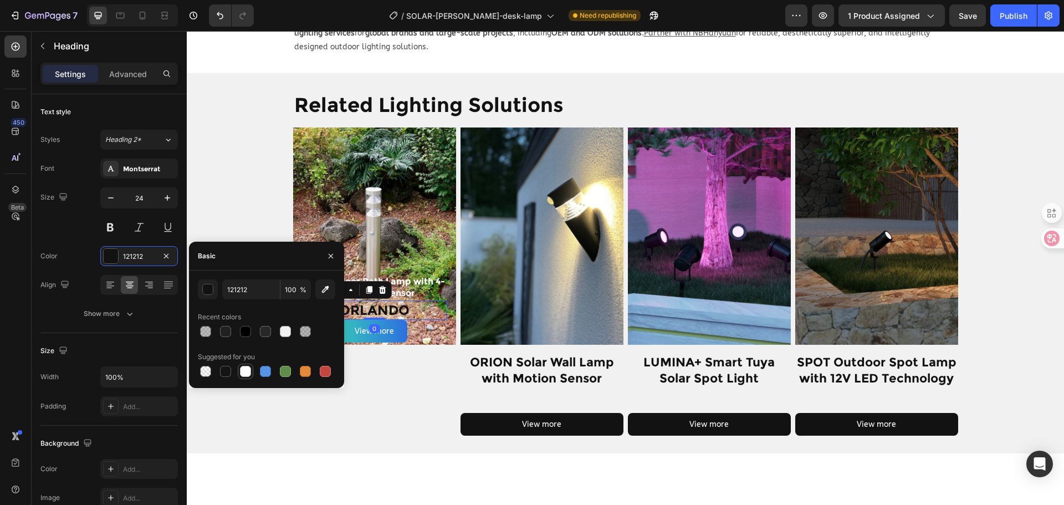
click at [247, 370] on div at bounding box center [245, 371] width 11 height 11
type input "FFFFFF"
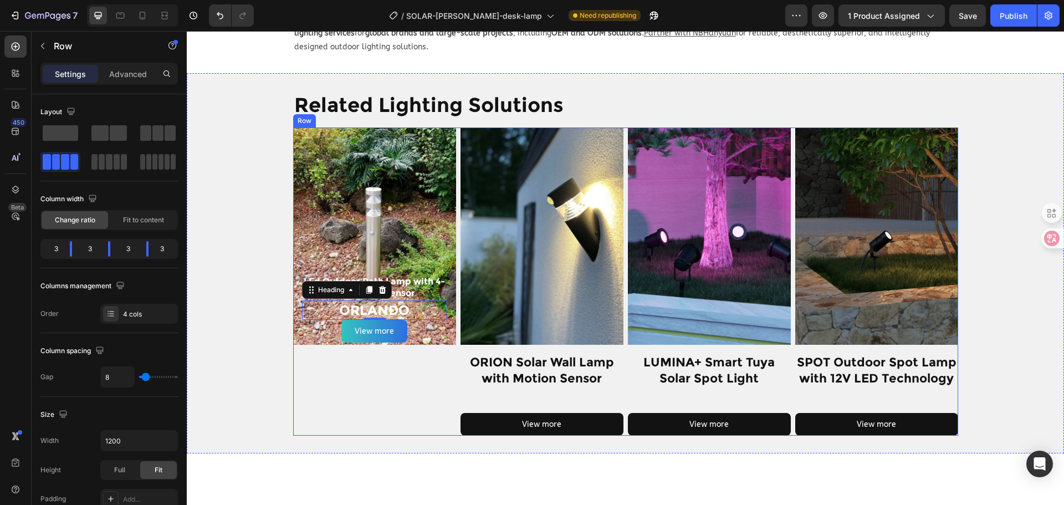
click at [372, 378] on div "Product Images LEd Outdoor Path Lamp with 4-in-1 Patent Sensor Heading ORLANDO …" at bounding box center [374, 281] width 163 height 308
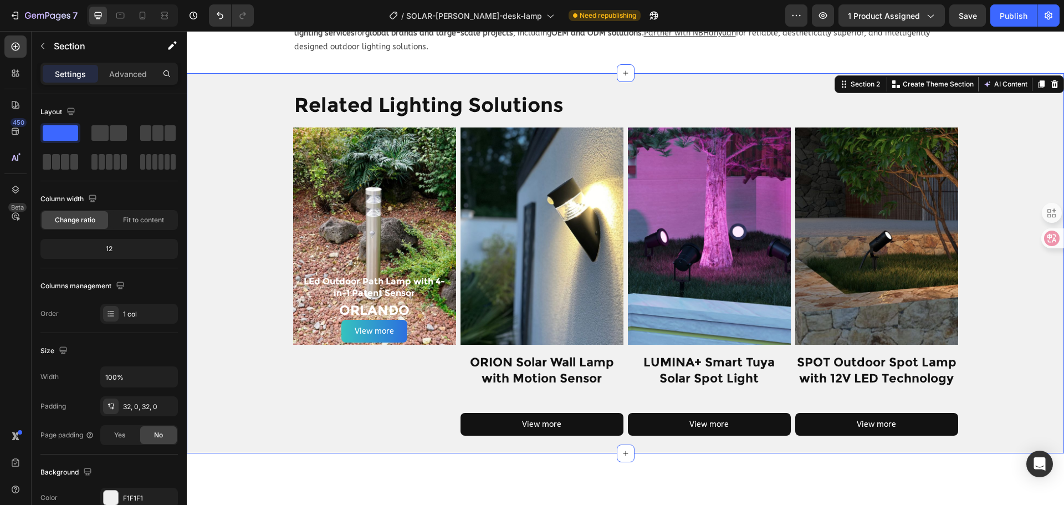
click at [230, 325] on div "Related Lighting Solutions Heading Row Product Images LEd Outdoor Path Lamp wit…" at bounding box center [625, 263] width 877 height 345
click at [443, 298] on div "LEd Outdoor Path Lamp with 4-in-1 Patent Sensor Heading ORLANDO Heading View mo…" at bounding box center [374, 308] width 163 height 85
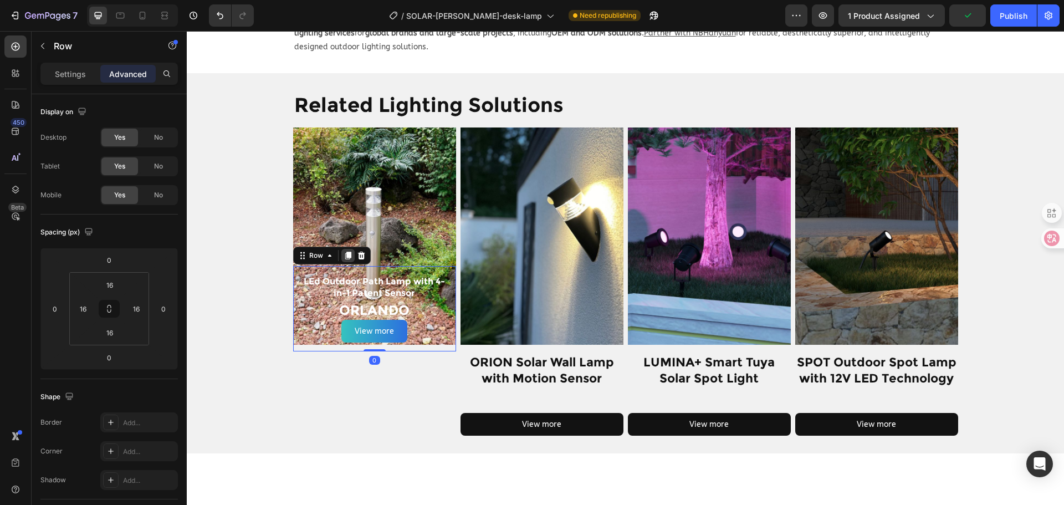
click at [345, 252] on icon at bounding box center [348, 256] width 6 height 8
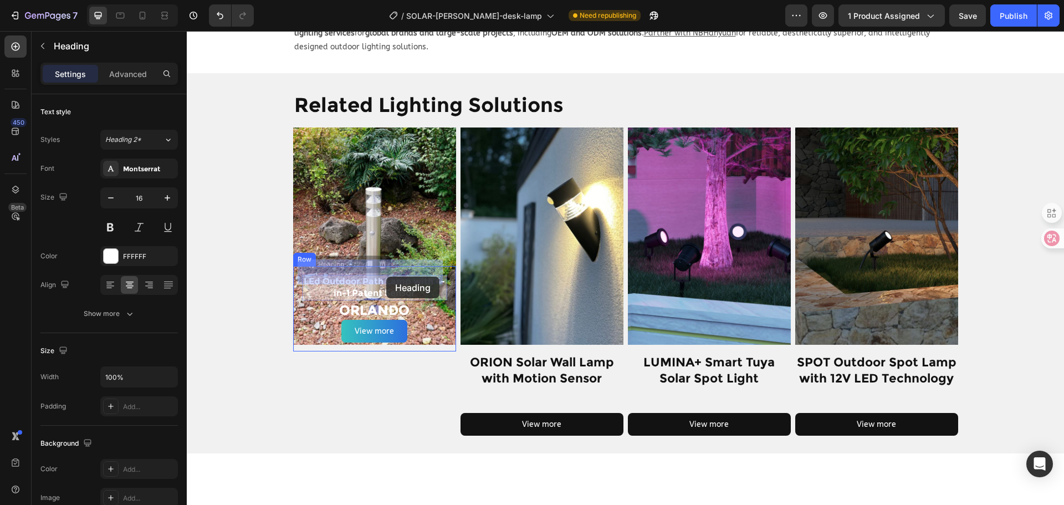
drag, startPoint x: 394, startPoint y: 278, endPoint x: 386, endPoint y: 276, distance: 7.9
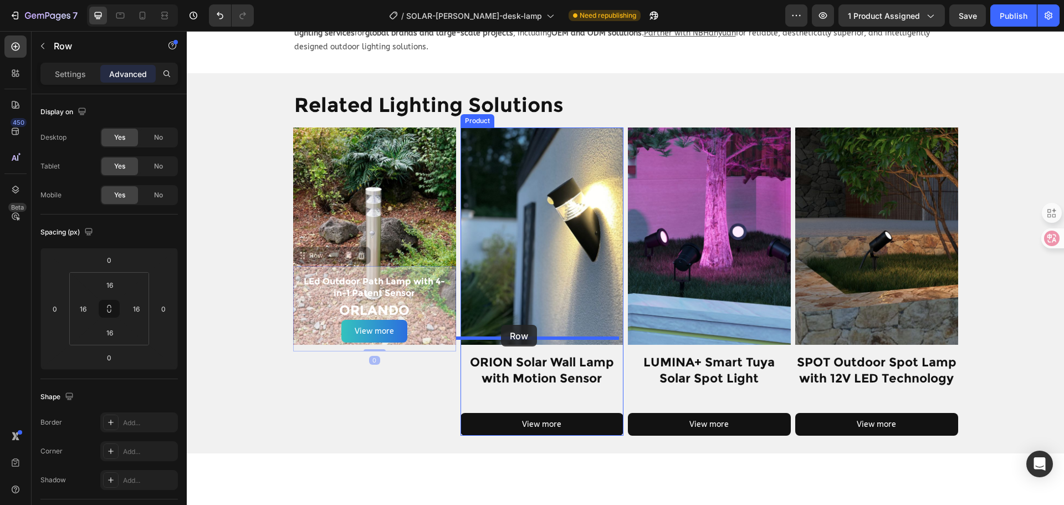
drag, startPoint x: 445, startPoint y: 308, endPoint x: 501, endPoint y: 325, distance: 57.8
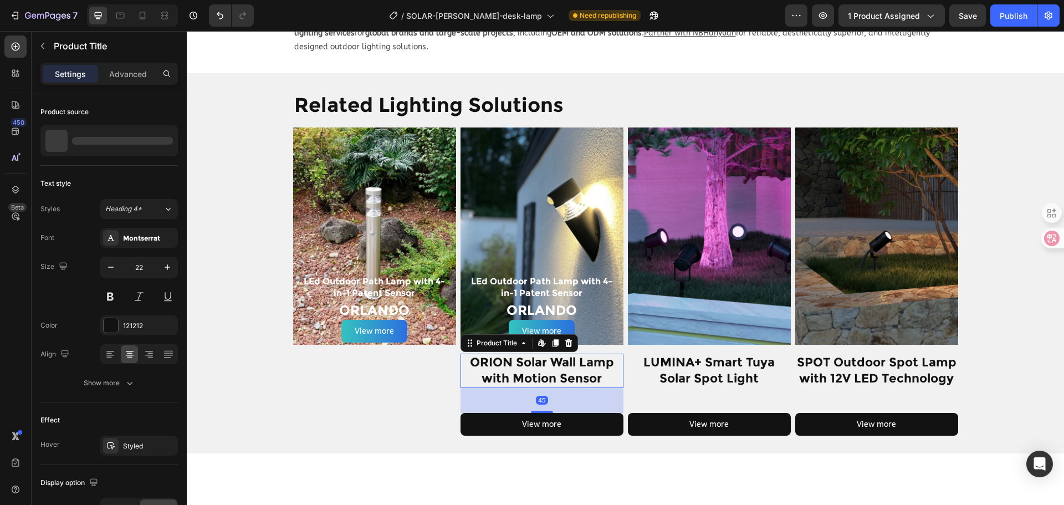
click at [566, 358] on h1 "ORION Solar Wall Lamp with Motion Sensor" at bounding box center [541, 370] width 163 height 34
click at [566, 339] on icon at bounding box center [568, 343] width 7 height 8
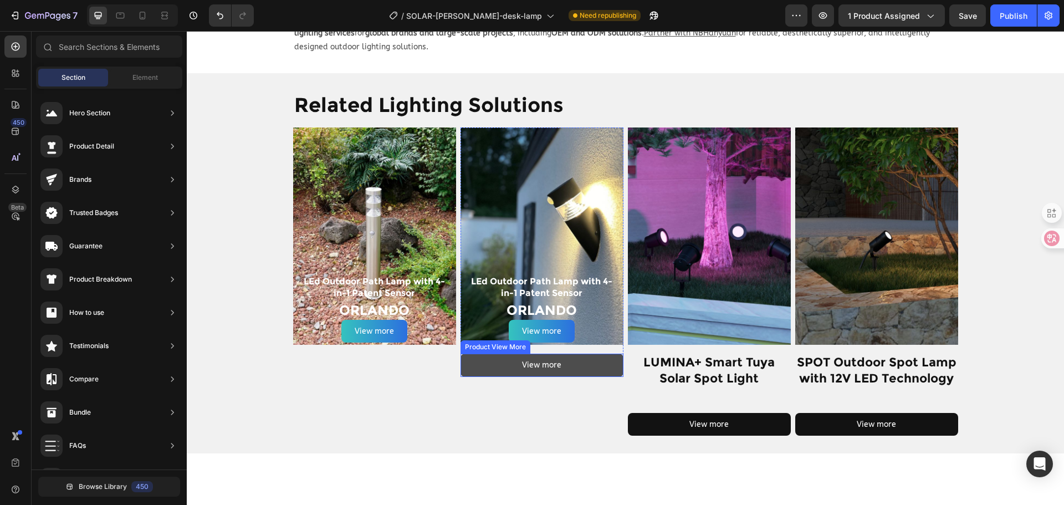
click at [568, 353] on button "View more" at bounding box center [541, 364] width 163 height 23
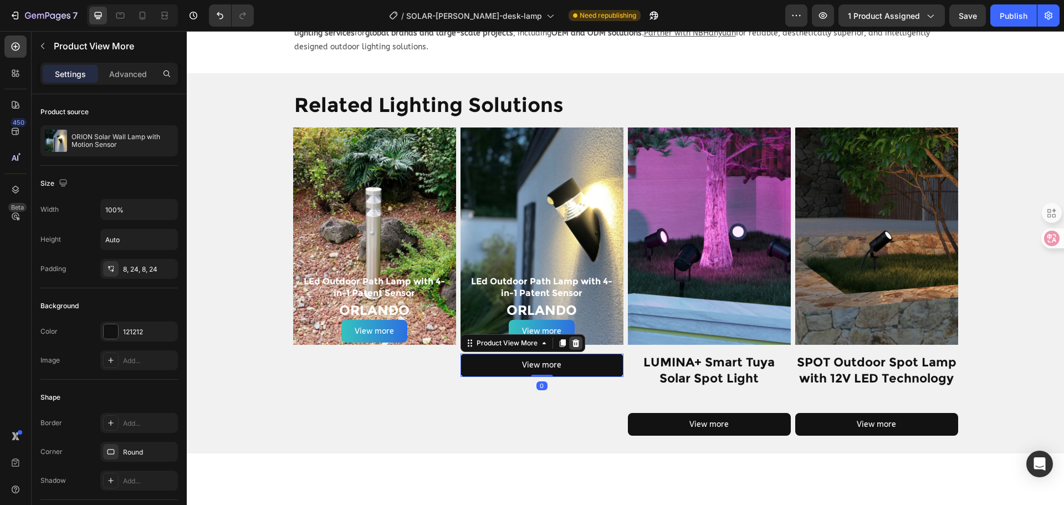
click at [571, 339] on icon at bounding box center [575, 343] width 9 height 9
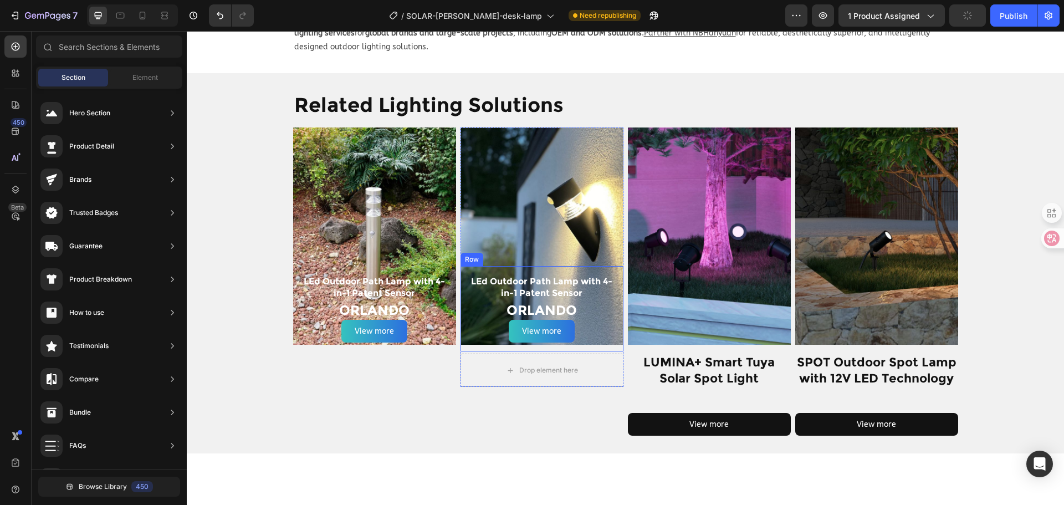
click at [607, 332] on div "LEd Outdoor Path Lamp with 4-in-1 Patent Sensor Heading ORLANDO Heading View mo…" at bounding box center [541, 308] width 163 height 85
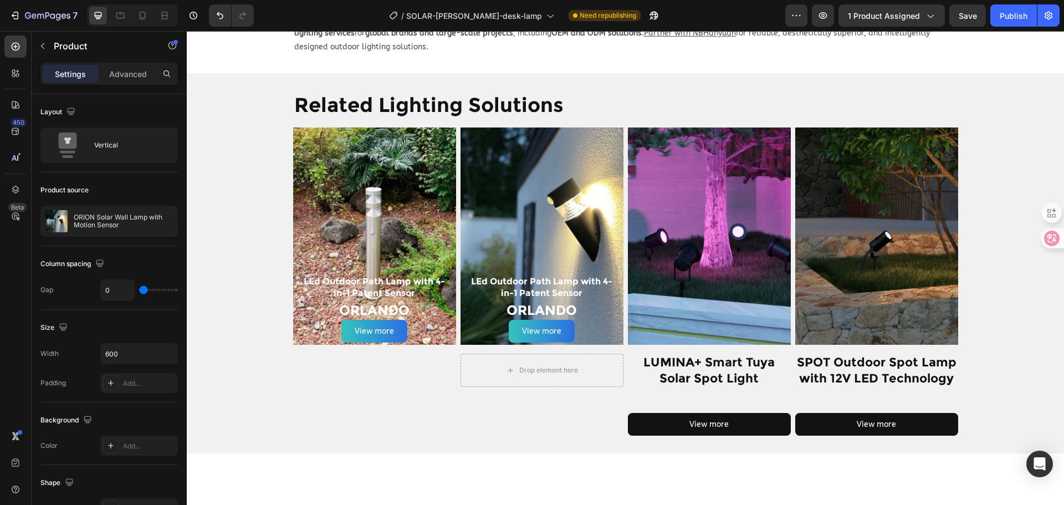
click at [617, 336] on div "Product Images LEd Outdoor Path Lamp with 4-in-1 Patent Sensor Heading ORLANDO …" at bounding box center [541, 240] width 163 height 226
click at [591, 336] on div "Product Images LEd Outdoor Path Lamp with 4-in-1 Patent Sensor Heading ORLANDO …" at bounding box center [541, 240] width 163 height 226
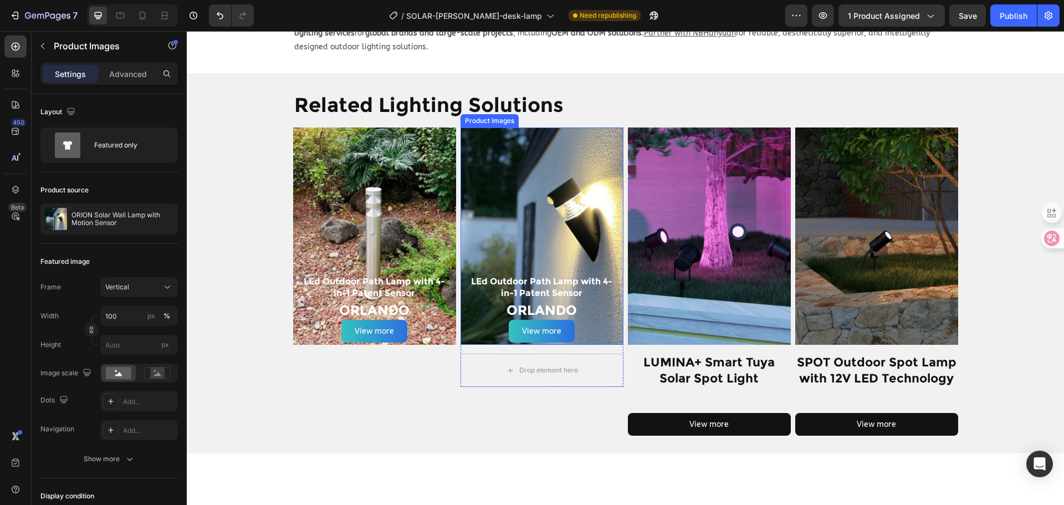
click at [596, 220] on img at bounding box center [541, 235] width 163 height 217
click at [469, 345] on div "16" at bounding box center [541, 349] width 163 height 9
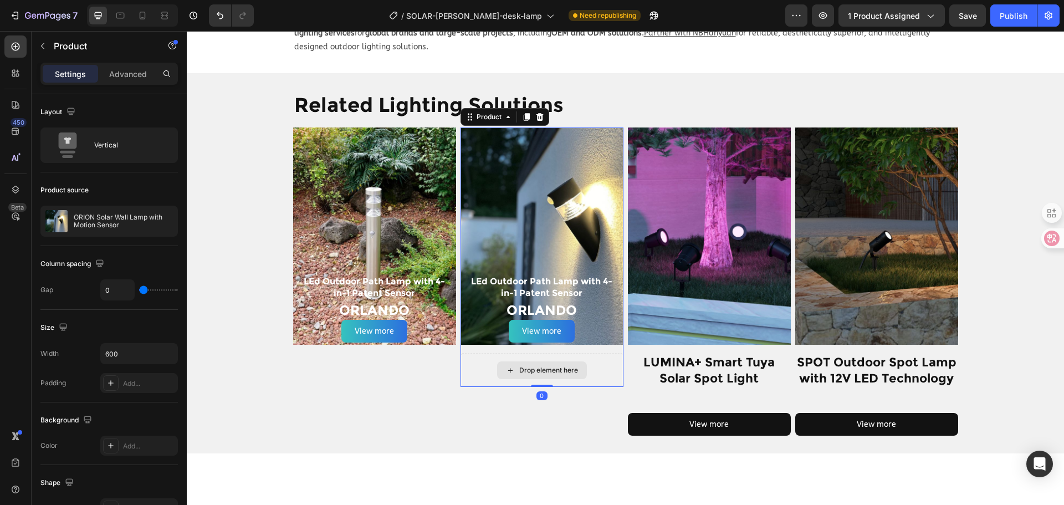
click at [467, 353] on div "Drop element here" at bounding box center [541, 369] width 163 height 33
click at [79, 246] on div "Layout Vertical" at bounding box center [108, 278] width 137 height 64
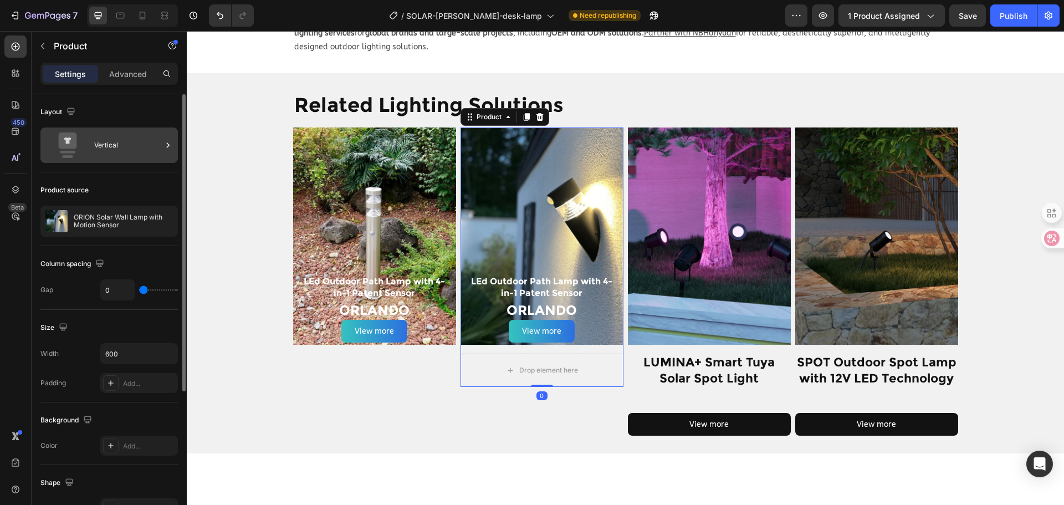
click at [117, 141] on div "Vertical" at bounding box center [128, 144] width 68 height 25
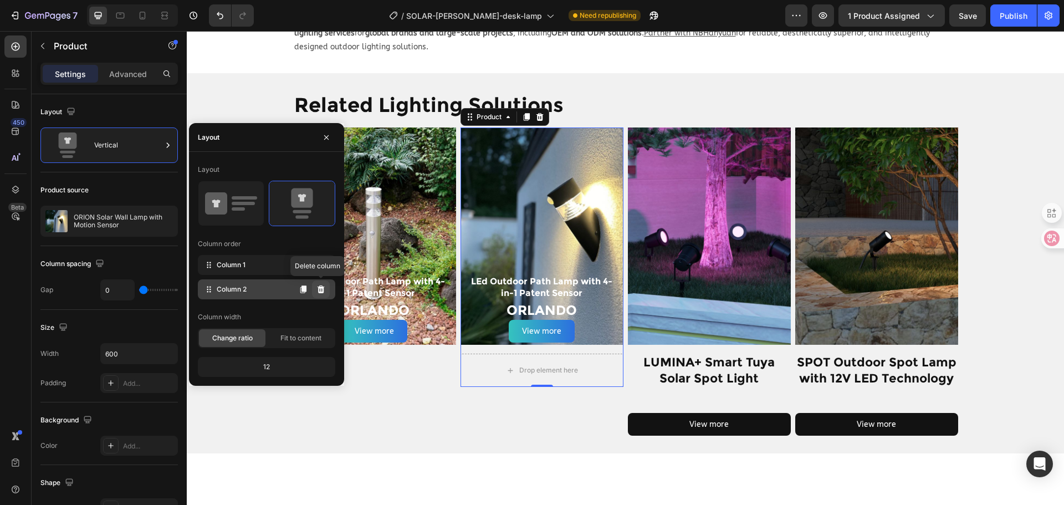
click at [322, 289] on icon at bounding box center [320, 289] width 7 height 8
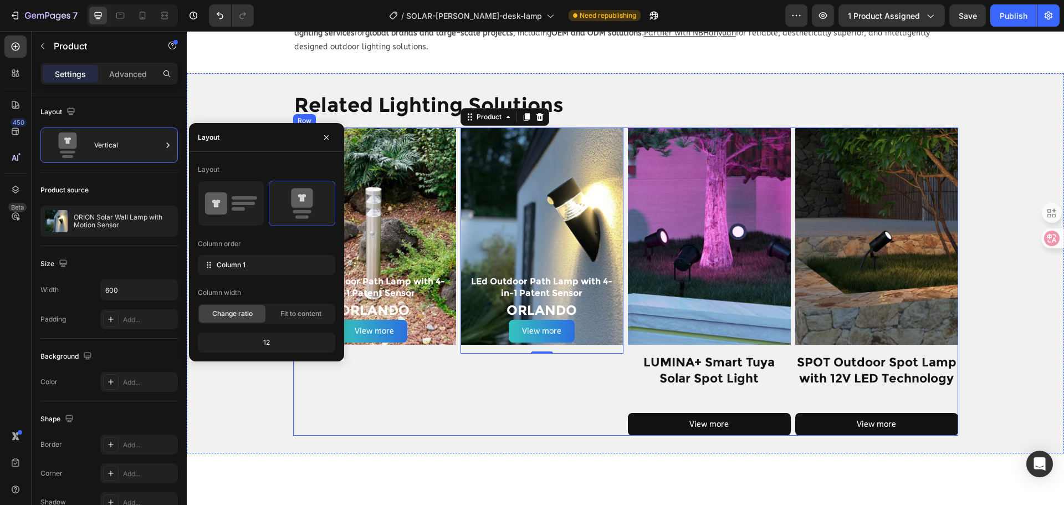
click at [538, 360] on div "Product Images LEd Outdoor Path Lamp with 4-in-1 Patent Sensor Heading ORLANDO …" at bounding box center [541, 281] width 163 height 308
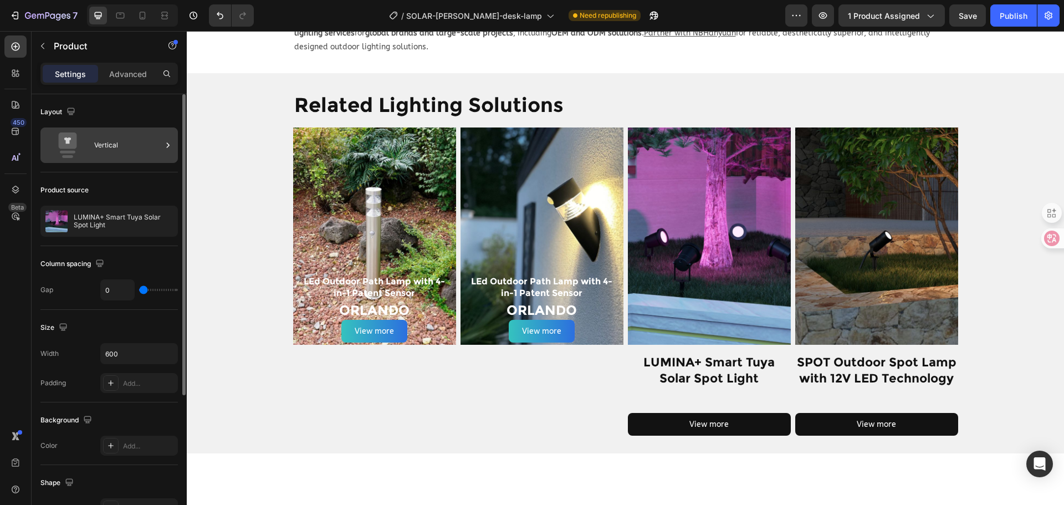
click at [139, 147] on div "Vertical" at bounding box center [128, 144] width 68 height 25
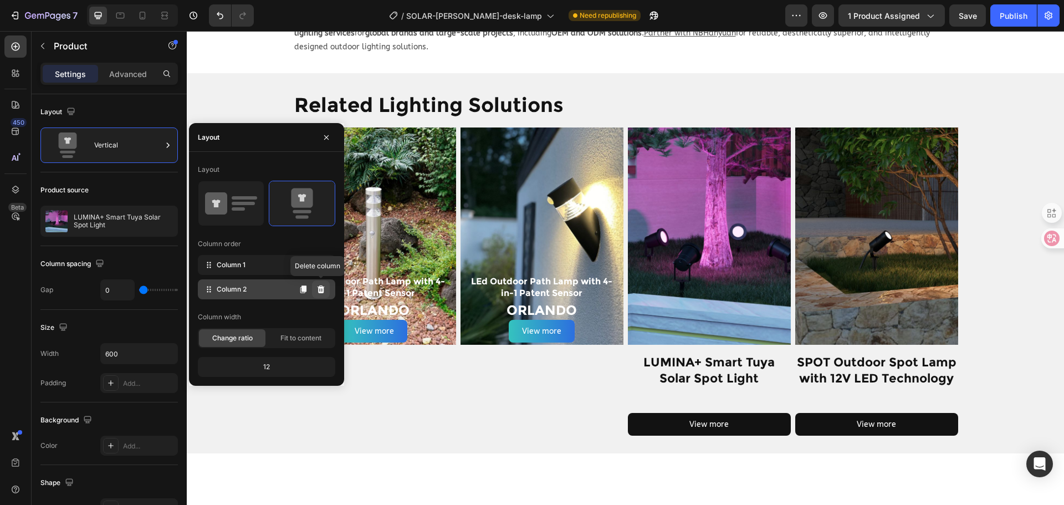
click at [323, 286] on icon at bounding box center [320, 289] width 7 height 8
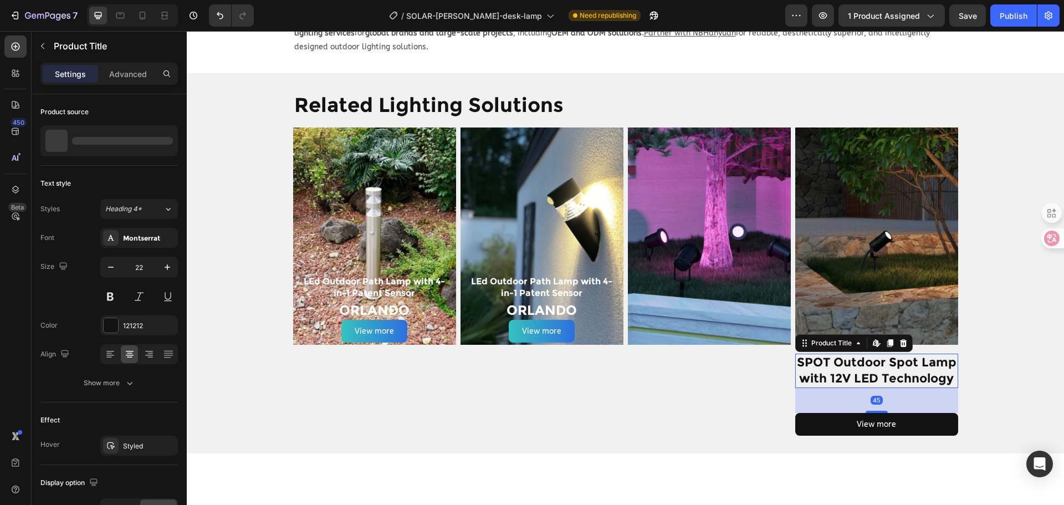
click at [833, 353] on h1 "SPOT Outdoor Spot Lamp with 12V LED Technology" at bounding box center [876, 370] width 163 height 34
click at [858, 259] on img at bounding box center [876, 235] width 163 height 217
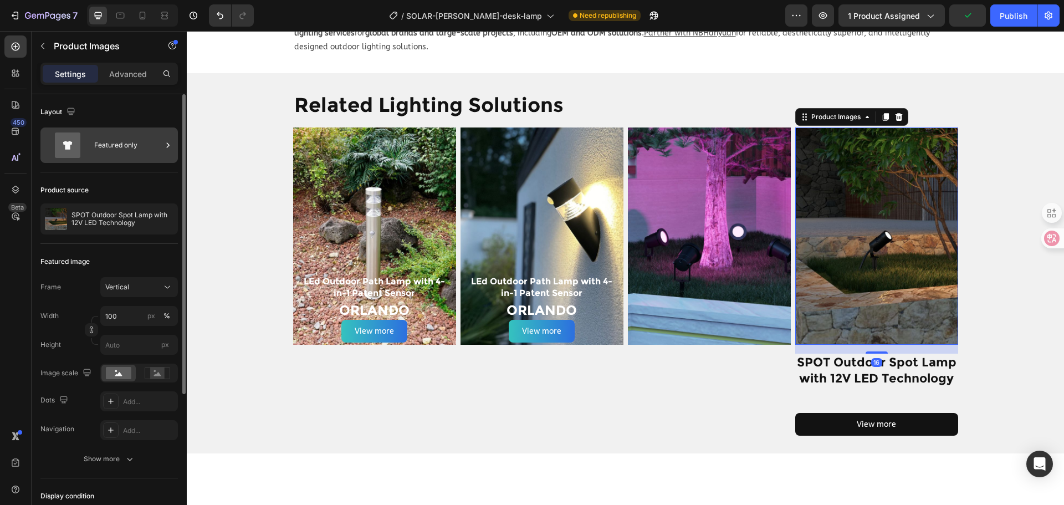
click at [156, 155] on div "Featured only" at bounding box center [128, 144] width 68 height 25
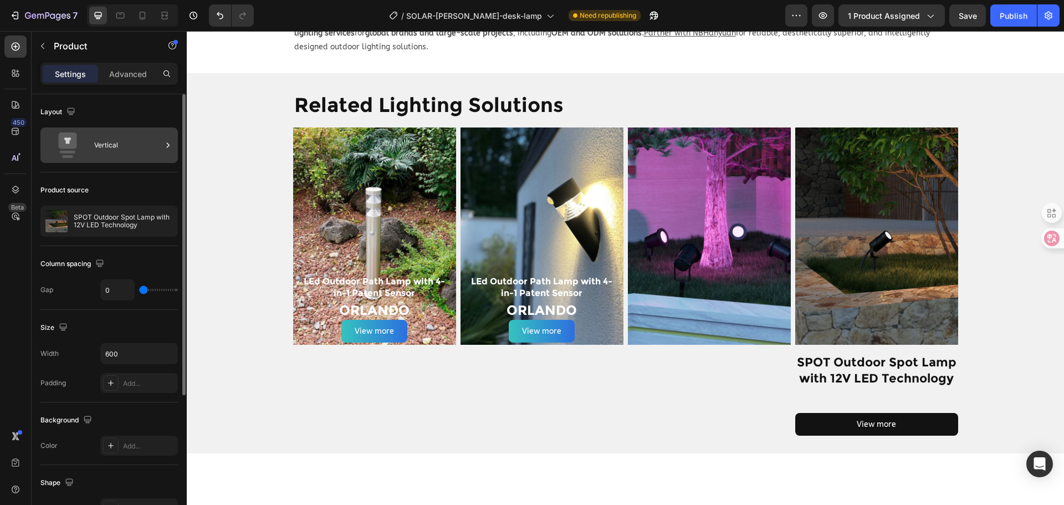
click at [149, 142] on div "Vertical" at bounding box center [128, 144] width 68 height 25
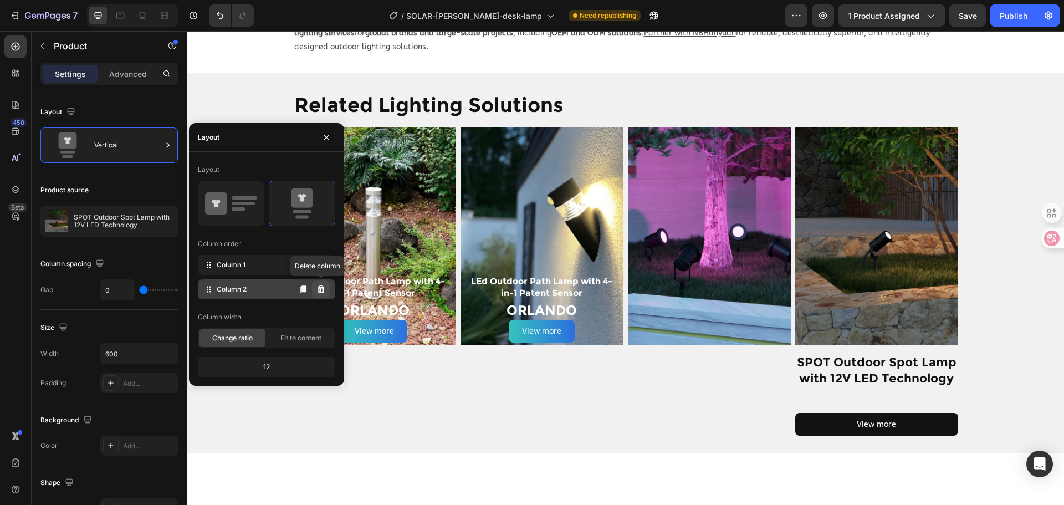
click at [325, 290] on icon at bounding box center [320, 289] width 9 height 9
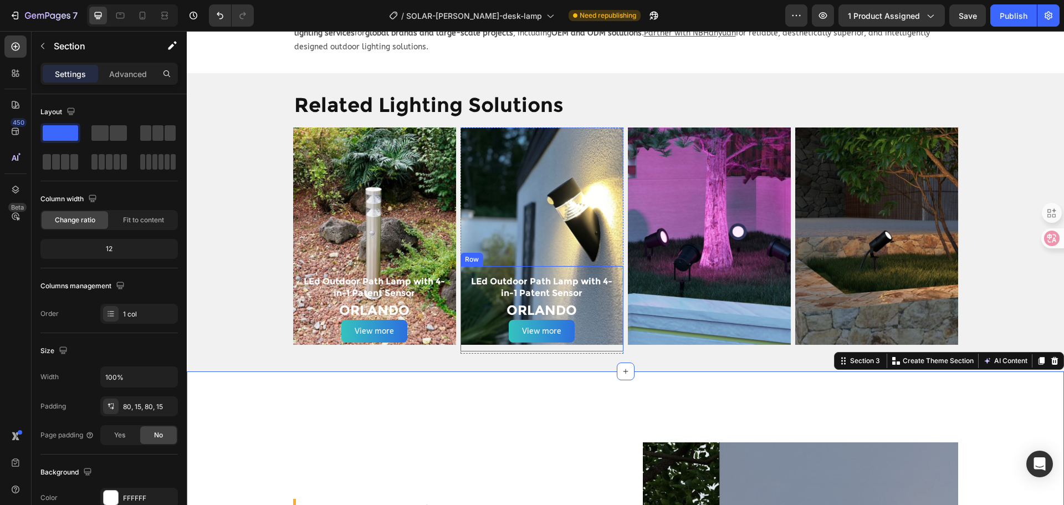
click at [614, 285] on div "LEd Outdoor Path Lamp with 4-in-1 Patent Sensor Heading ORLANDO Heading View mo…" at bounding box center [541, 308] width 163 height 85
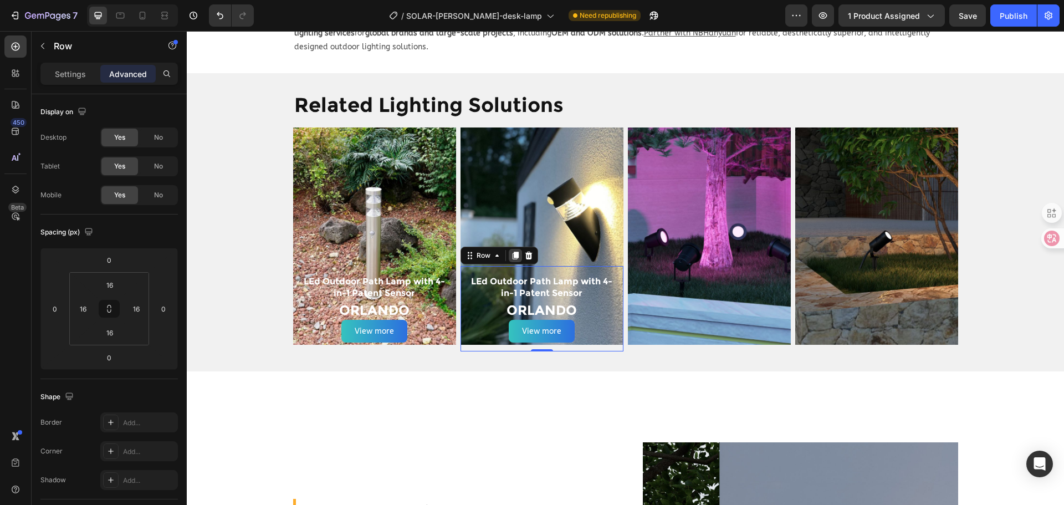
click at [513, 252] on icon at bounding box center [515, 256] width 6 height 8
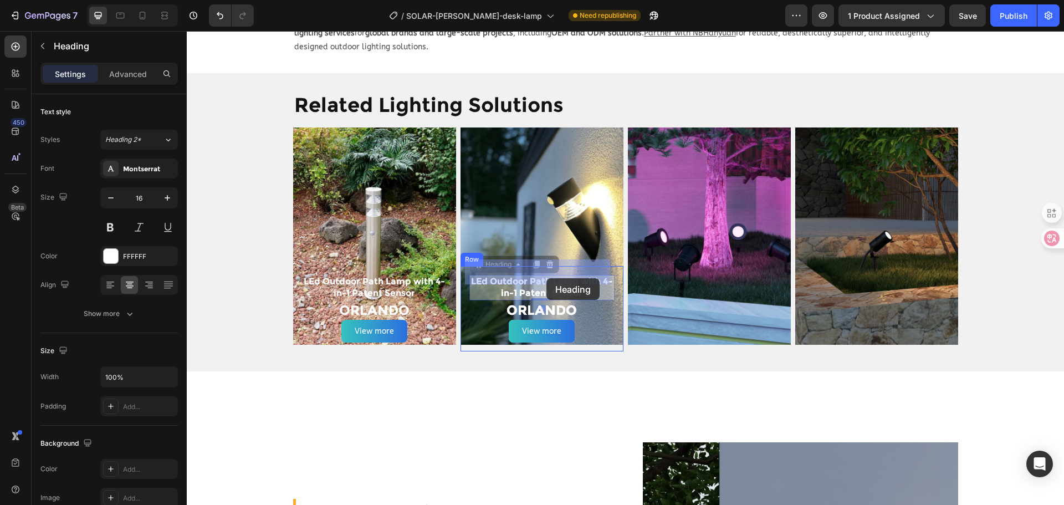
drag, startPoint x: 531, startPoint y: 282, endPoint x: 546, endPoint y: 278, distance: 15.5
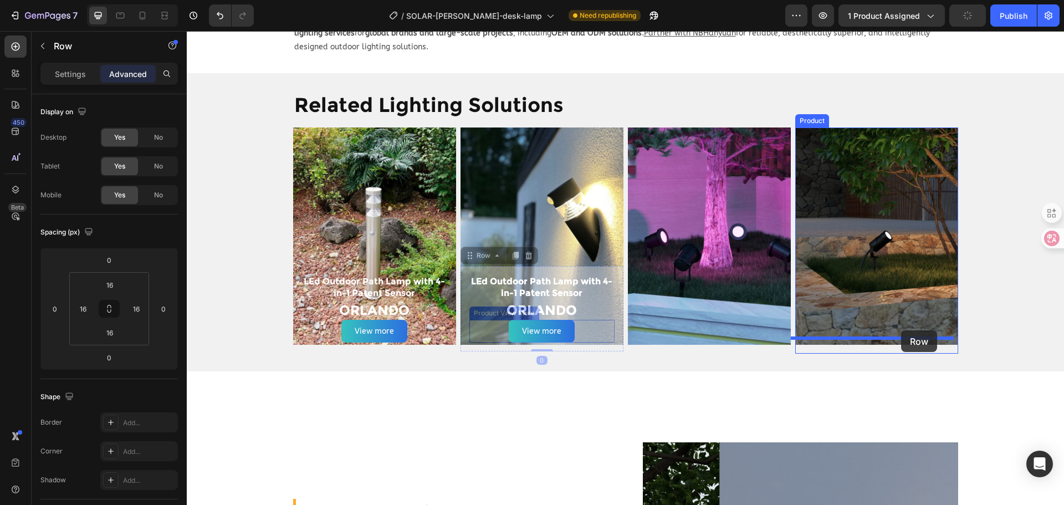
drag, startPoint x: 462, startPoint y: 306, endPoint x: 901, endPoint y: 330, distance: 439.5
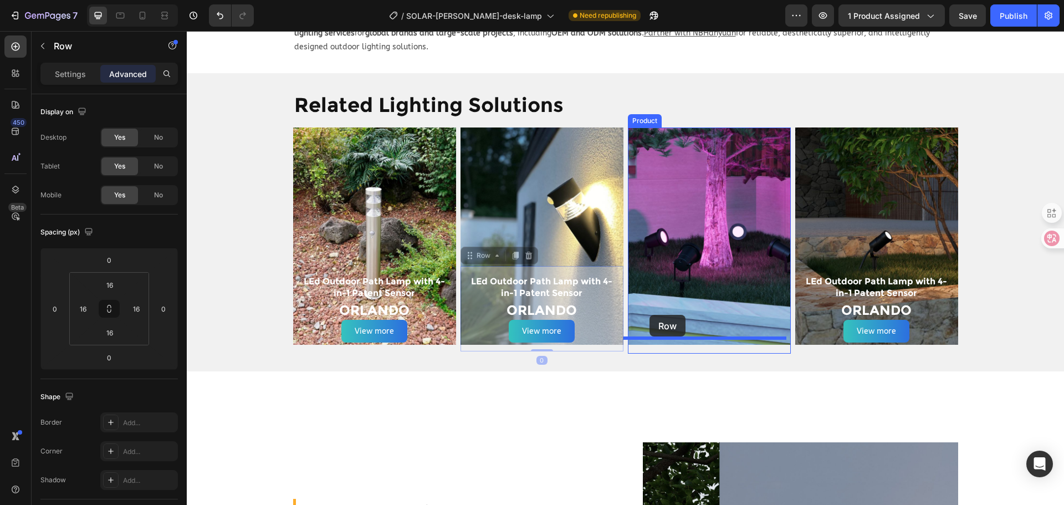
drag, startPoint x: 462, startPoint y: 288, endPoint x: 649, endPoint y: 315, distance: 189.7
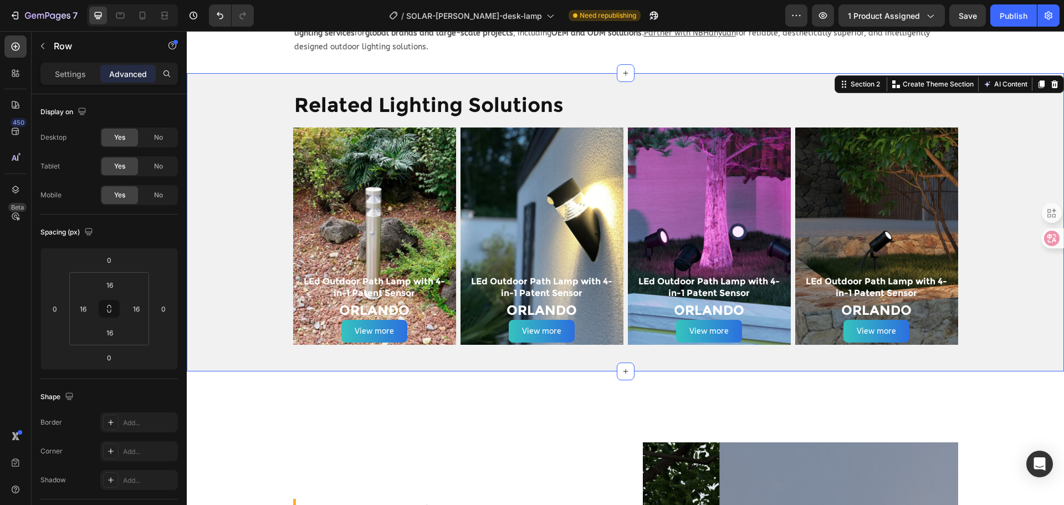
click at [1004, 321] on div "Related Lighting Solutions Heading Row Product Images LEd Outdoor Path Lamp wit…" at bounding box center [625, 222] width 877 height 263
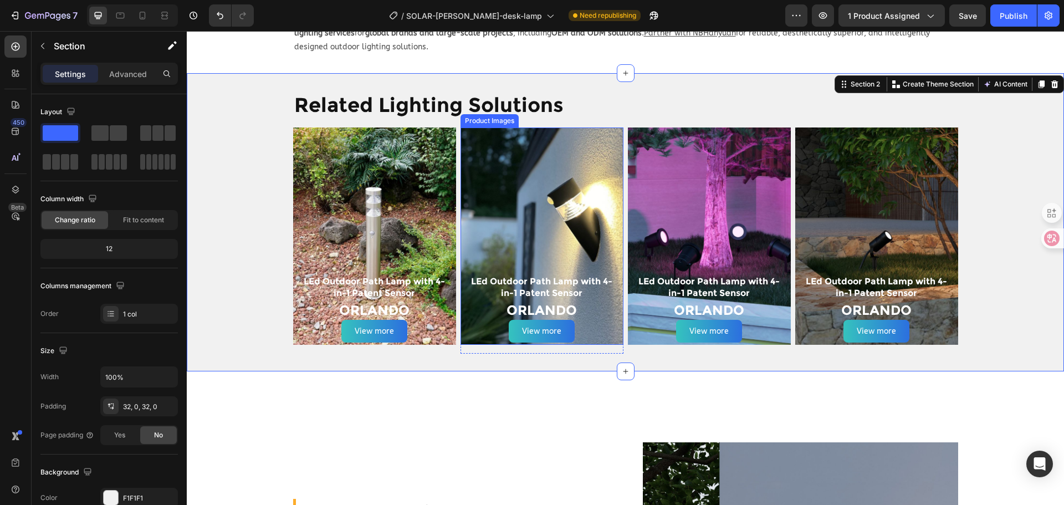
click at [536, 188] on img at bounding box center [541, 235] width 163 height 217
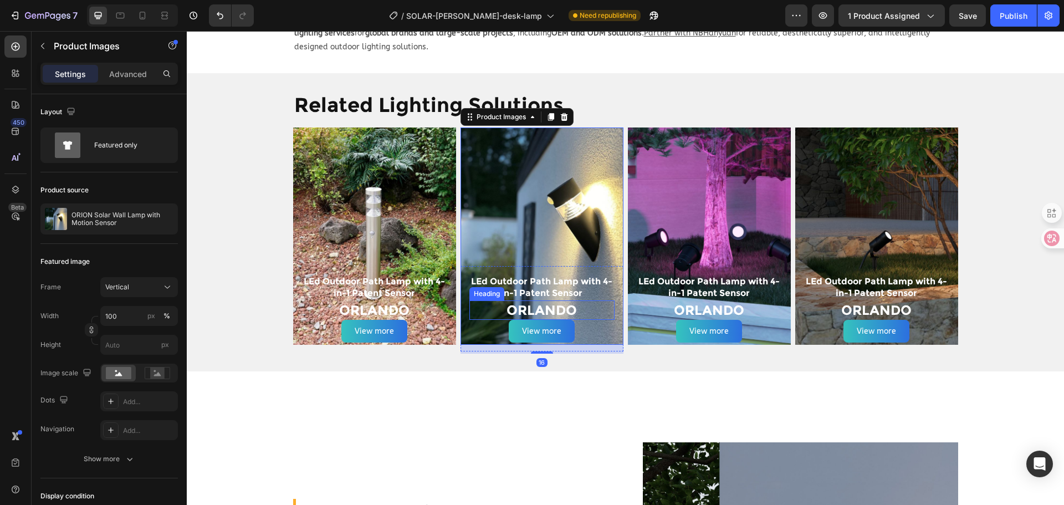
click at [545, 300] on h2 "ORLANDO" at bounding box center [541, 309] width 145 height 19
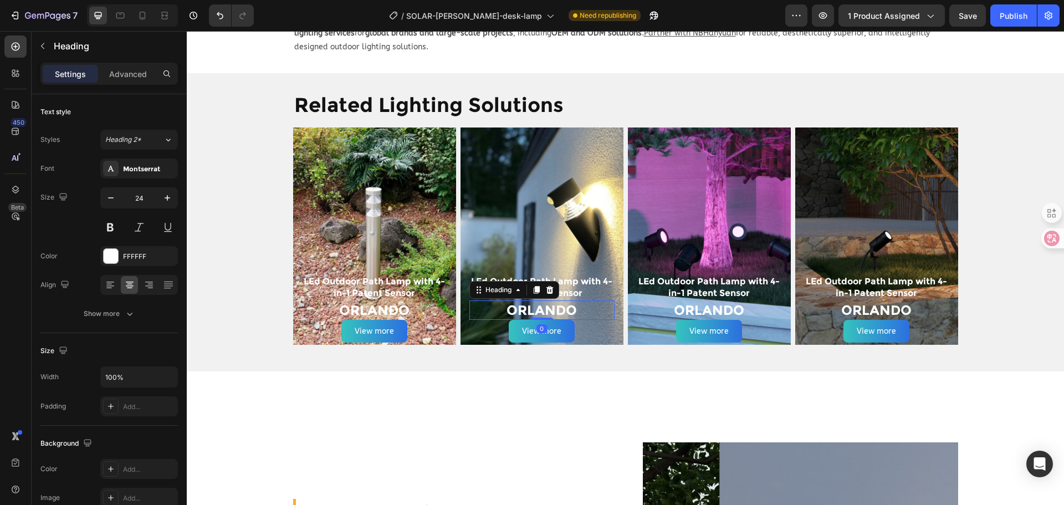
click at [545, 300] on h2 "ORLANDO" at bounding box center [541, 309] width 145 height 19
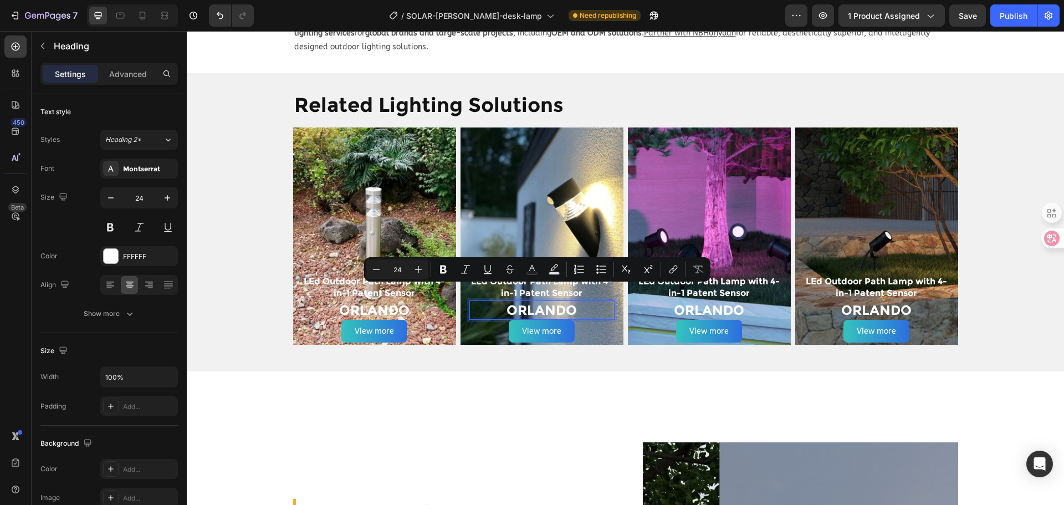
click at [535, 301] on p "ORLANDO" at bounding box center [541, 309] width 143 height 17
drag, startPoint x: 526, startPoint y: 294, endPoint x: 570, endPoint y: 291, distance: 43.9
click at [570, 301] on p "ORLANDO" at bounding box center [541, 309] width 143 height 17
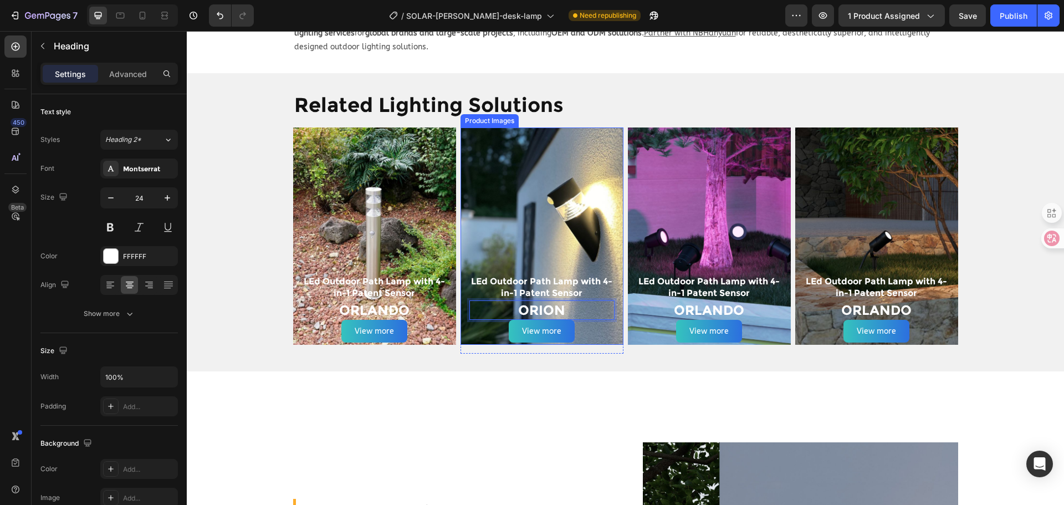
click at [522, 197] on img at bounding box center [541, 235] width 163 height 217
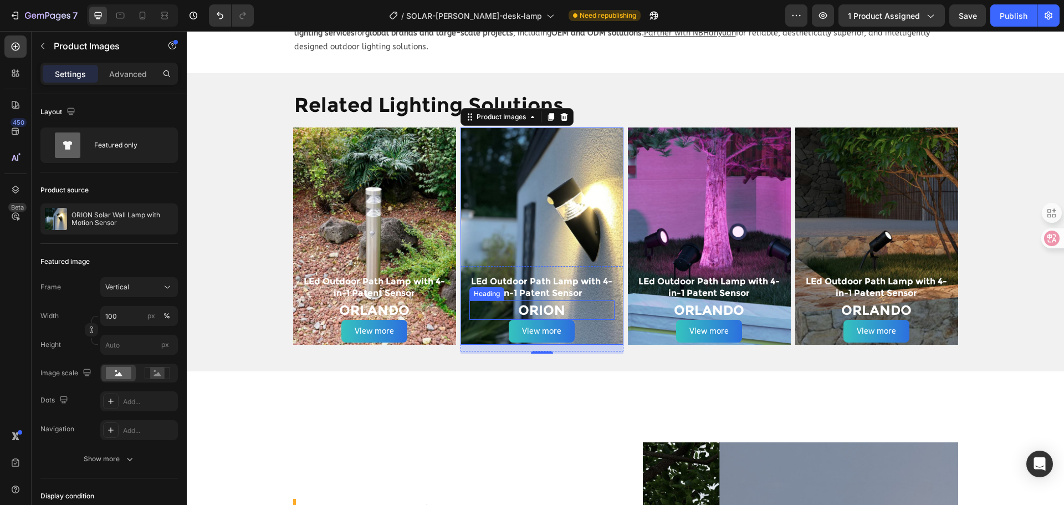
click at [538, 301] on p "ORION" at bounding box center [541, 309] width 143 height 17
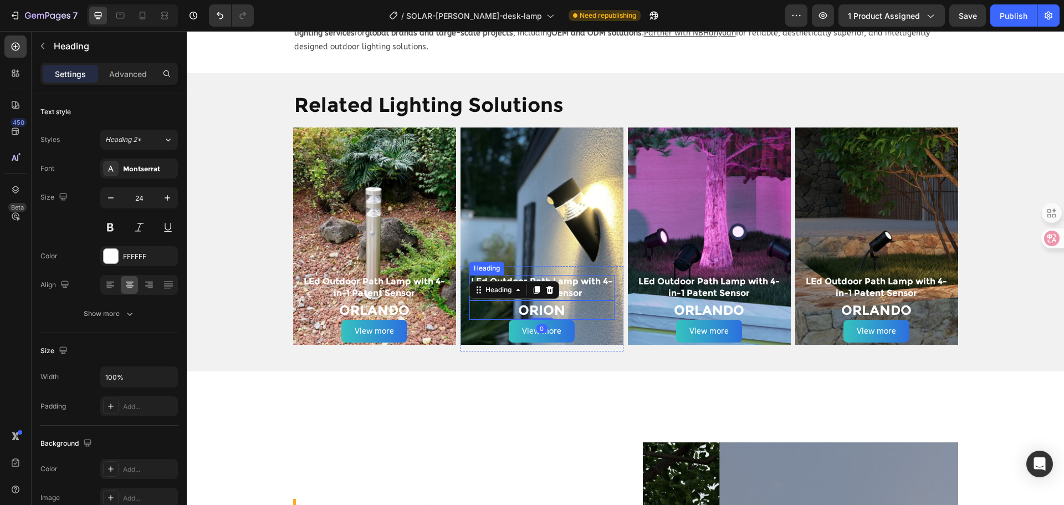
click at [570, 276] on p "LEd Outdoor Path Lamp with 4-in-1 Patent Sensor" at bounding box center [541, 287] width 143 height 23
click at [519, 276] on p "Solar Wall Lamp with Motion Sensor" at bounding box center [541, 287] width 143 height 23
click at [704, 276] on p "LEd Outdoor Path Lamp with 4-in-1 Patent Sensor" at bounding box center [709, 287] width 143 height 23
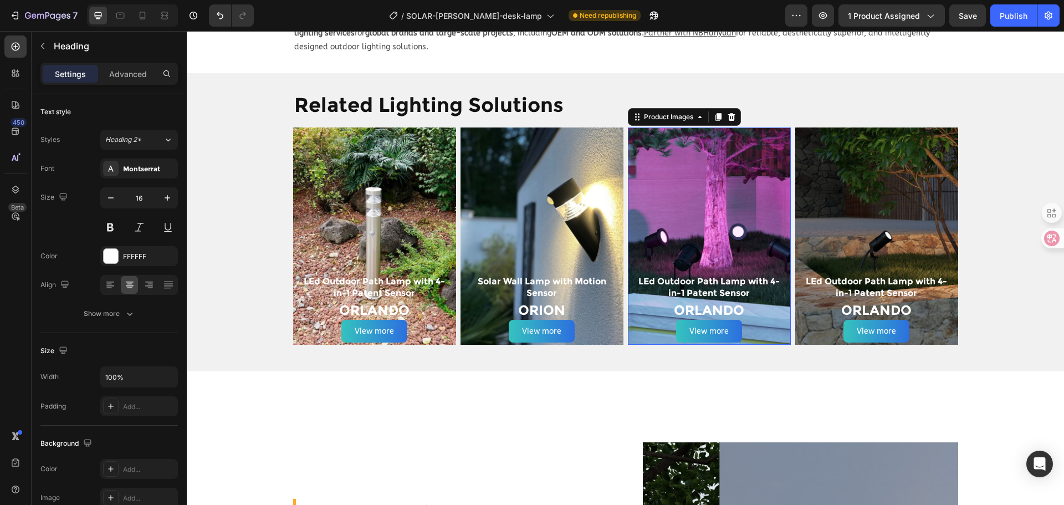
click at [701, 204] on img at bounding box center [709, 235] width 163 height 217
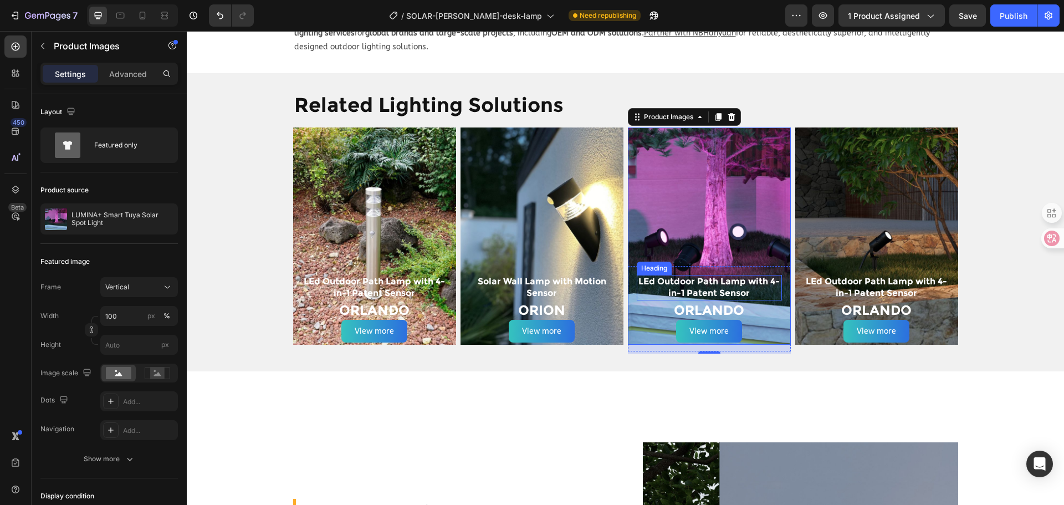
click at [712, 276] on p "LEd Outdoor Path Lamp with 4-in-1 Patent Sensor" at bounding box center [709, 287] width 143 height 23
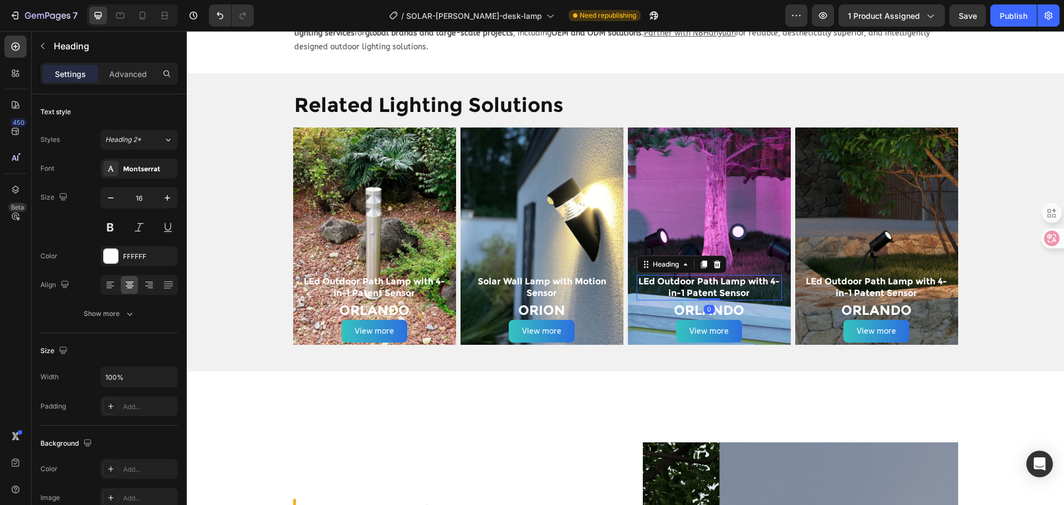
click at [712, 276] on p "LEd Outdoor Path Lamp with 4-in-1 Patent Sensor" at bounding box center [709, 287] width 143 height 23
click at [706, 289] on h2 "ORLANDO" at bounding box center [709, 298] width 145 height 19
click at [731, 289] on h2 "ORLANDO" at bounding box center [709, 298] width 145 height 19
click at [731, 290] on p "ORLANDO" at bounding box center [709, 298] width 143 height 17
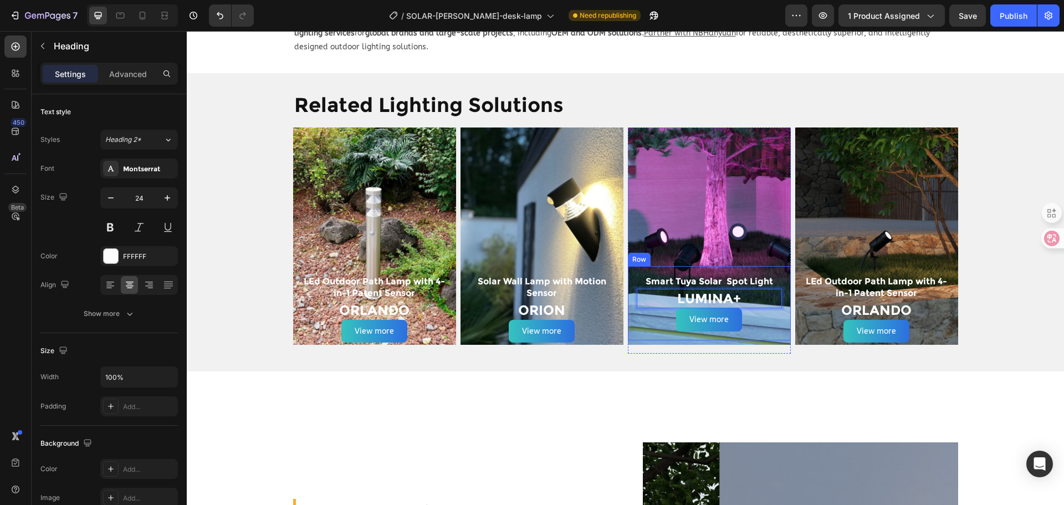
click at [628, 299] on div "Smart Tuya Solar Spot Light Heading LUMINA+ Heading 0 View more Product View Mo…" at bounding box center [709, 303] width 163 height 74
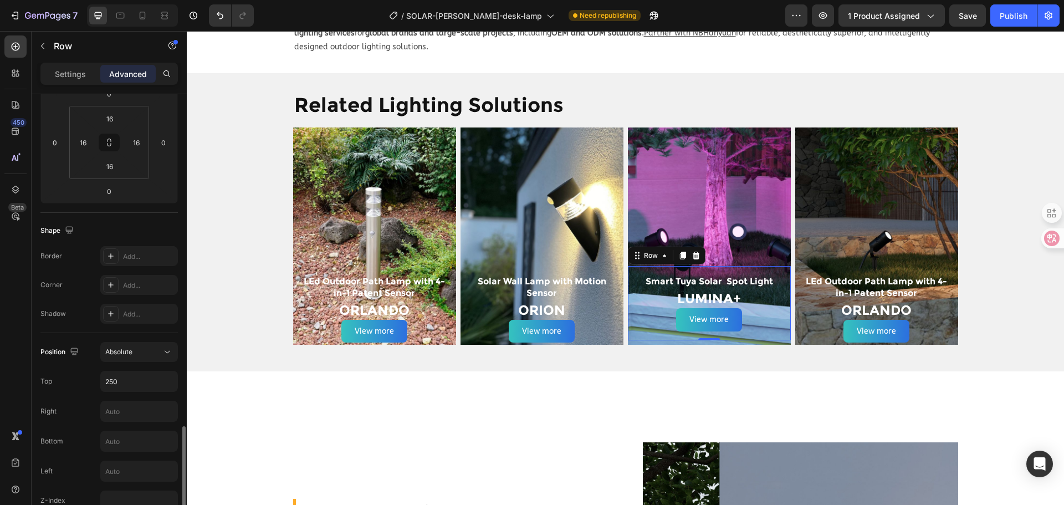
scroll to position [388, 0]
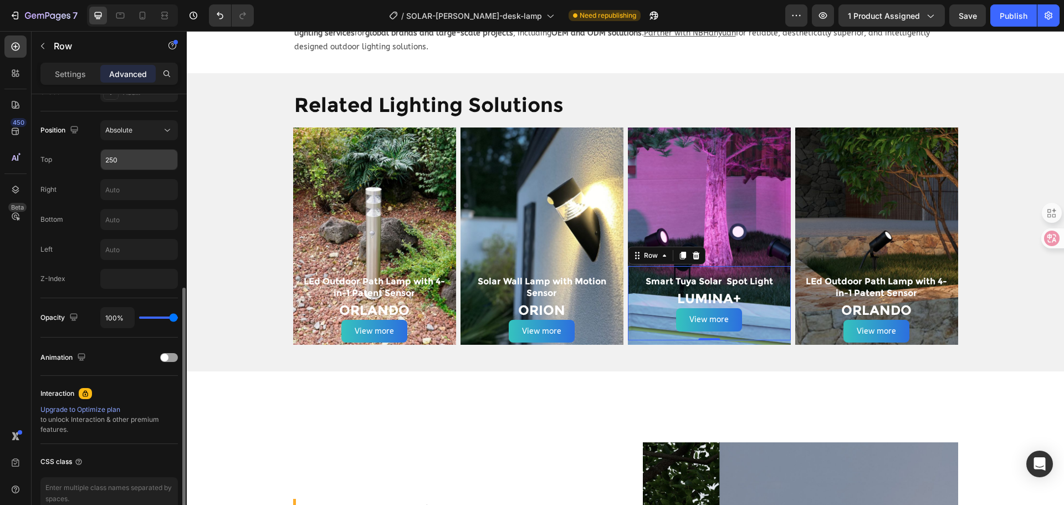
click at [138, 161] on input "250" at bounding box center [139, 160] width 76 height 20
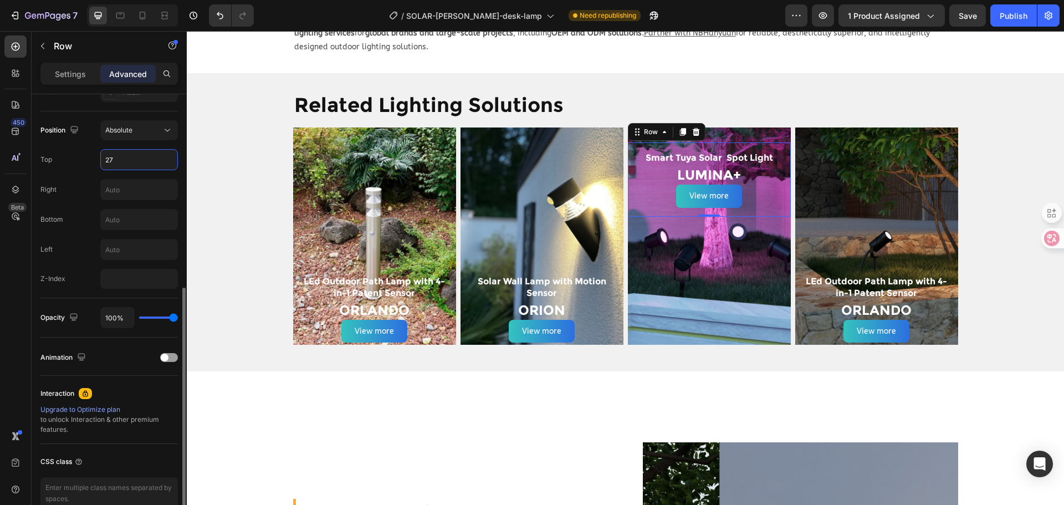
type input "270"
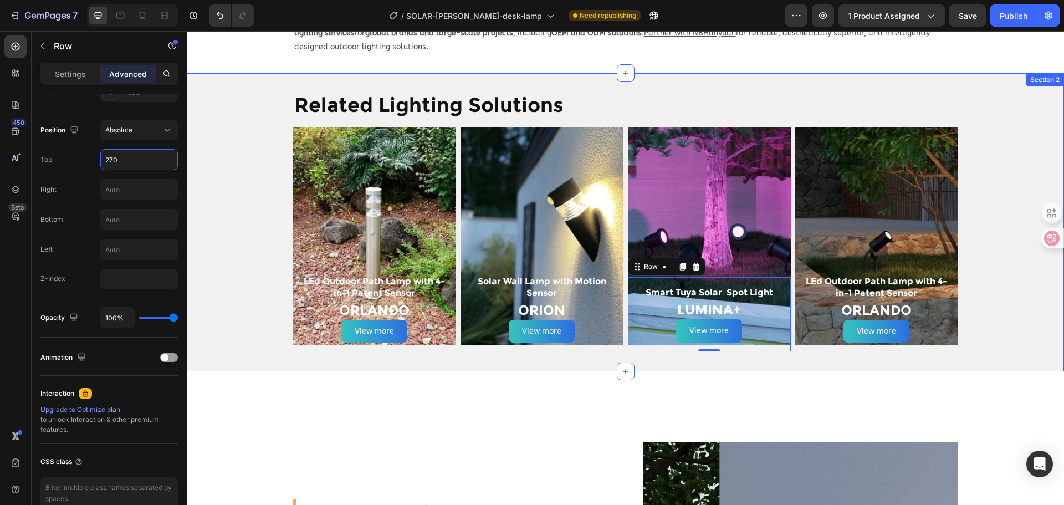
click at [1008, 319] on div "Related Lighting Solutions Heading Row Product Images LEd Outdoor Path Lamp wit…" at bounding box center [625, 222] width 877 height 263
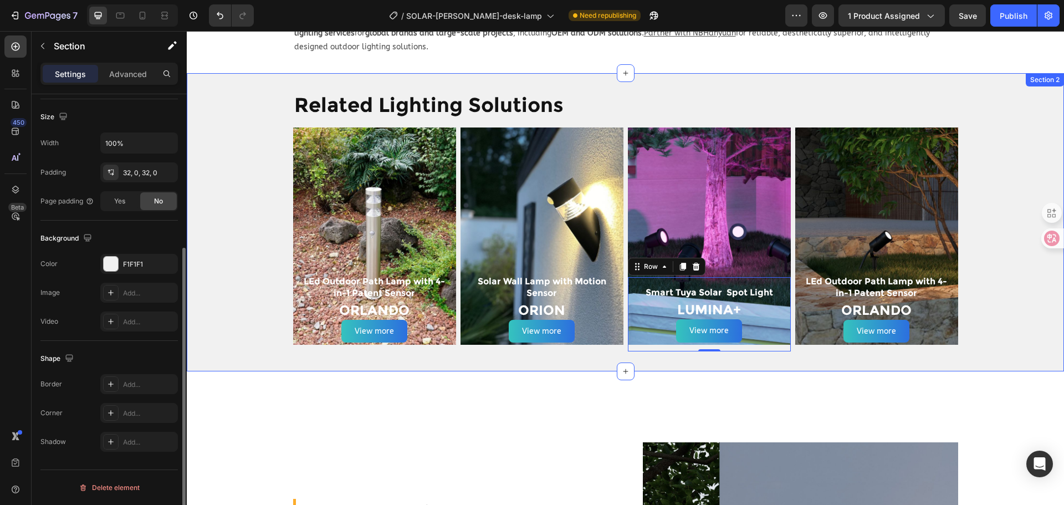
scroll to position [0, 0]
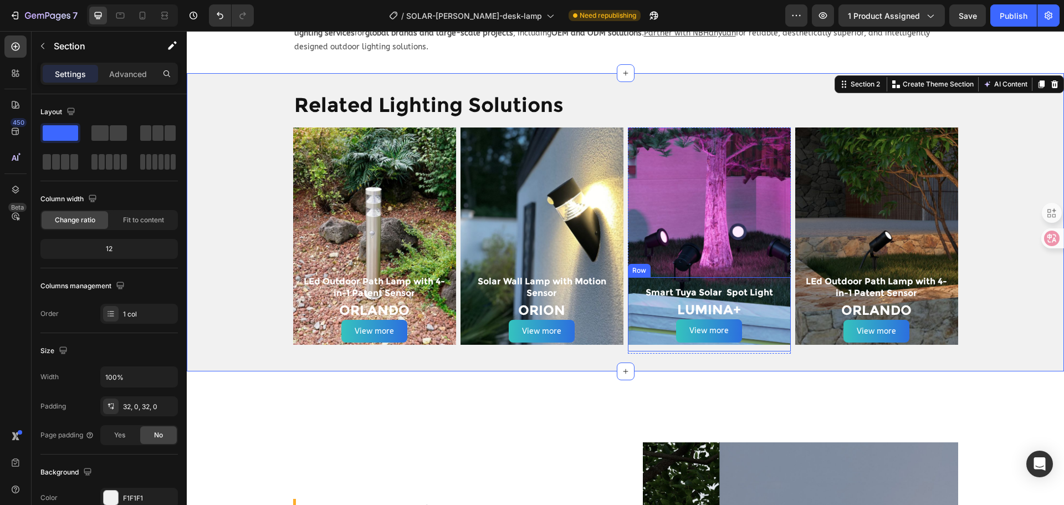
click at [778, 279] on div "Smart Tuya Solar Spot Light Heading LUMINA+ Heading View more Product View More…" at bounding box center [709, 314] width 163 height 74
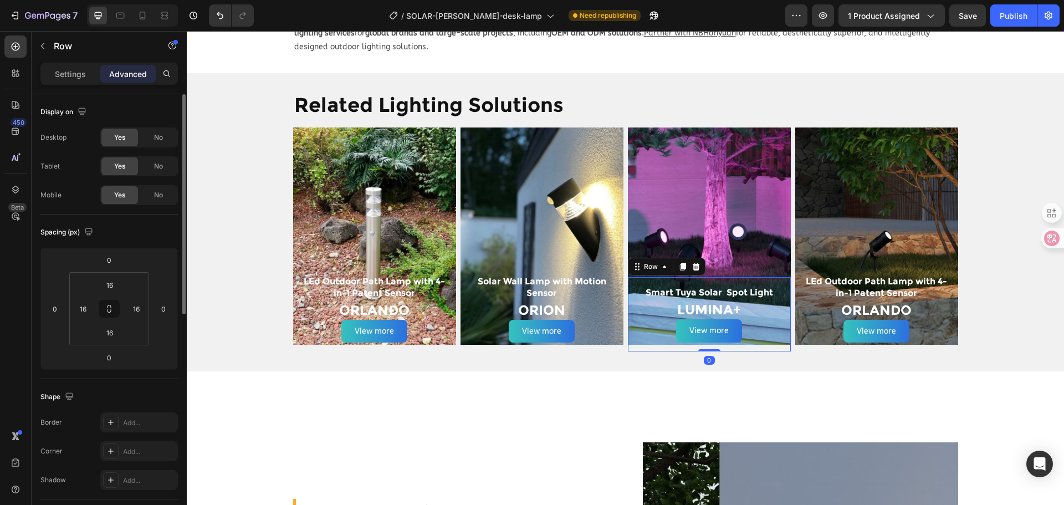
scroll to position [277, 0]
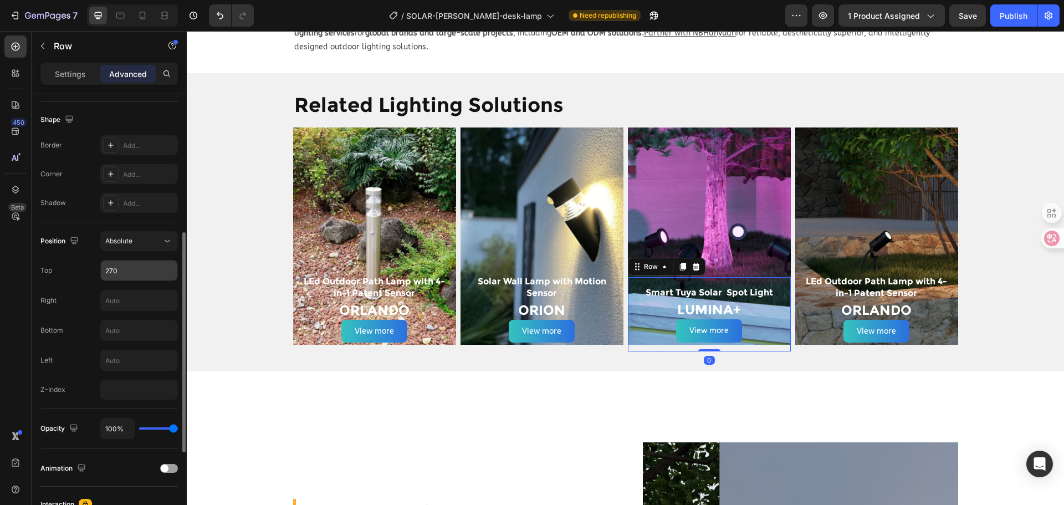
drag, startPoint x: 132, startPoint y: 283, endPoint x: 132, endPoint y: 274, distance: 8.3
click at [131, 282] on div "Position Absolute Top 270 Right Bottom Left Z-Index" at bounding box center [108, 315] width 137 height 168
click at [135, 270] on input "270" at bounding box center [139, 270] width 76 height 20
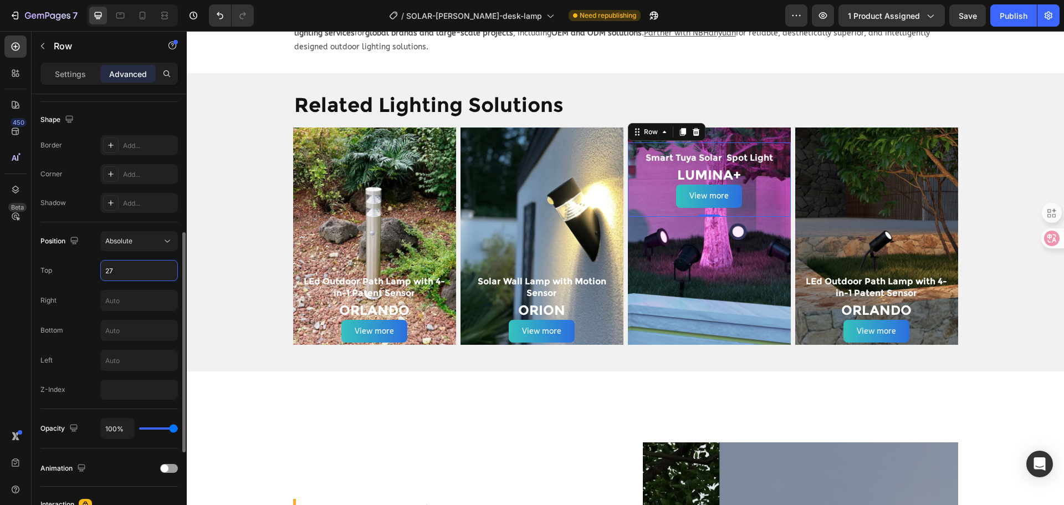
type input "270"
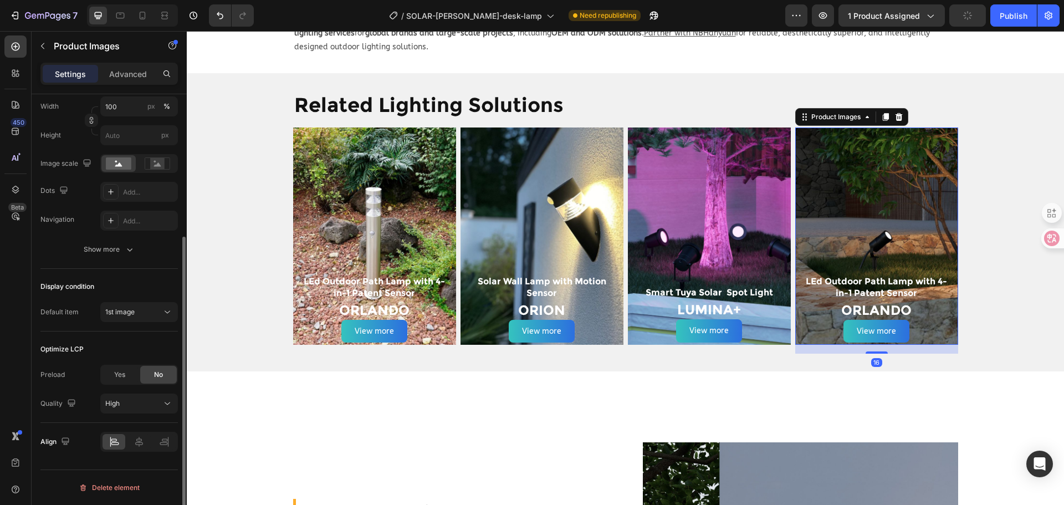
click at [856, 201] on img at bounding box center [876, 235] width 163 height 217
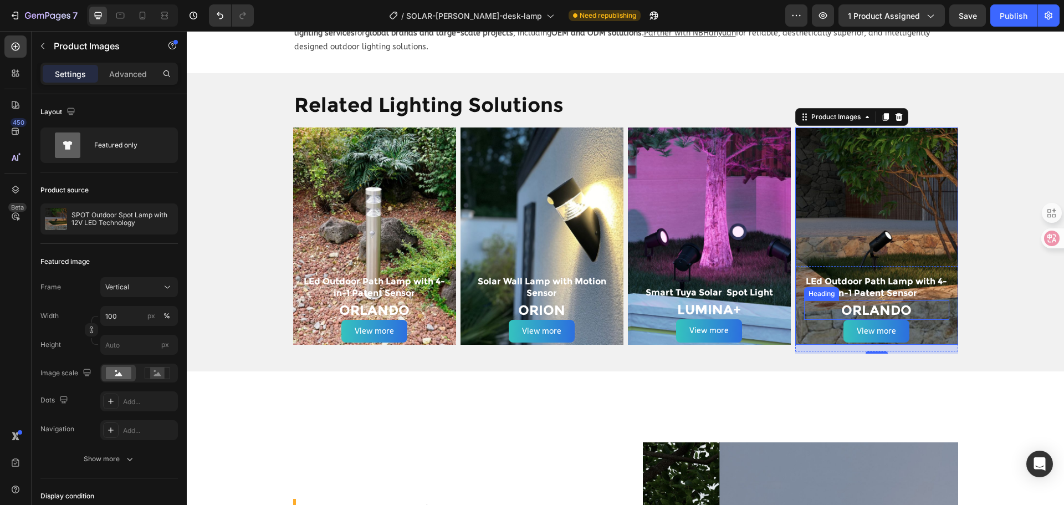
click at [881, 276] on p "LEd Outdoor Path Lamp with 4-in-1 Patent Sensor" at bounding box center [876, 287] width 143 height 23
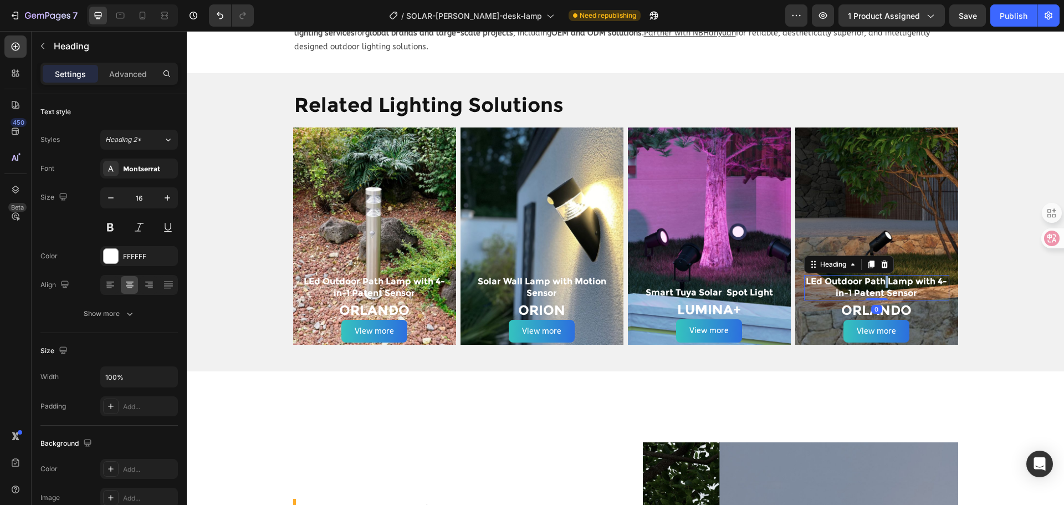
click at [881, 276] on p "LEd Outdoor Path Lamp with 4-in-1 Patent Sensor" at bounding box center [876, 287] width 143 height 23
click at [838, 276] on p "OutdoorSpotLampwith 12V LED Technology" at bounding box center [876, 287] width 143 height 23
click at [873, 276] on p "Outdoor SpotLampwith 12V LED Technology" at bounding box center [876, 287] width 143 height 23
click at [899, 276] on p "Outdoor Spot Lampwith 12V LED Technology" at bounding box center [876, 287] width 143 height 23
click at [904, 300] on h2 "ORLANDO" at bounding box center [876, 309] width 145 height 19
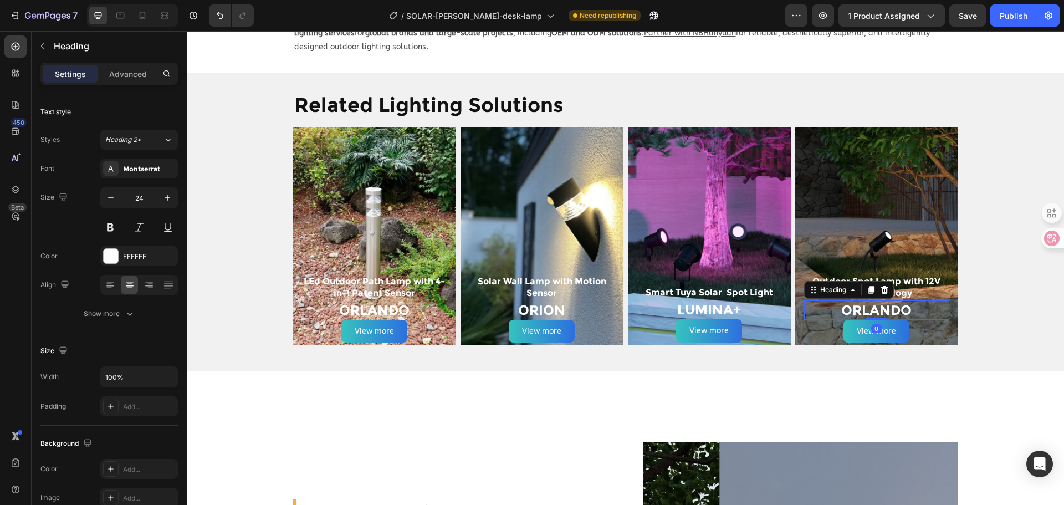
click at [895, 300] on h2 "ORLANDO" at bounding box center [876, 309] width 145 height 19
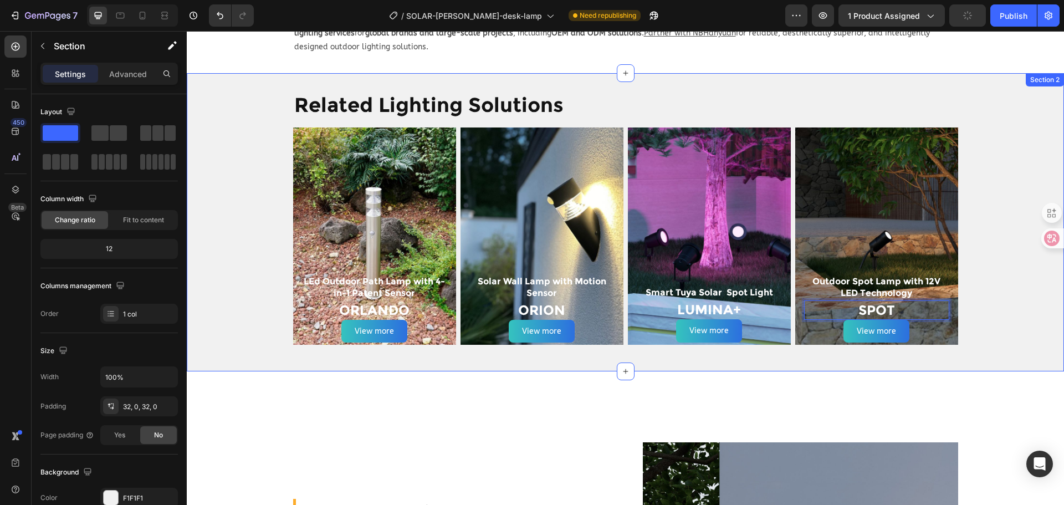
click at [1002, 228] on div "Related Lighting Solutions Heading Row Product Images LEd Outdoor Path Lamp wit…" at bounding box center [625, 222] width 877 height 263
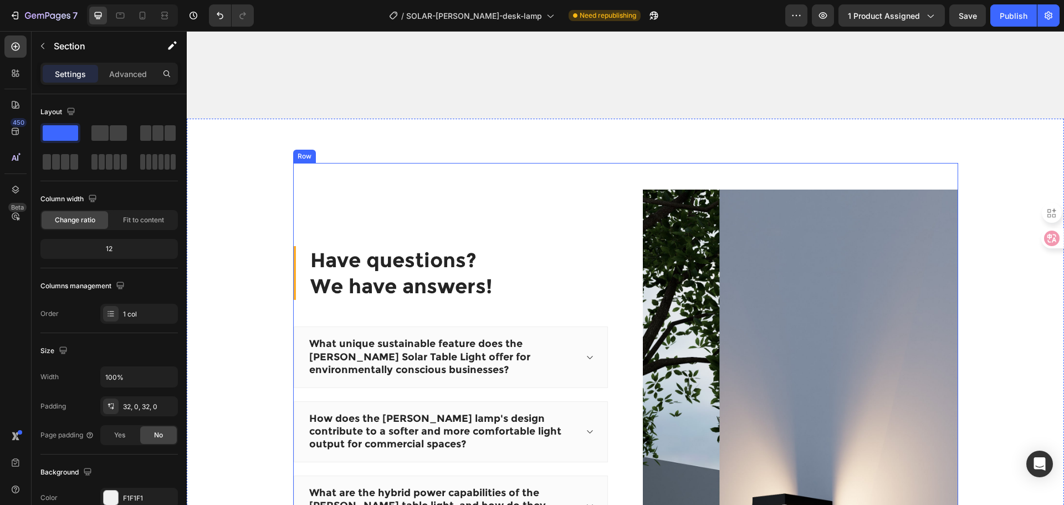
scroll to position [1441, 0]
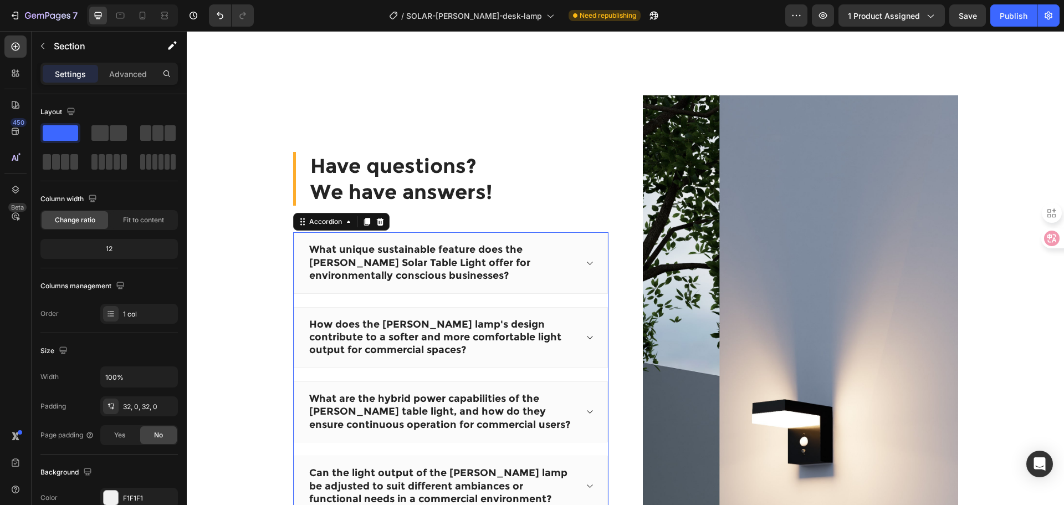
click at [584, 257] on div "What unique sustainable feature does the [PERSON_NAME] Solar Table Light offer …" at bounding box center [451, 262] width 314 height 61
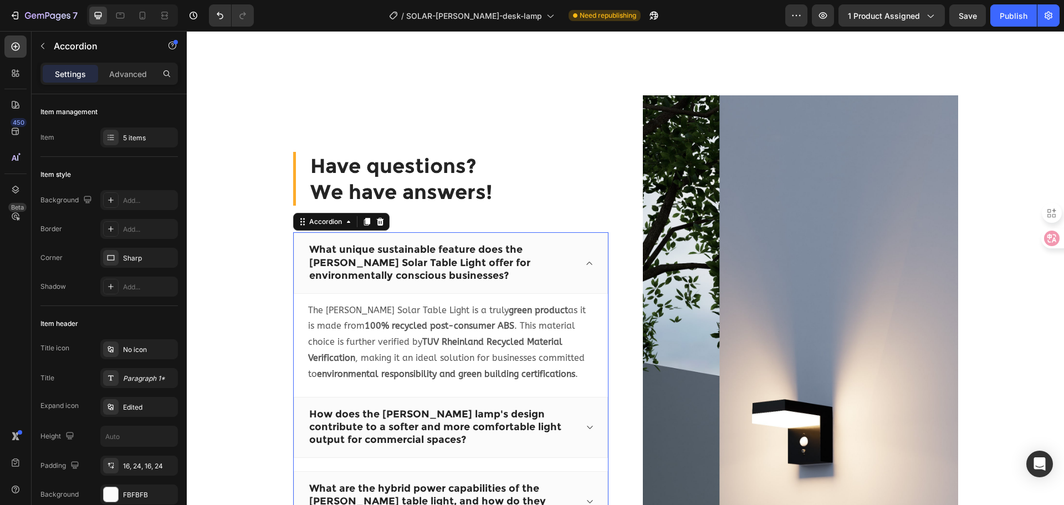
click at [584, 257] on div "What unique sustainable feature does the [PERSON_NAME] Solar Table Light offer …" at bounding box center [451, 262] width 314 height 61
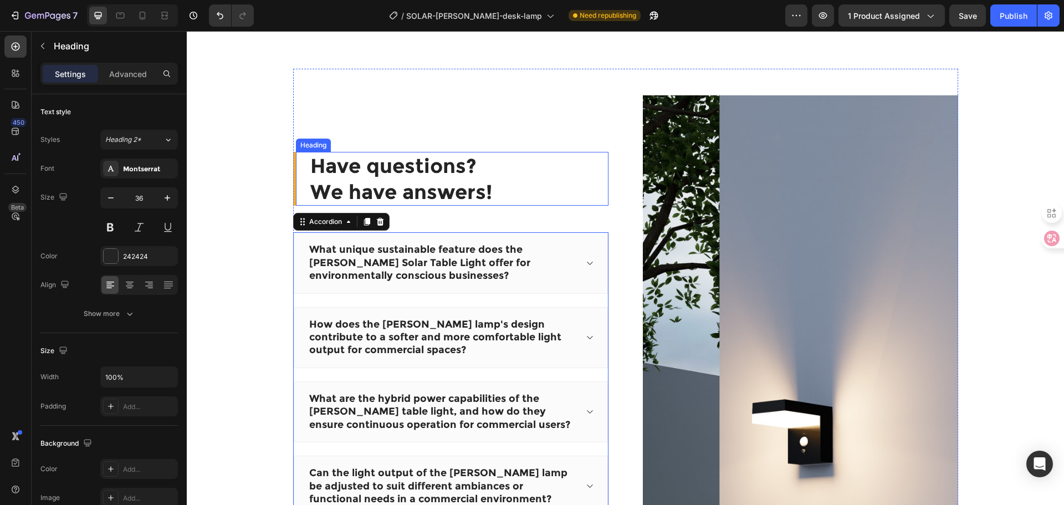
click at [293, 186] on div "Have questions? We have answers! Heading" at bounding box center [450, 179] width 315 height 54
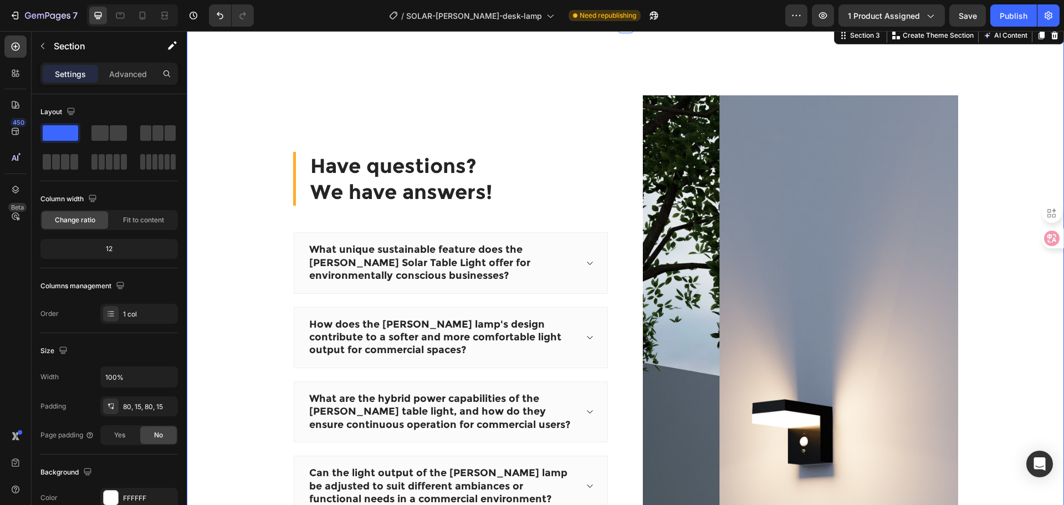
click at [276, 177] on div "Have questions? We have answers! Heading What unique sustainable feature does t…" at bounding box center [625, 397] width 860 height 657
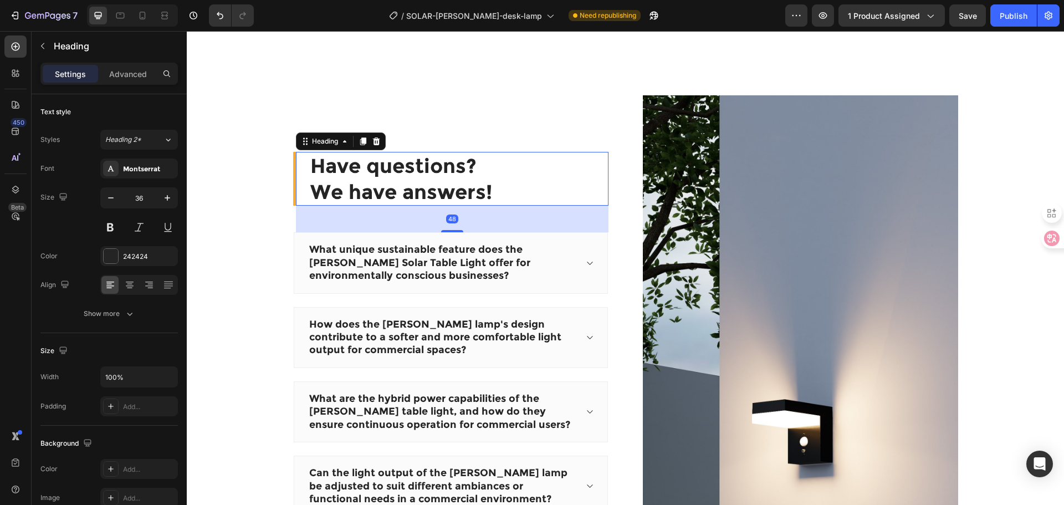
click at [293, 175] on div "Have questions? We have answers! Heading 48" at bounding box center [450, 179] width 315 height 54
click at [304, 139] on icon at bounding box center [305, 141] width 9 height 9
click at [296, 180] on div "Have questions? We have answers! Heading Row 2 cols Section 48" at bounding box center [450, 179] width 315 height 54
click at [293, 181] on div "Have questions? We have answers! Heading Row 2 cols Section 48" at bounding box center [450, 179] width 315 height 54
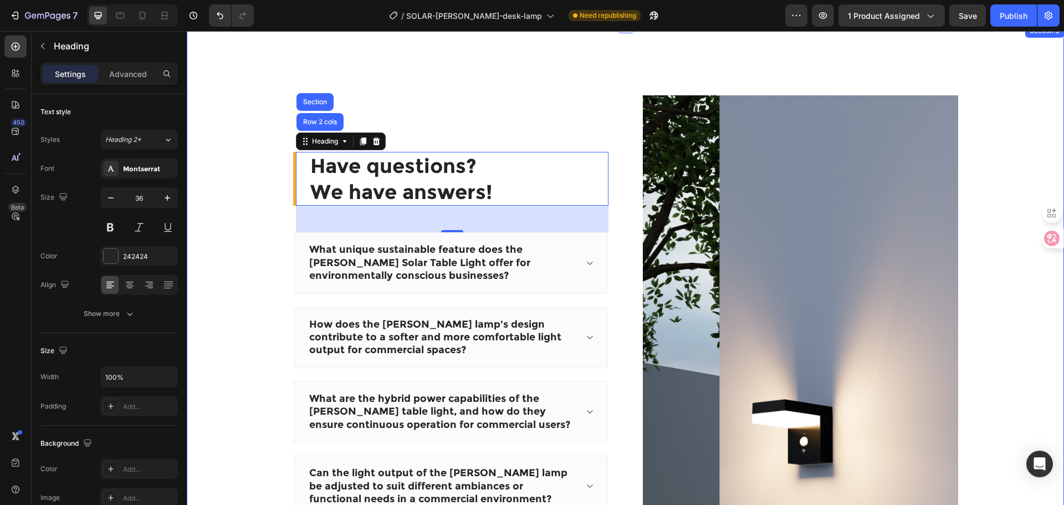
click at [263, 184] on div "Have questions? We have answers! Heading Row 2 cols Section 48 What unique sust…" at bounding box center [625, 397] width 860 height 657
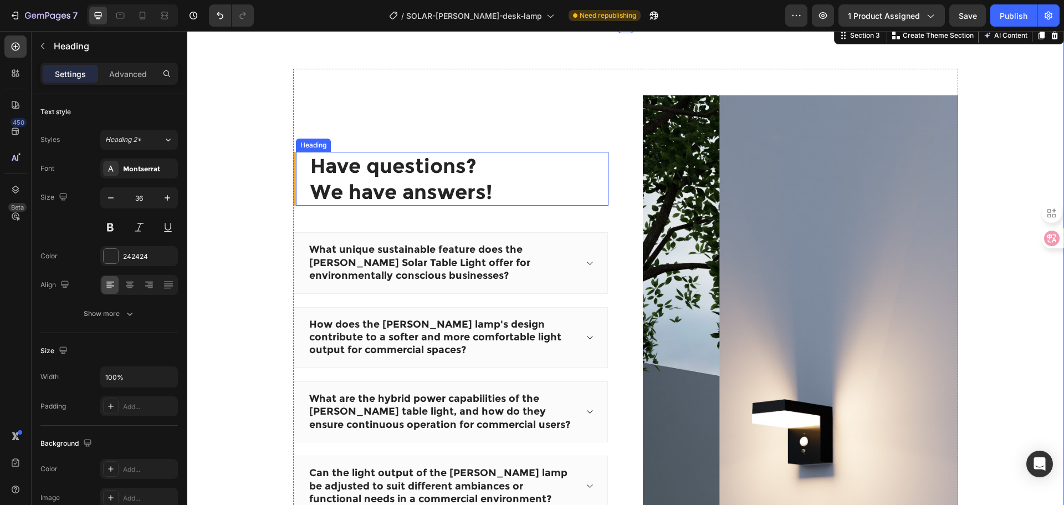
click at [449, 181] on p "Have questions? We have answers!" at bounding box center [458, 179] width 297 height 52
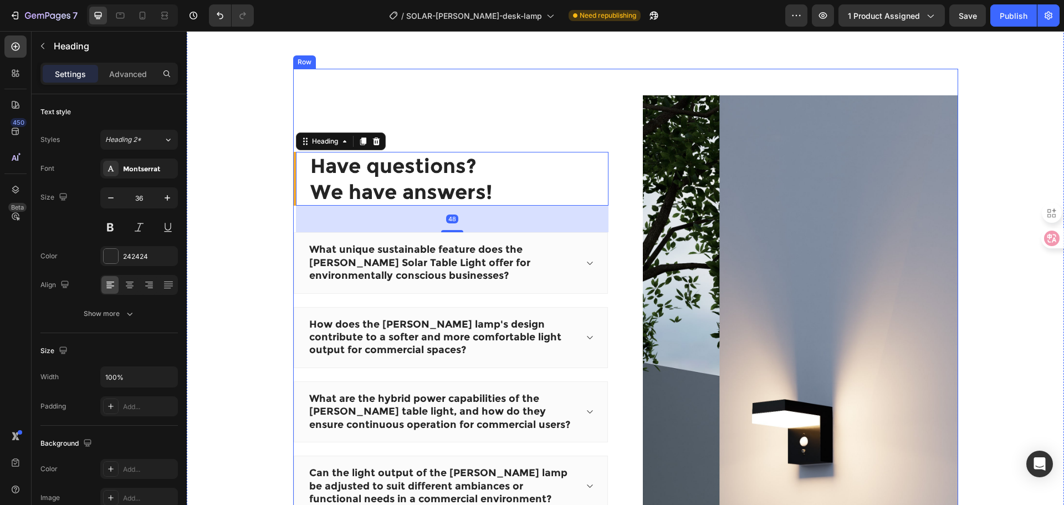
click at [423, 134] on div "Have questions? We have answers! Heading 48 What unique sustainable feature doe…" at bounding box center [450, 397] width 315 height 657
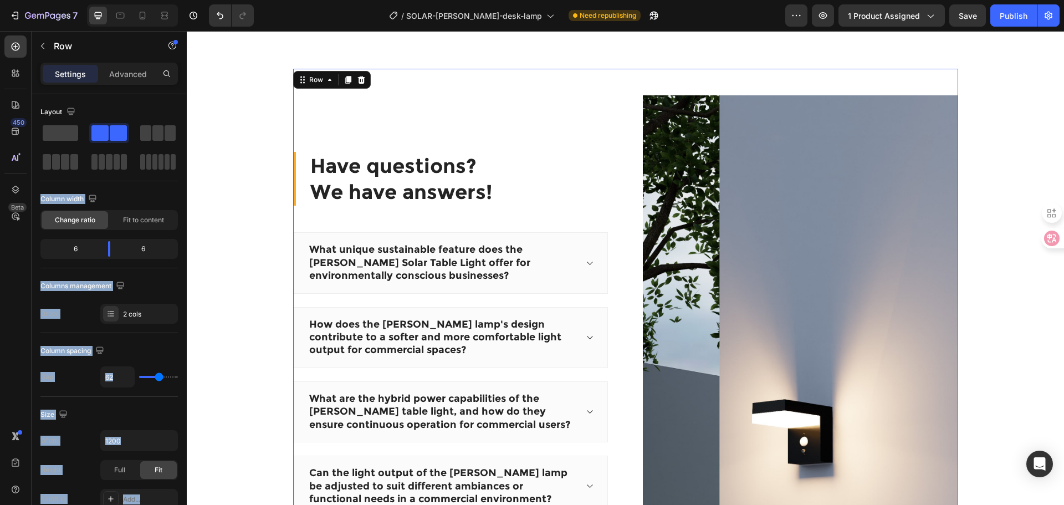
drag, startPoint x: 265, startPoint y: 166, endPoint x: 374, endPoint y: 141, distance: 112.1
click at [334, 126] on div "Have questions? We have answers! Heading What unique sustainable feature does t…" at bounding box center [450, 397] width 315 height 657
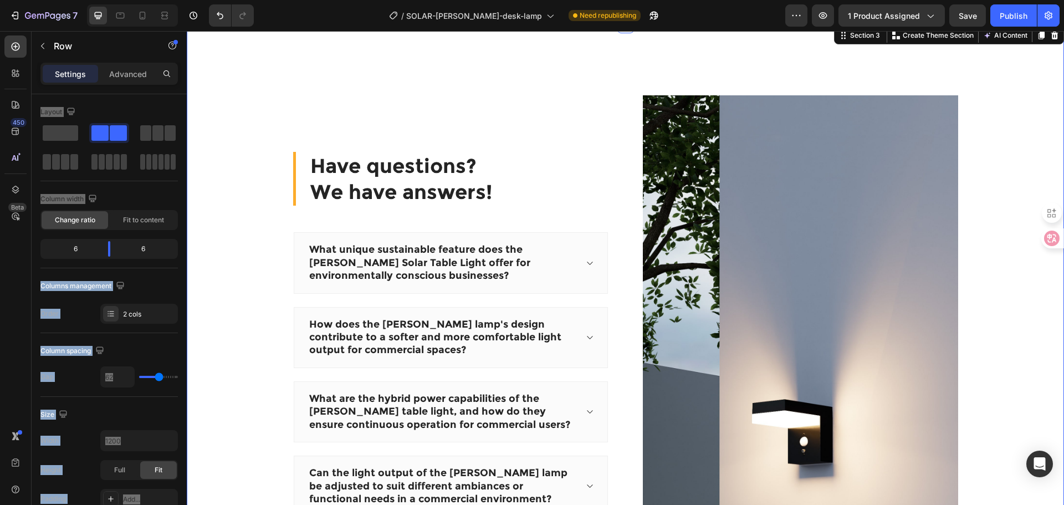
click at [227, 127] on div "Have questions? We have answers! Heading What unique sustainable feature does t…" at bounding box center [625, 397] width 860 height 657
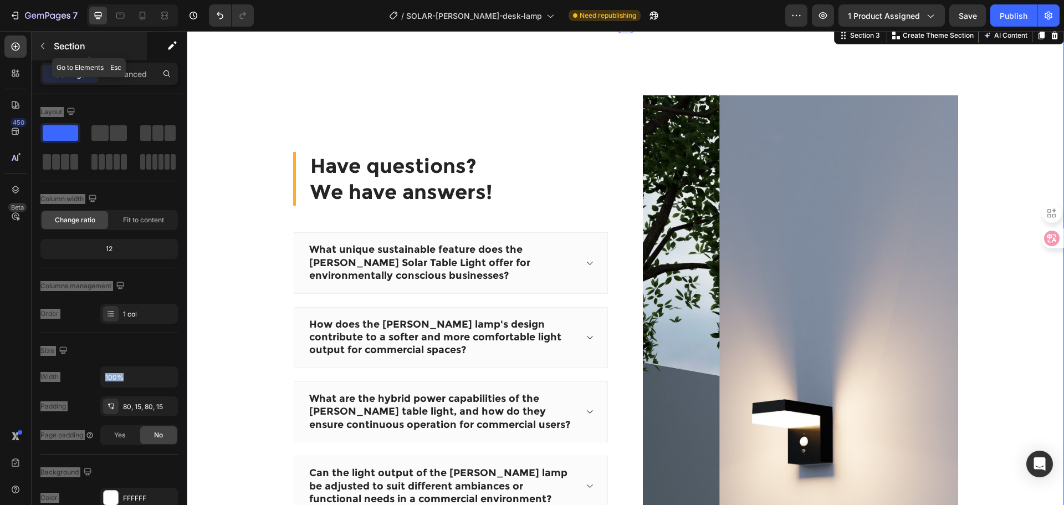
click at [51, 47] on button "button" at bounding box center [43, 46] width 18 height 18
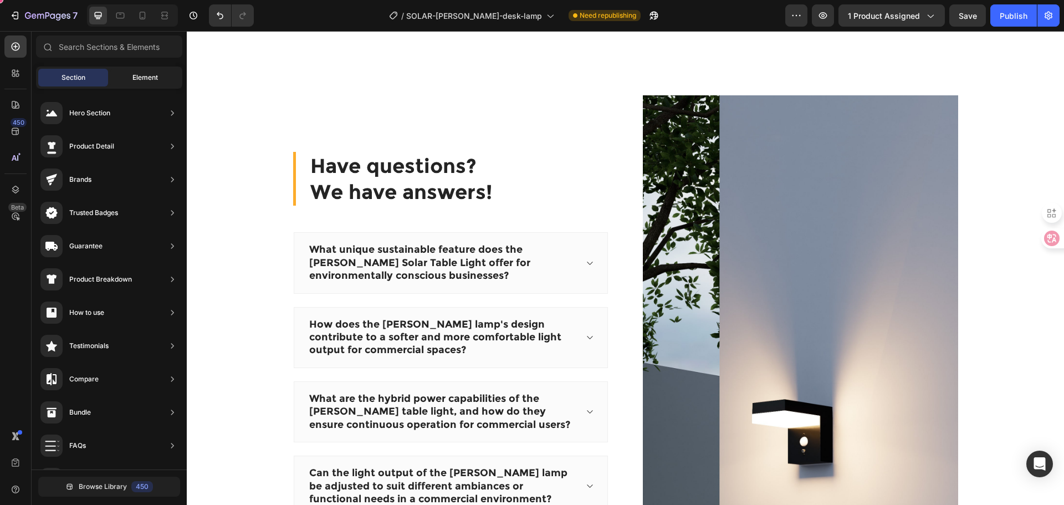
click at [125, 76] on div "Element" at bounding box center [145, 78] width 70 height 18
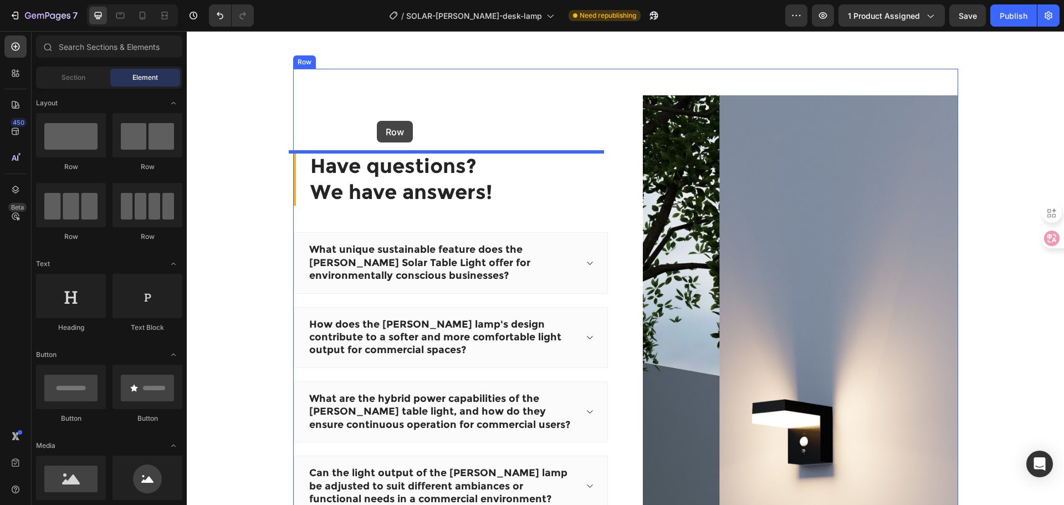
drag, startPoint x: 254, startPoint y: 180, endPoint x: 377, endPoint y: 121, distance: 136.0
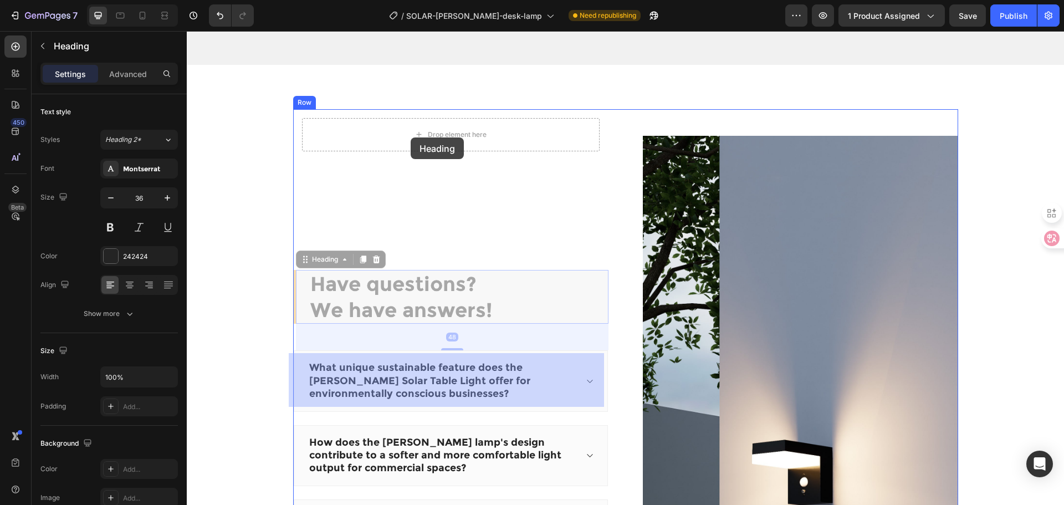
scroll to position [1352, 0]
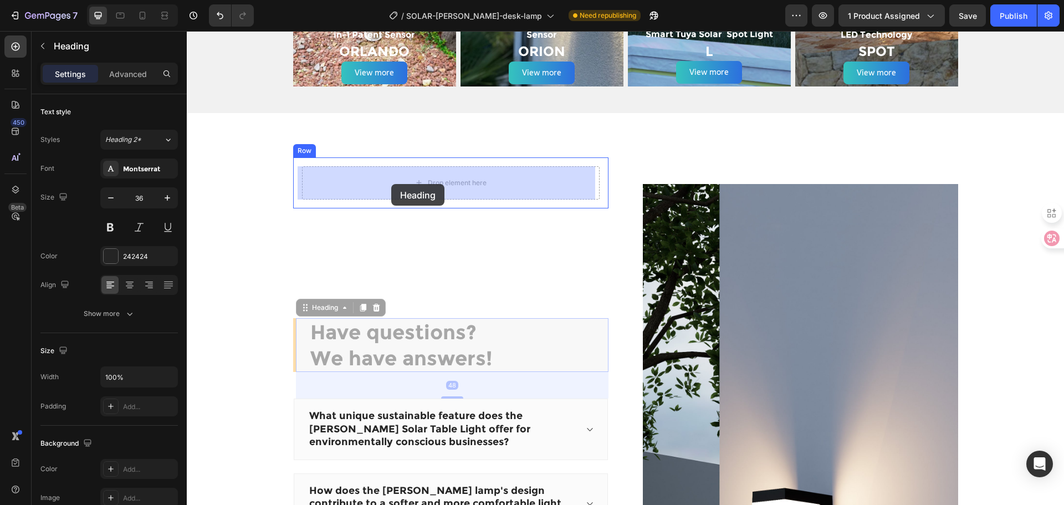
drag, startPoint x: 375, startPoint y: 191, endPoint x: 391, endPoint y: 184, distance: 17.6
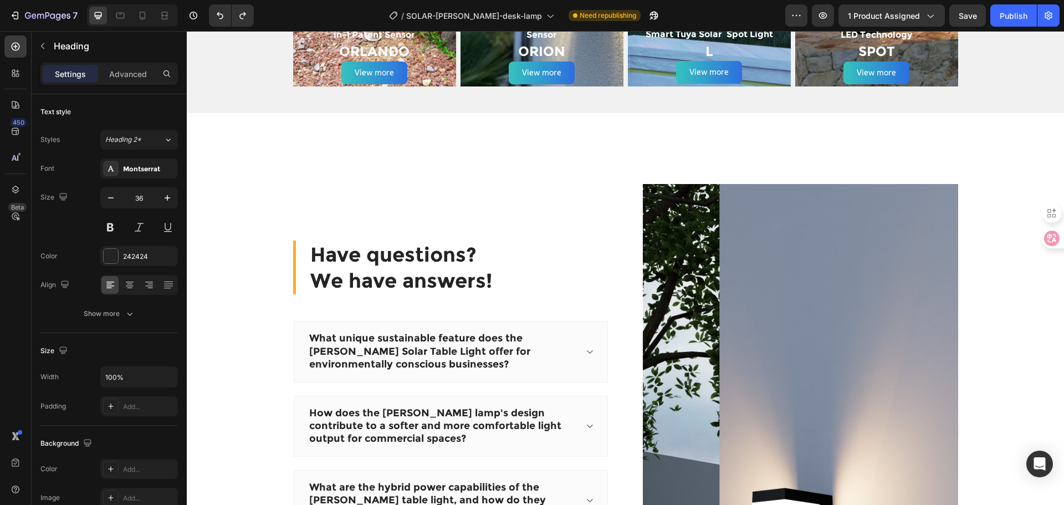
click at [504, 259] on p "Have questions? We have answers!" at bounding box center [458, 268] width 297 height 52
click at [293, 261] on div "Have questions? We have answers! Heading" at bounding box center [450, 267] width 315 height 54
click at [230, 244] on div "Have questions? We have answers! Heading What unique sustainable feature does t…" at bounding box center [625, 485] width 860 height 657
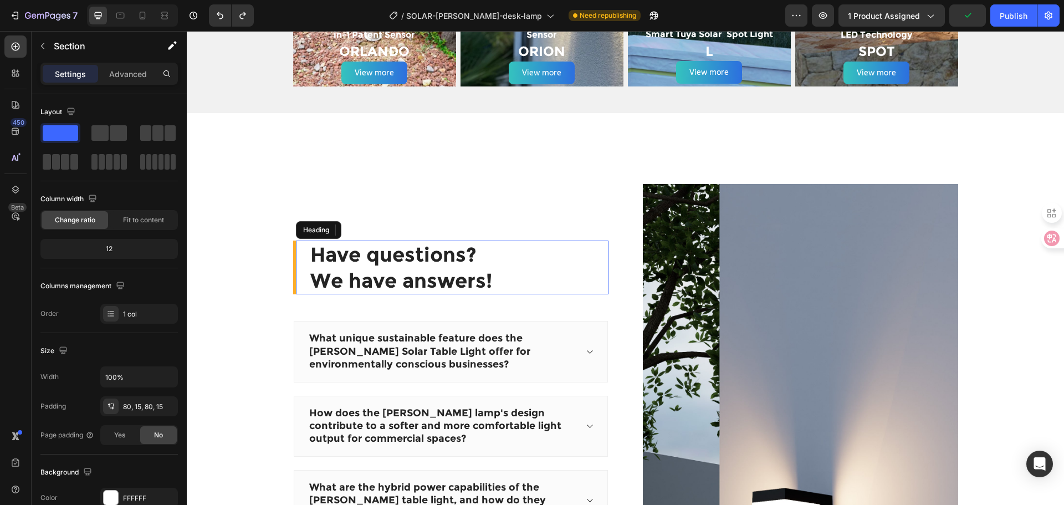
click at [315, 258] on p "Have questions? We have answers!" at bounding box center [458, 268] width 297 height 52
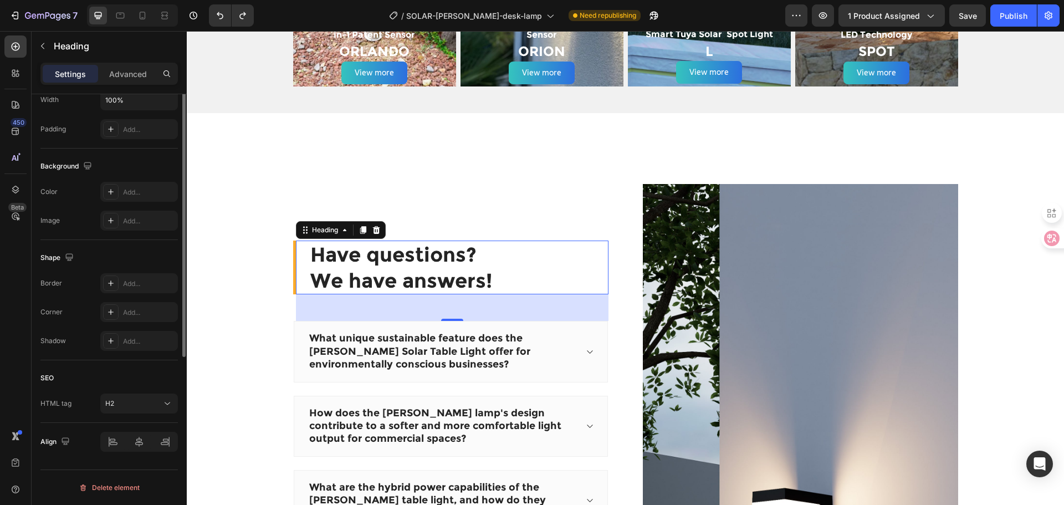
scroll to position [166, 0]
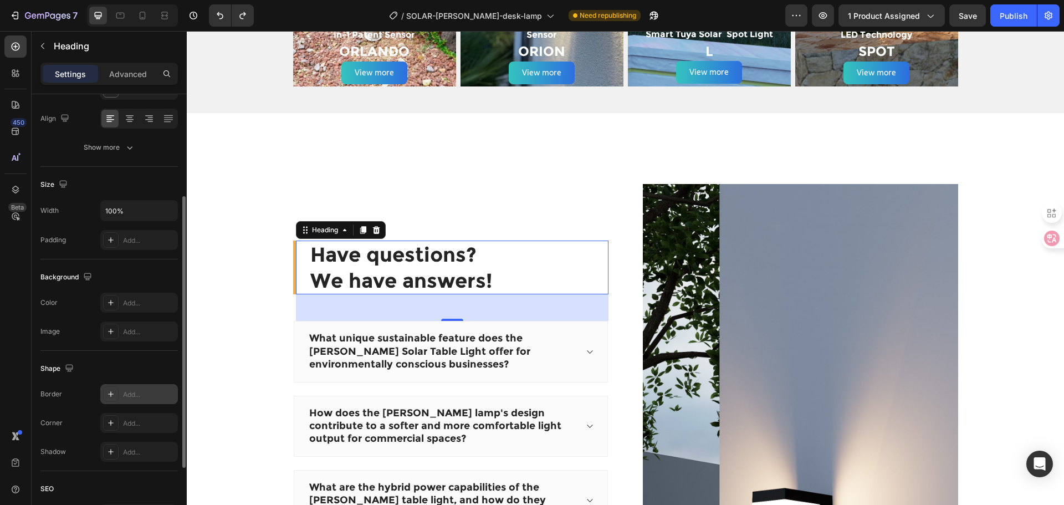
click at [142, 386] on div "Add..." at bounding box center [139, 394] width 78 height 20
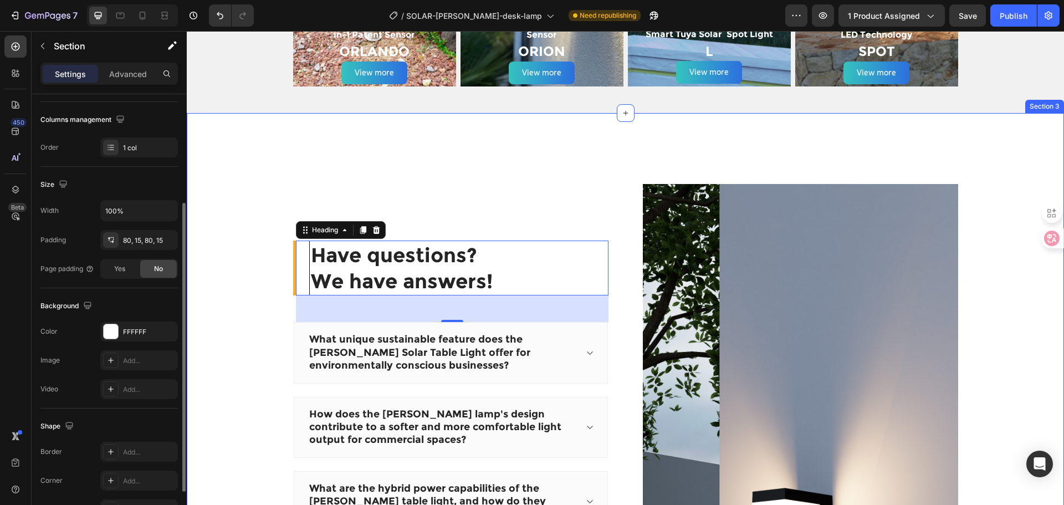
click at [258, 269] on div "Have questions? We have answers! Heading 48 What unique sustainable feature doe…" at bounding box center [625, 485] width 860 height 657
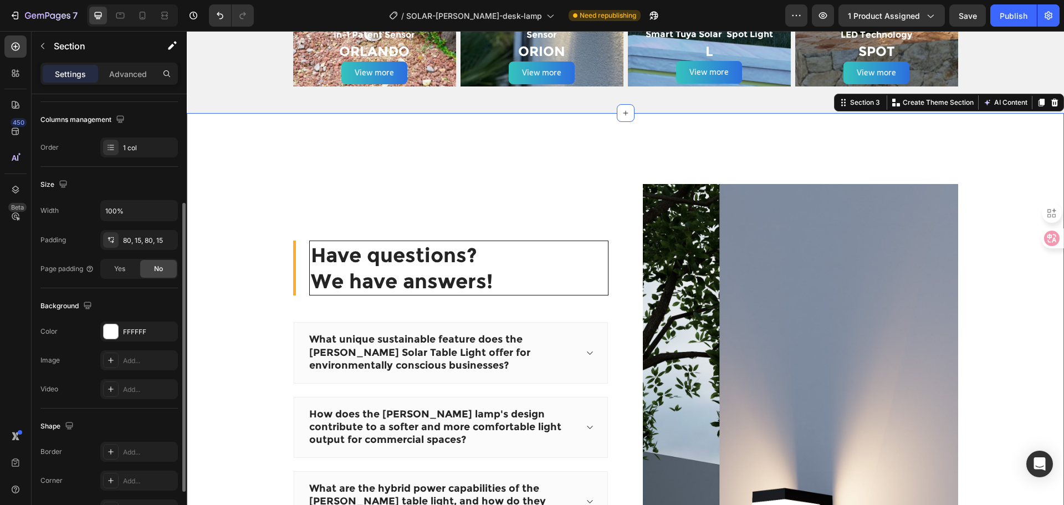
scroll to position [0, 0]
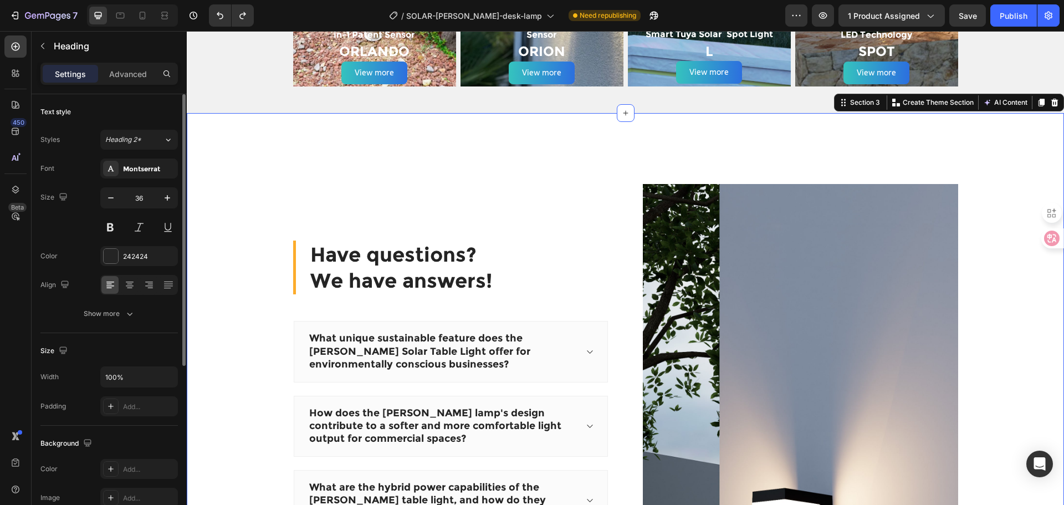
click at [278, 258] on div "Have questions? We have answers! Heading What unique sustainable feature does t…" at bounding box center [625, 485] width 860 height 657
click at [293, 252] on div "Have questions? We have answers! Heading" at bounding box center [450, 267] width 315 height 54
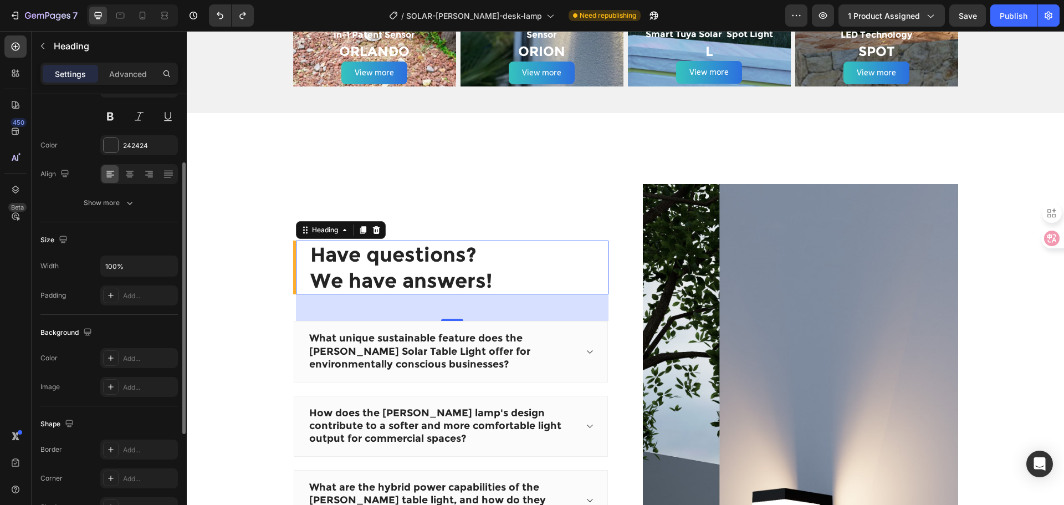
scroll to position [222, 0]
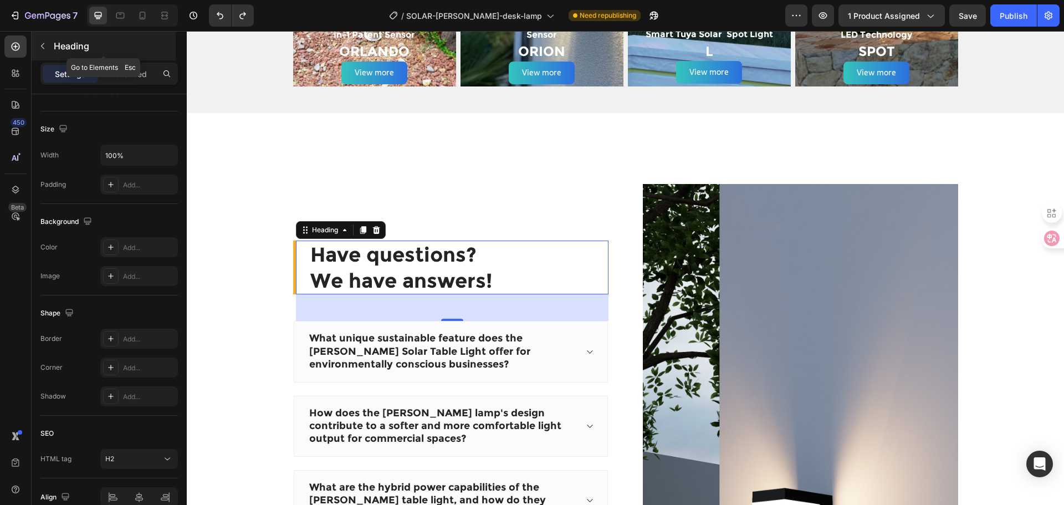
click at [39, 45] on icon "button" at bounding box center [42, 46] width 9 height 9
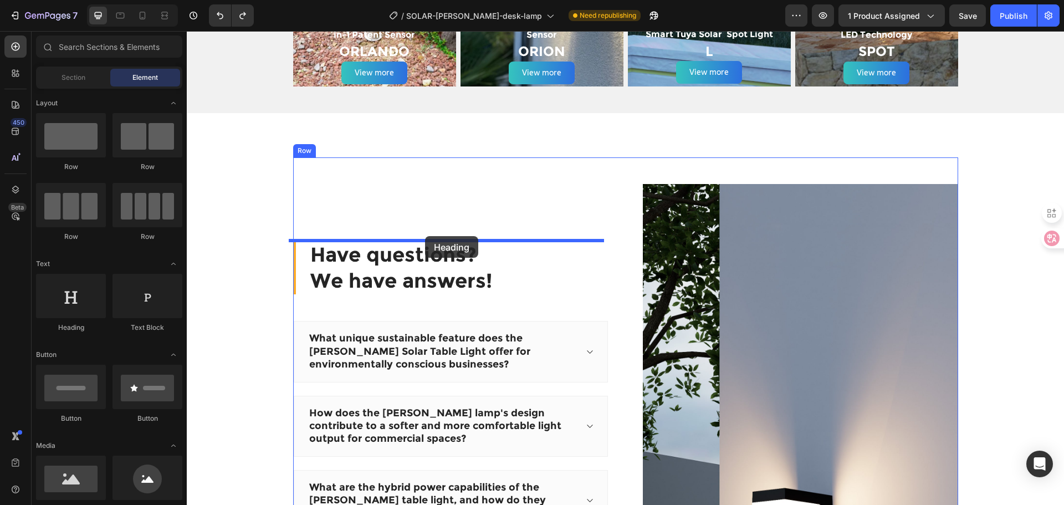
drag, startPoint x: 250, startPoint y: 317, endPoint x: 425, endPoint y: 236, distance: 192.6
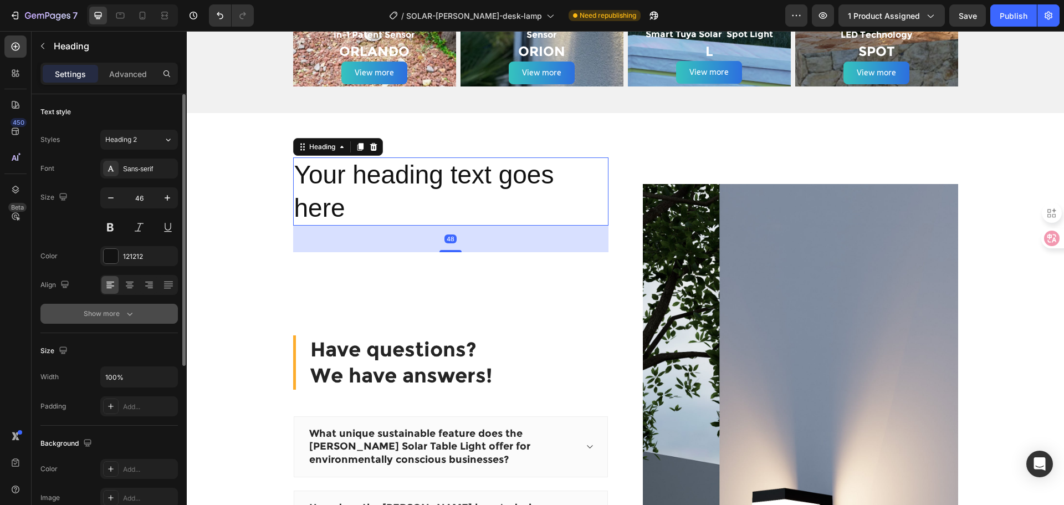
scroll to position [111, 0]
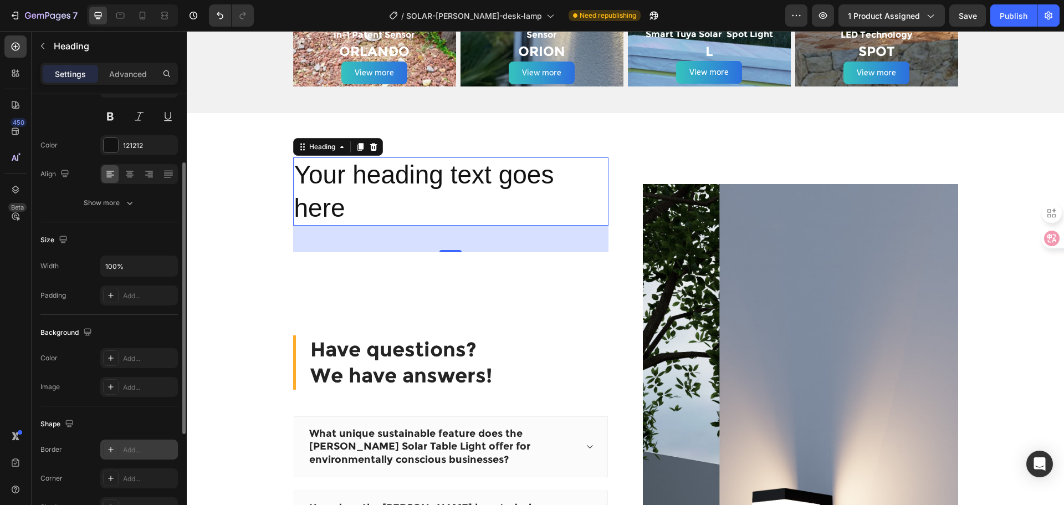
click at [127, 448] on div "Add..." at bounding box center [149, 450] width 52 height 10
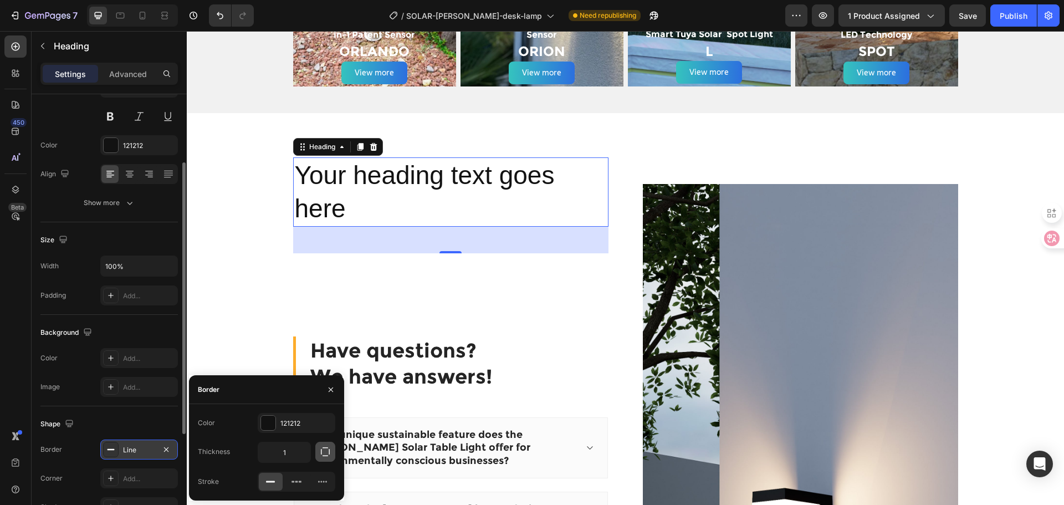
click at [322, 451] on icon "button" at bounding box center [325, 451] width 11 height 11
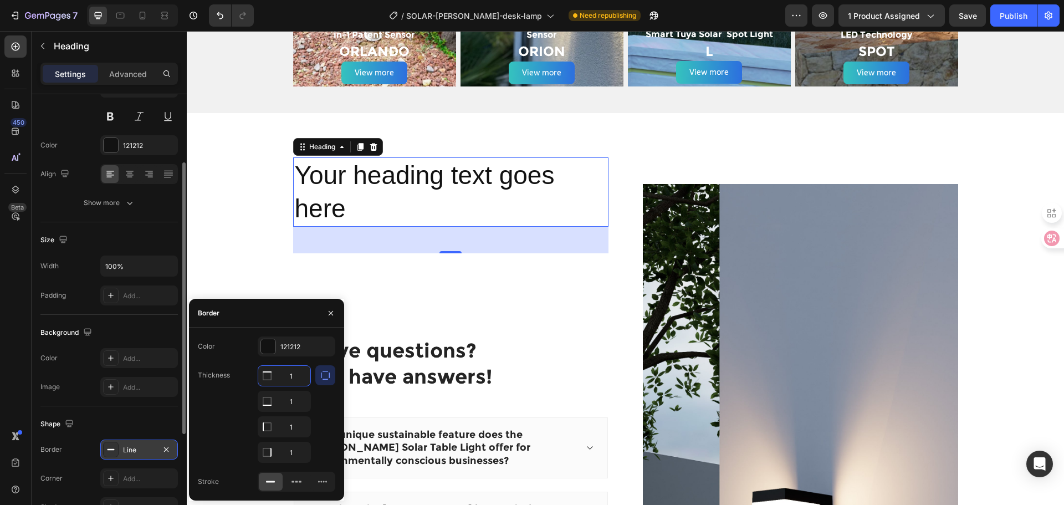
click at [294, 379] on input "1" at bounding box center [284, 376] width 52 height 20
type input "0"
click at [299, 402] on input "1" at bounding box center [284, 401] width 52 height 20
type input "0"
click at [298, 386] on input "1" at bounding box center [284, 376] width 52 height 20
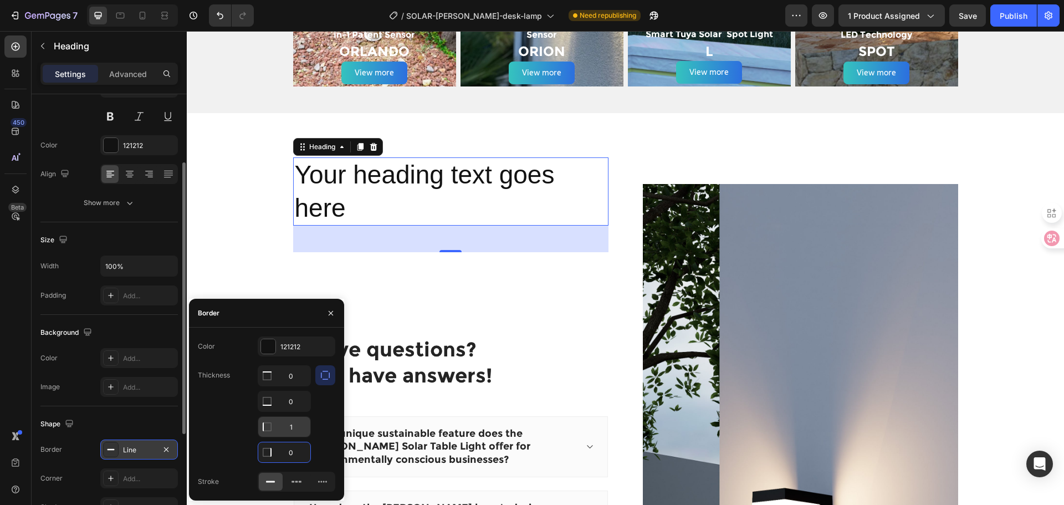
type input "0"
click at [295, 419] on input "1" at bounding box center [284, 427] width 52 height 20
type input "10"
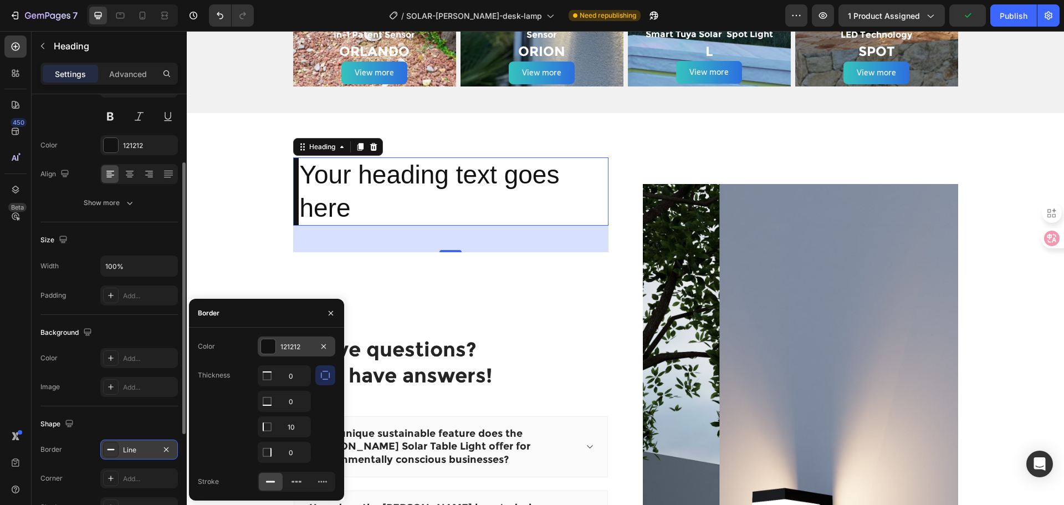
click at [305, 350] on div "121212" at bounding box center [296, 347] width 32 height 10
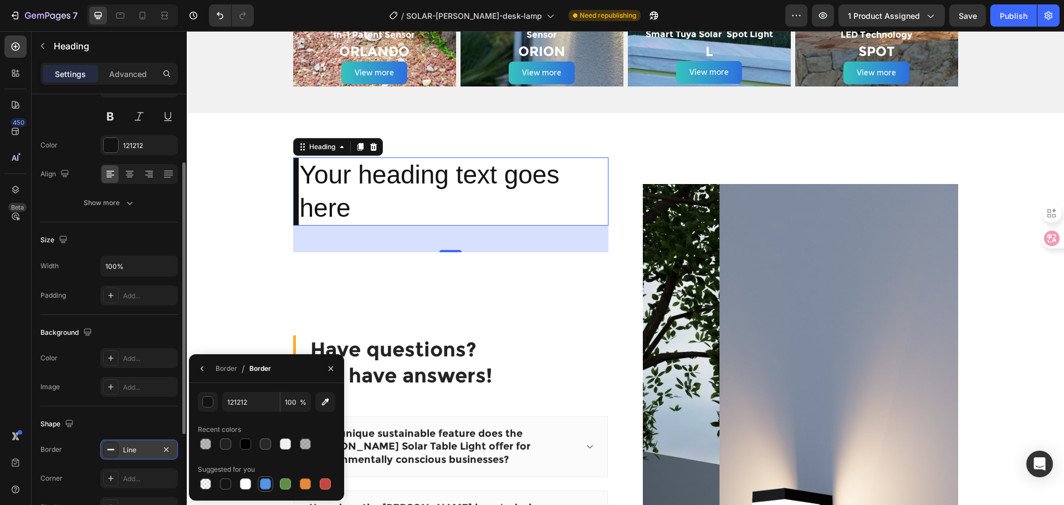
click at [265, 485] on div at bounding box center [265, 483] width 11 height 11
type input "5594E7"
click at [228, 363] on div "Border" at bounding box center [227, 368] width 22 height 10
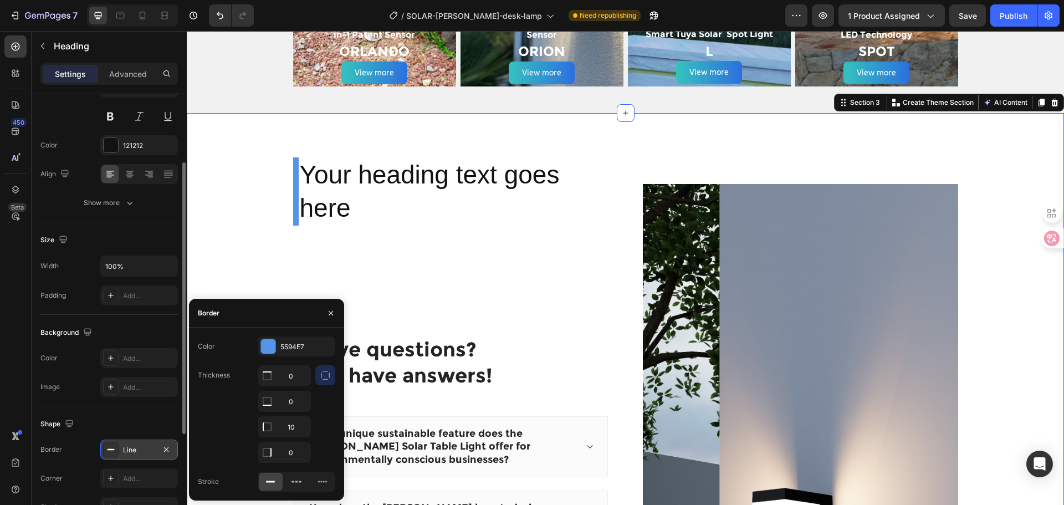
click at [250, 172] on div "Your heading text goes here Heading Have questions? We have answers! Heading Wh…" at bounding box center [625, 490] width 860 height 666
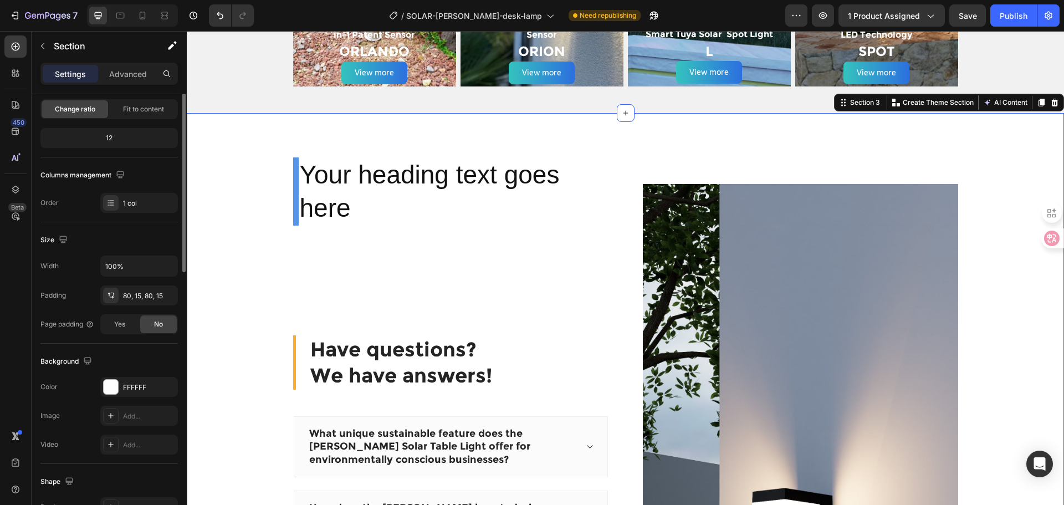
scroll to position [0, 0]
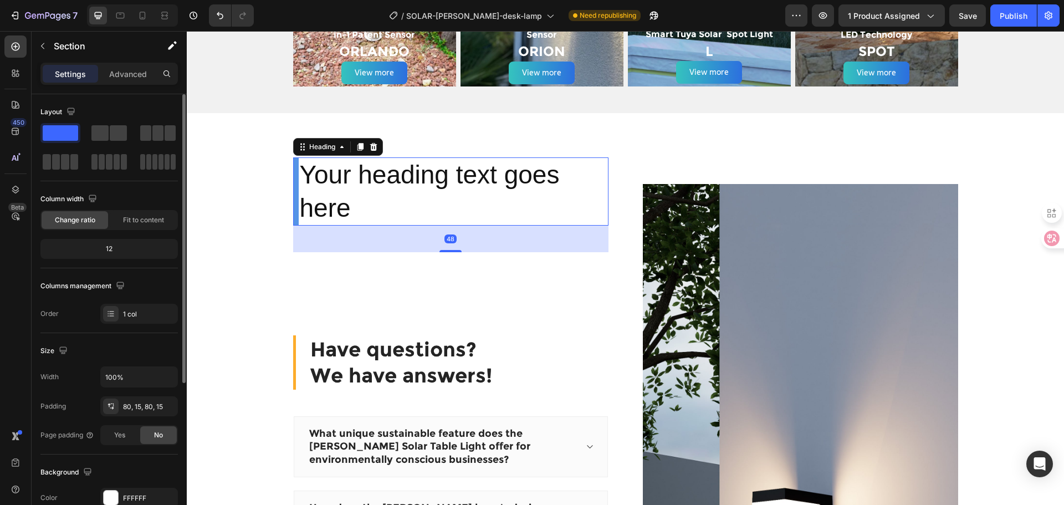
click at [443, 193] on h2 "Your heading text goes here" at bounding box center [450, 191] width 315 height 69
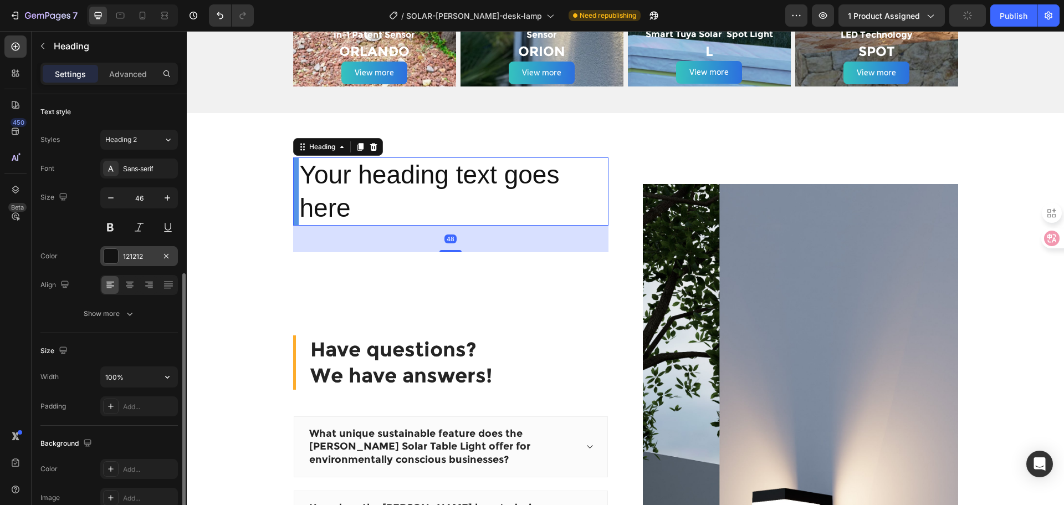
scroll to position [111, 0]
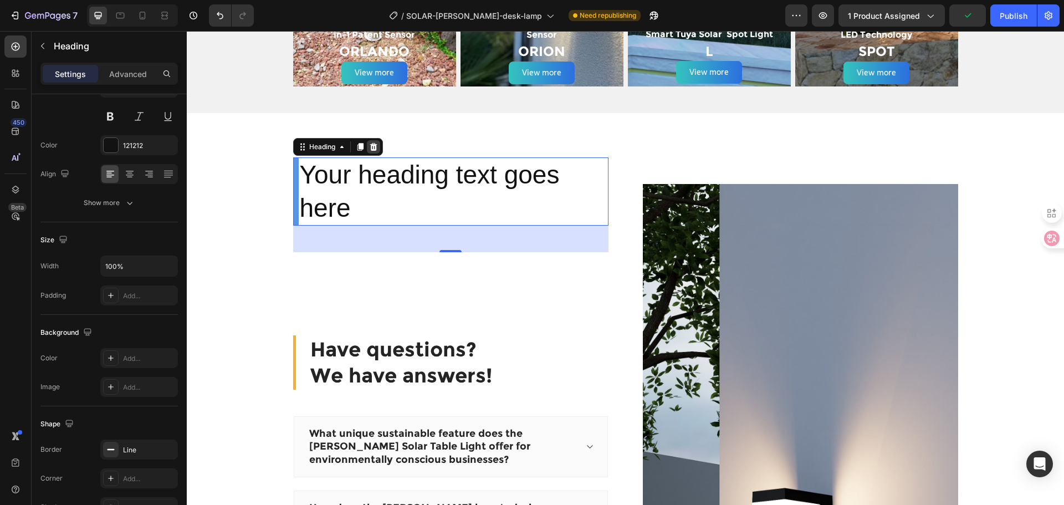
click at [369, 145] on icon at bounding box center [373, 146] width 9 height 9
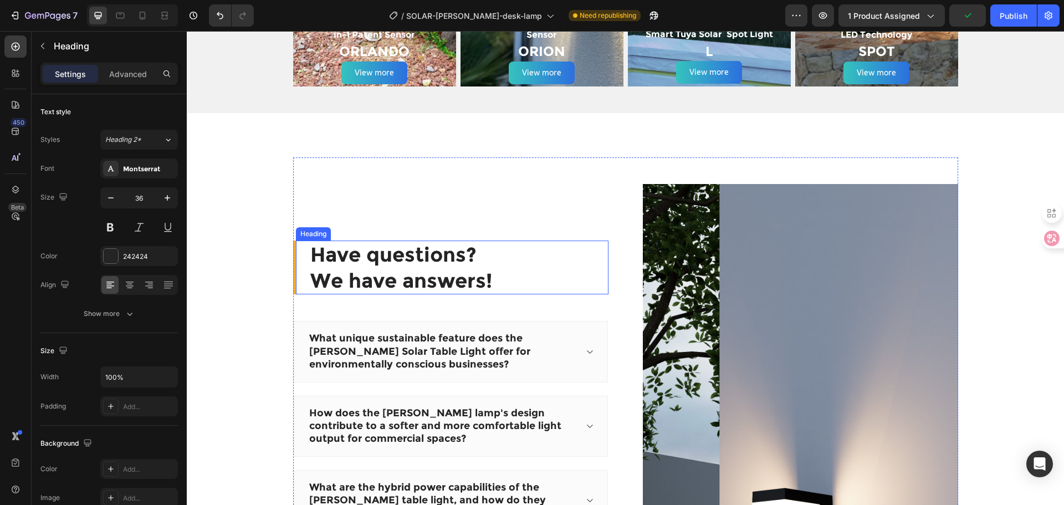
click at [385, 264] on p "Have questions? We have answers!" at bounding box center [458, 268] width 297 height 52
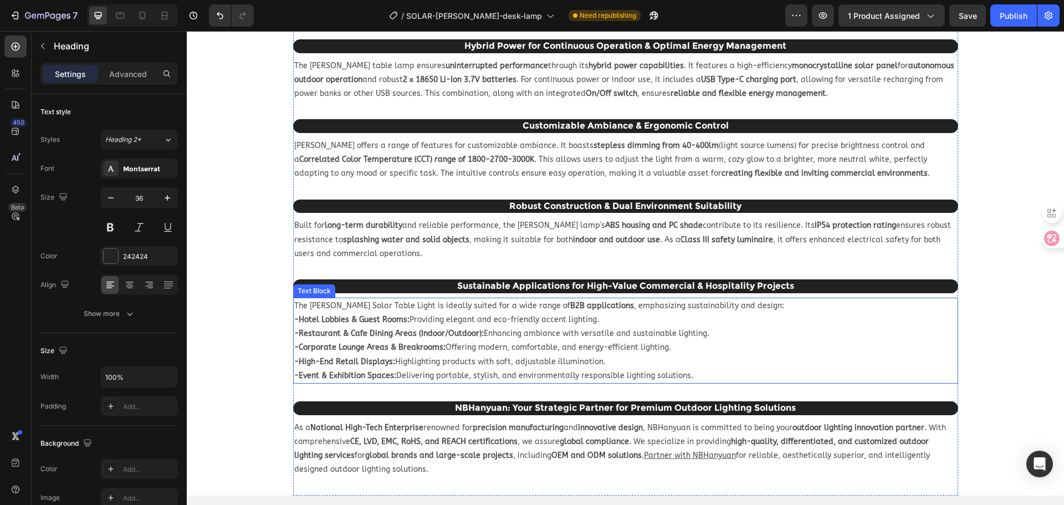
scroll to position [576, 0]
